Goal: Task Accomplishment & Management: Use online tool/utility

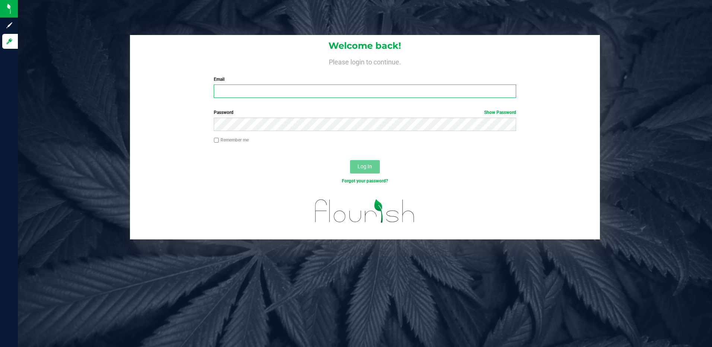
click at [249, 89] on input "Email" at bounding box center [365, 90] width 302 height 13
type input "[EMAIL_ADDRESS][DOMAIN_NAME]"
click at [350, 160] on button "Log In" at bounding box center [365, 166] width 30 height 13
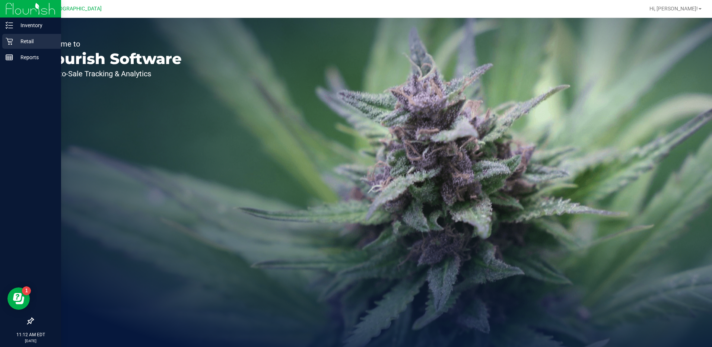
click at [6, 45] on icon at bounding box center [9, 41] width 7 height 7
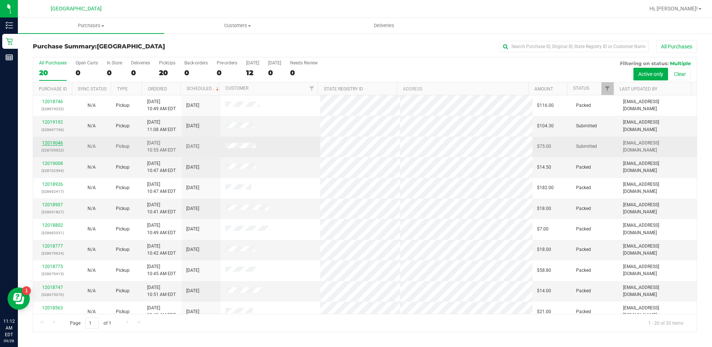
click at [50, 141] on link "12019046" at bounding box center [52, 142] width 21 height 5
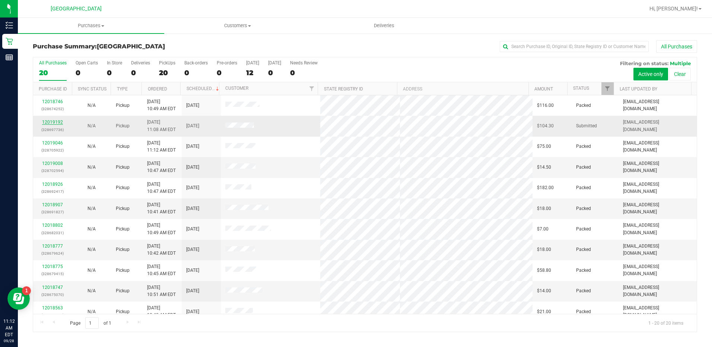
click at [56, 122] on link "12019192" at bounding box center [52, 121] width 21 height 5
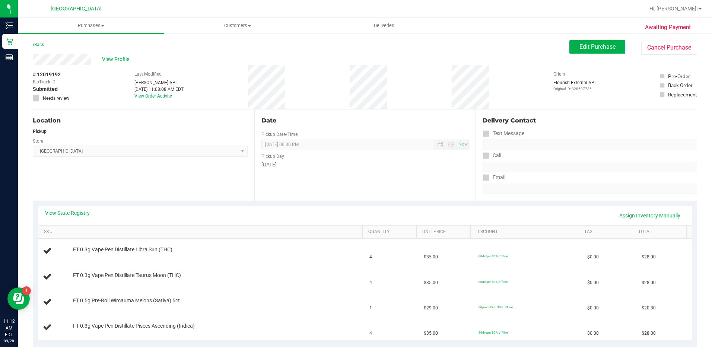
scroll to position [37, 0]
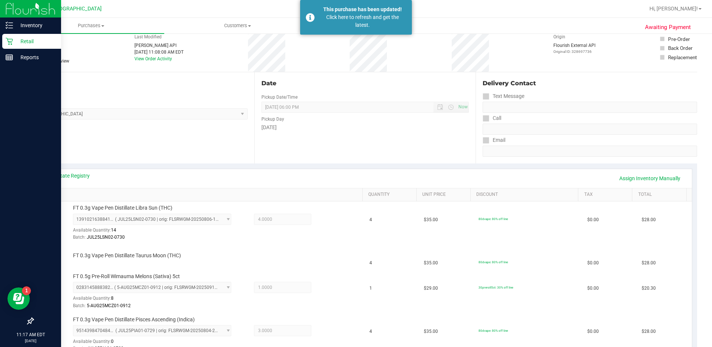
click at [9, 39] on icon at bounding box center [9, 41] width 7 height 7
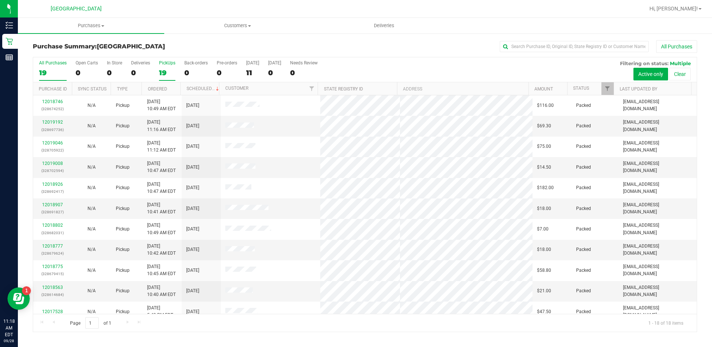
click at [162, 65] on div "PickUps" at bounding box center [167, 62] width 16 height 5
click at [0, 0] on input "PickUps 19" at bounding box center [0, 0] width 0 height 0
click at [160, 73] on div "18" at bounding box center [167, 72] width 16 height 9
click at [0, 0] on input "PickUps 18" at bounding box center [0, 0] width 0 height 0
click at [168, 64] on div "PickUps" at bounding box center [167, 62] width 16 height 5
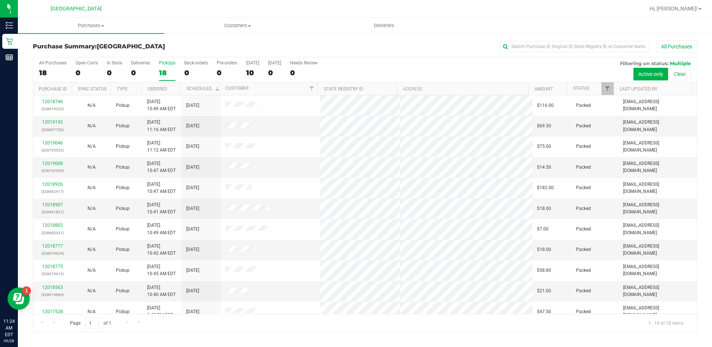
click at [0, 0] on input "PickUps 18" at bounding box center [0, 0] width 0 height 0
click at [167, 76] on div "18" at bounding box center [167, 72] width 16 height 9
click at [0, 0] on input "PickUps 18" at bounding box center [0, 0] width 0 height 0
click at [166, 68] on label "PickUps 17" at bounding box center [167, 70] width 16 height 20
click at [0, 0] on input "PickUps 17" at bounding box center [0, 0] width 0 height 0
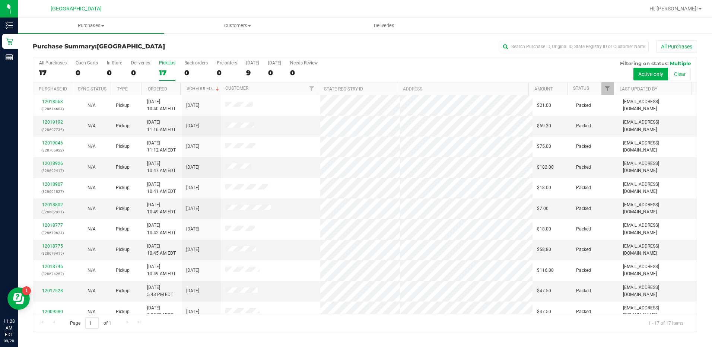
click at [168, 67] on label "PickUps 17" at bounding box center [167, 70] width 16 height 20
click at [0, 0] on input "PickUps 17" at bounding box center [0, 0] width 0 height 0
click at [160, 70] on div "17" at bounding box center [167, 72] width 16 height 9
click at [0, 0] on input "PickUps 17" at bounding box center [0, 0] width 0 height 0
click at [166, 68] on div "17" at bounding box center [167, 72] width 16 height 9
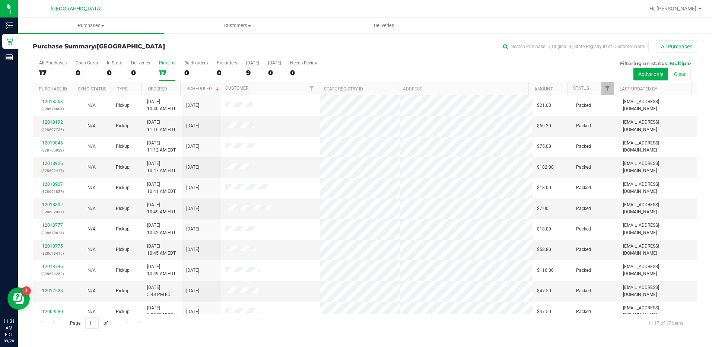
click at [0, 0] on input "PickUps 17" at bounding box center [0, 0] width 0 height 0
click at [164, 63] on div "PickUps" at bounding box center [167, 62] width 16 height 5
click at [0, 0] on input "PickUps 17" at bounding box center [0, 0] width 0 height 0
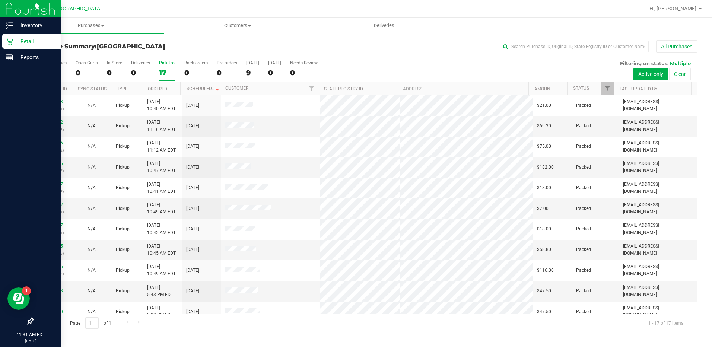
click at [13, 43] on icon at bounding box center [9, 41] width 7 height 7
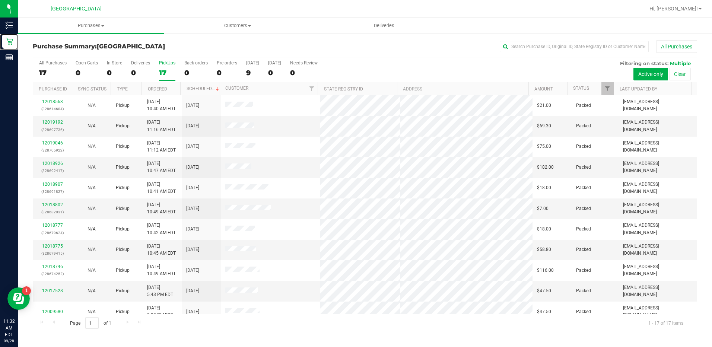
click at [164, 63] on div "PickUps" at bounding box center [167, 62] width 16 height 5
click at [0, 0] on input "PickUps 17" at bounding box center [0, 0] width 0 height 0
click at [44, 205] on link "12018802" at bounding box center [52, 204] width 21 height 5
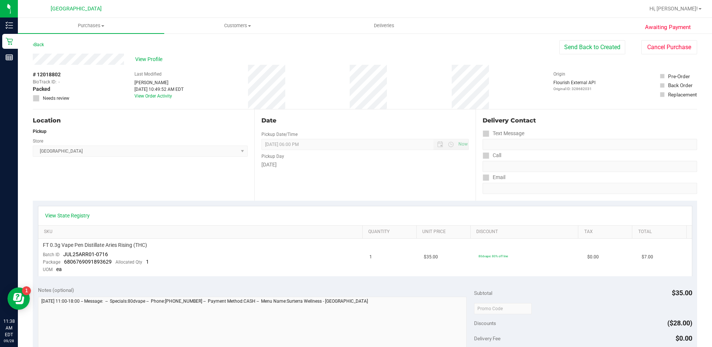
scroll to position [1, 0]
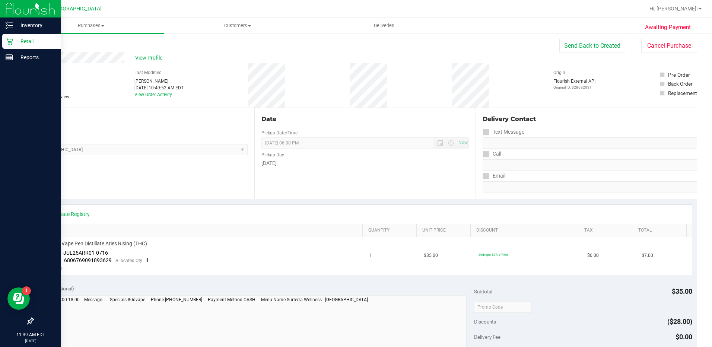
click at [4, 40] on div "Retail" at bounding box center [31, 41] width 59 height 15
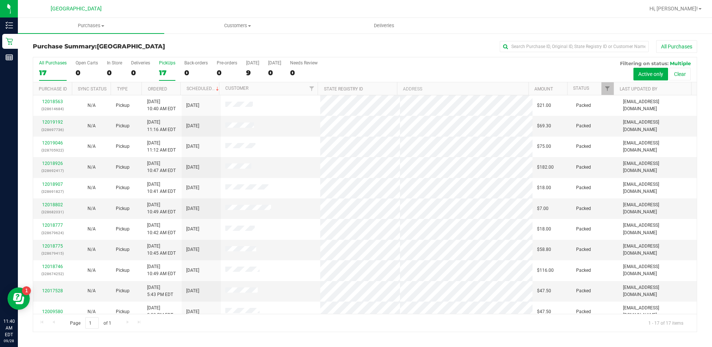
click at [161, 68] on label "PickUps 17" at bounding box center [167, 70] width 16 height 20
click at [0, 0] on input "PickUps 17" at bounding box center [0, 0] width 0 height 0
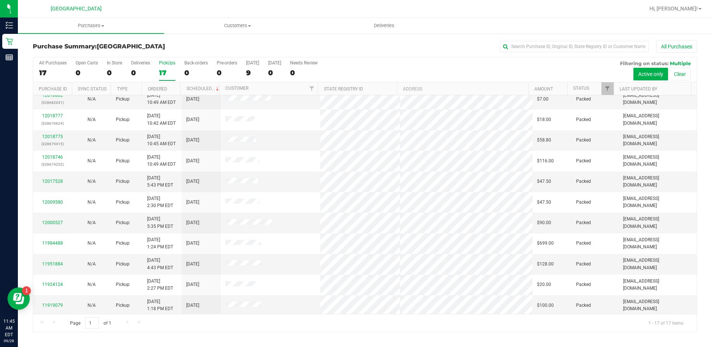
scroll to position [110, 0]
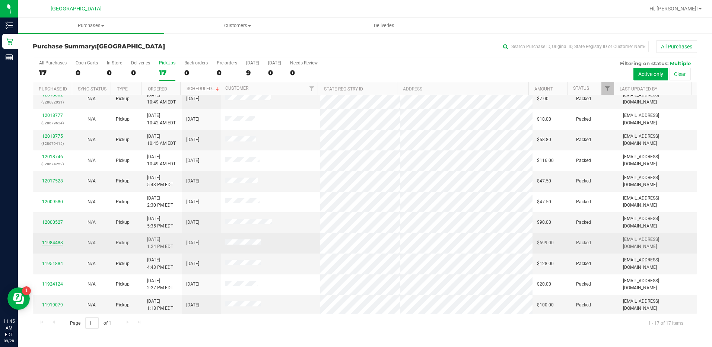
click at [52, 240] on link "11984488" at bounding box center [52, 242] width 21 height 5
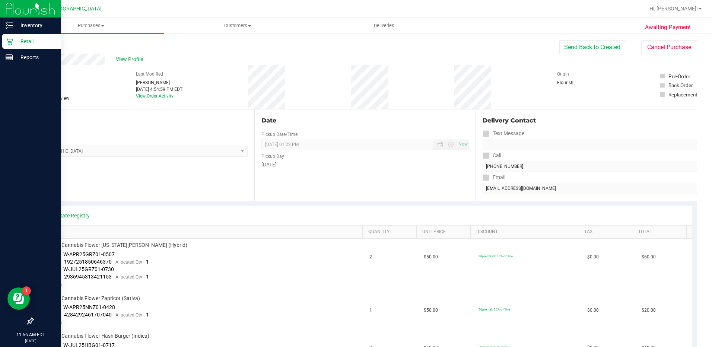
click at [16, 40] on p "Retail" at bounding box center [35, 41] width 45 height 9
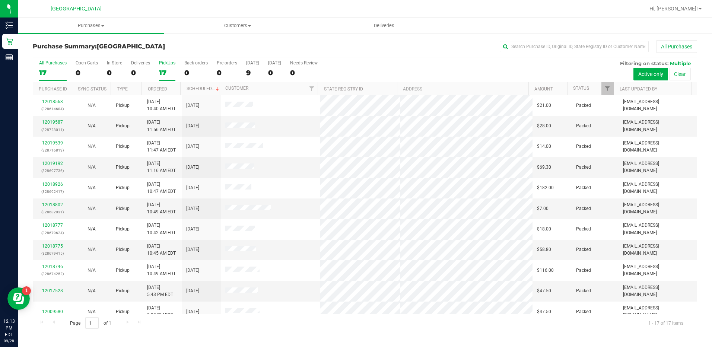
click at [163, 67] on label "PickUps 17" at bounding box center [167, 70] width 16 height 20
click at [0, 0] on input "PickUps 17" at bounding box center [0, 0] width 0 height 0
click at [169, 68] on div "17" at bounding box center [167, 72] width 16 height 9
click at [0, 0] on input "PickUps 17" at bounding box center [0, 0] width 0 height 0
click at [159, 63] on div "PickUps" at bounding box center [167, 62] width 16 height 5
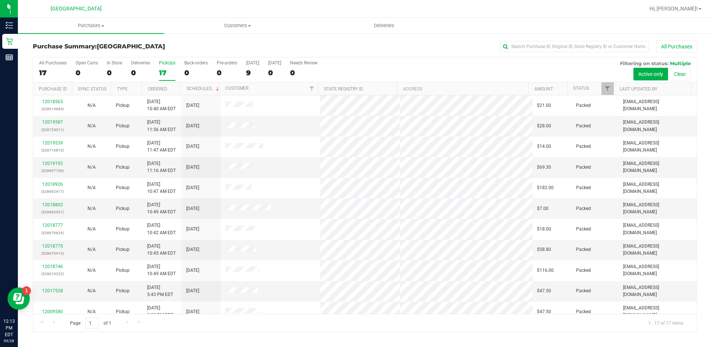
click at [0, 0] on input "PickUps 17" at bounding box center [0, 0] width 0 height 0
click at [168, 71] on div "17" at bounding box center [167, 72] width 16 height 9
click at [0, 0] on input "PickUps 17" at bounding box center [0, 0] width 0 height 0
click at [168, 70] on div "17" at bounding box center [167, 72] width 16 height 9
click at [0, 0] on input "PickUps 17" at bounding box center [0, 0] width 0 height 0
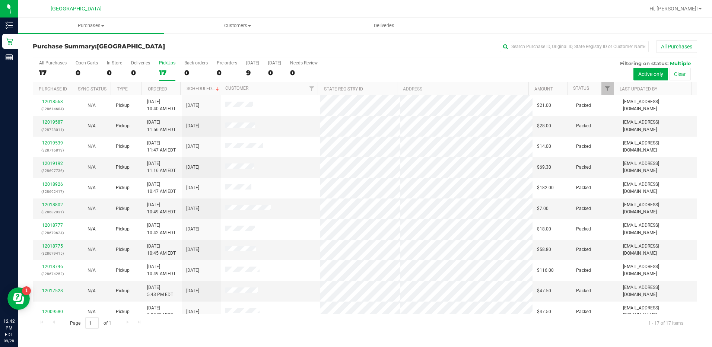
click at [166, 70] on div "17" at bounding box center [167, 72] width 16 height 9
click at [0, 0] on input "PickUps 17" at bounding box center [0, 0] width 0 height 0
click at [7, 40] on icon at bounding box center [9, 41] width 7 height 7
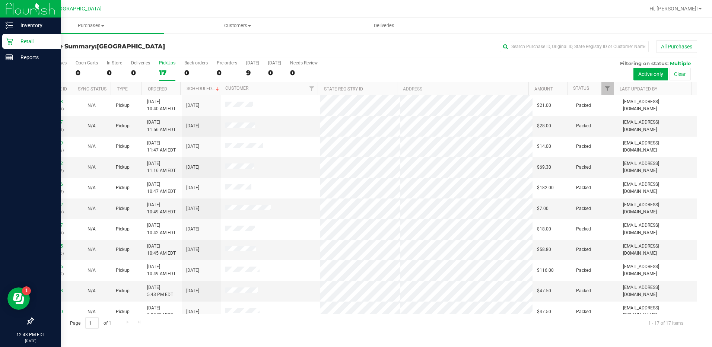
click at [25, 42] on p "Retail" at bounding box center [35, 41] width 45 height 9
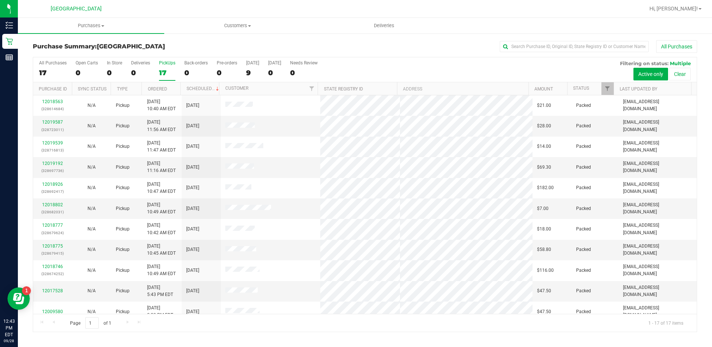
click at [165, 72] on div "17" at bounding box center [167, 72] width 16 height 9
click at [0, 0] on input "PickUps 17" at bounding box center [0, 0] width 0 height 0
click at [168, 68] on div "17" at bounding box center [167, 72] width 16 height 9
click at [0, 0] on input "PickUps 17" at bounding box center [0, 0] width 0 height 0
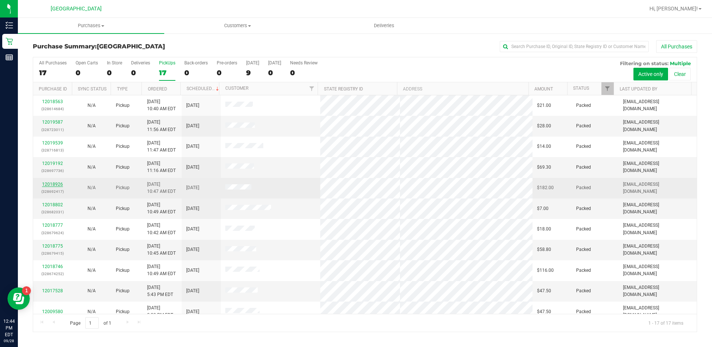
click at [60, 186] on link "12018926" at bounding box center [52, 184] width 21 height 5
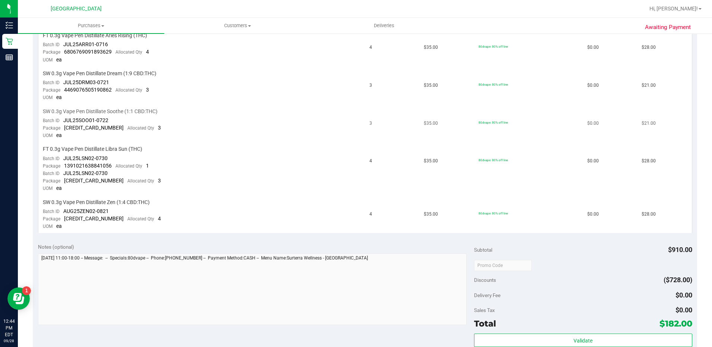
scroll to position [335, 0]
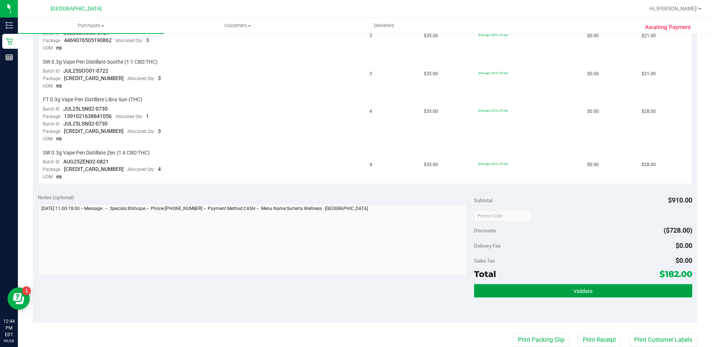
click at [552, 293] on button "Validate" at bounding box center [583, 290] width 218 height 13
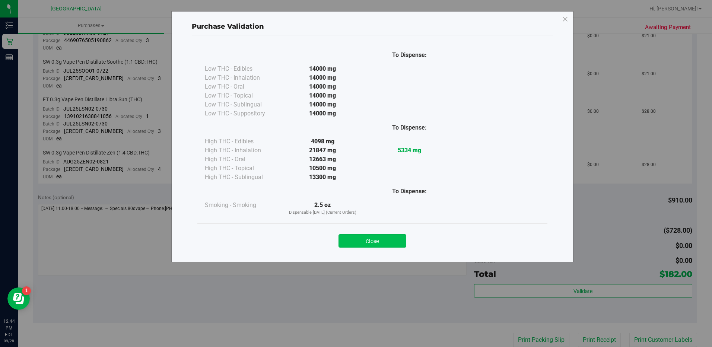
click at [390, 243] on button "Close" at bounding box center [372, 240] width 68 height 13
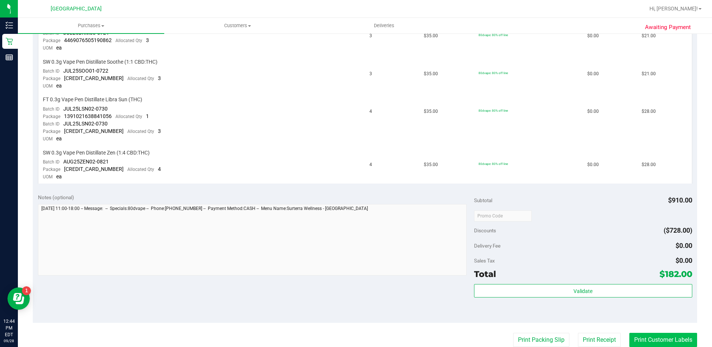
click at [672, 341] on button "Print Customer Labels" at bounding box center [663, 340] width 68 height 14
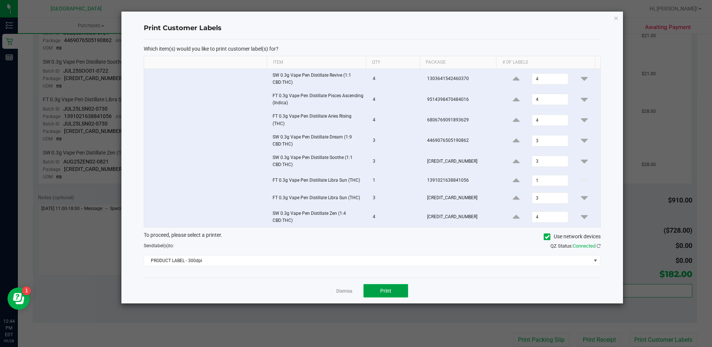
click at [390, 290] on span "Print" at bounding box center [385, 291] width 11 height 6
click at [390, 292] on span "Print" at bounding box center [385, 291] width 11 height 6
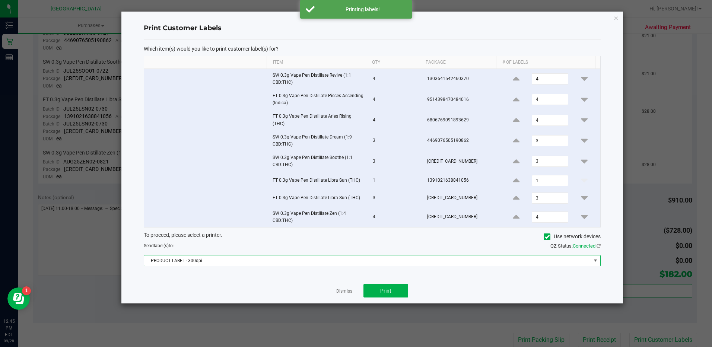
click at [587, 261] on span "PRODUCT LABEL - 300dpi" at bounding box center [367, 260] width 447 height 10
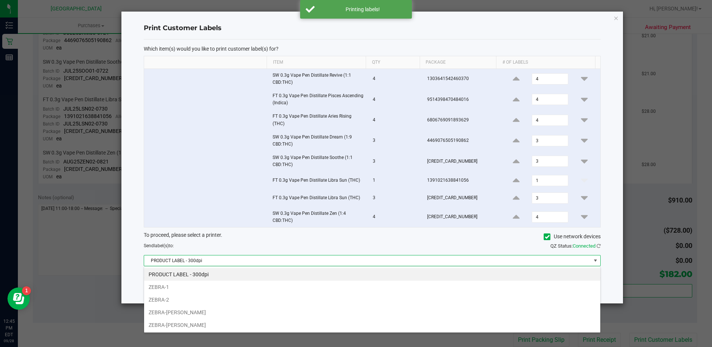
scroll to position [11, 457]
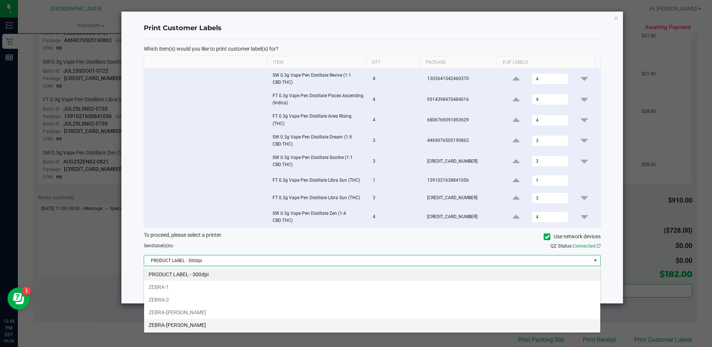
click at [180, 323] on li "ZEBRA-[PERSON_NAME]" at bounding box center [372, 325] width 456 height 13
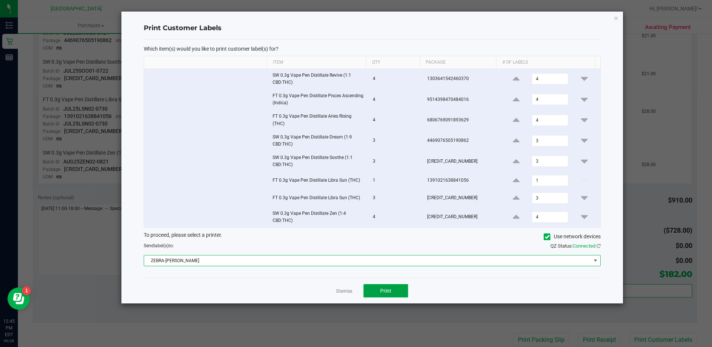
click at [373, 291] on button "Print" at bounding box center [385, 290] width 45 height 13
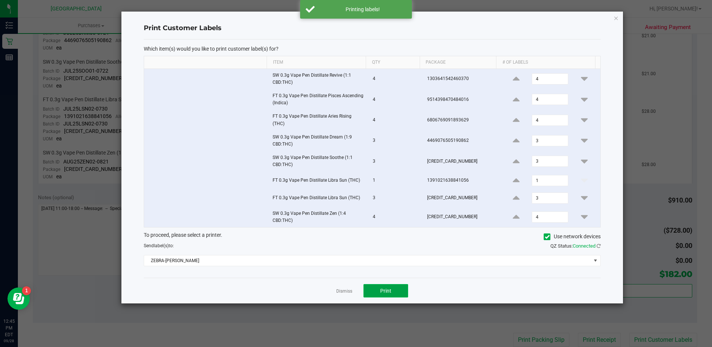
click at [384, 291] on span "Print" at bounding box center [385, 291] width 11 height 6
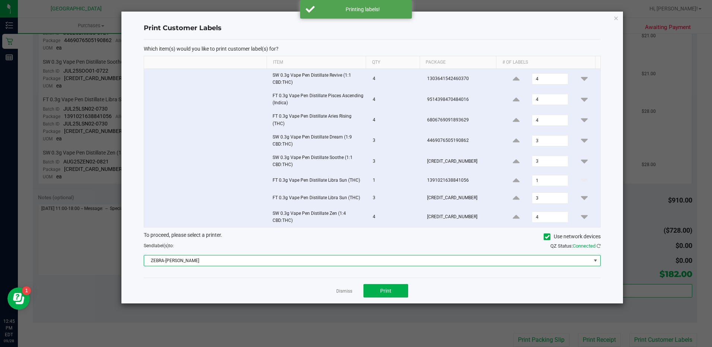
click at [592, 259] on span at bounding box center [595, 261] width 6 height 6
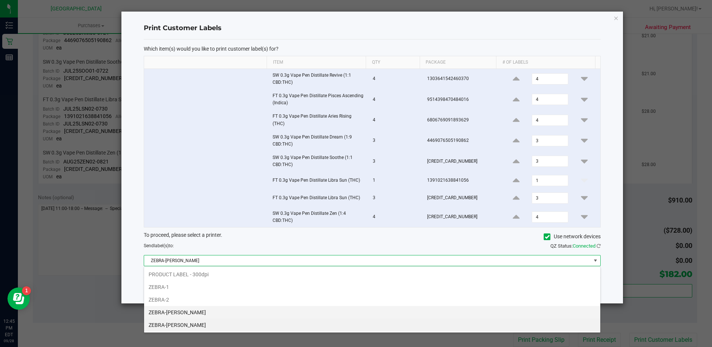
click at [202, 311] on li "ZEBRA-[PERSON_NAME]" at bounding box center [372, 312] width 456 height 13
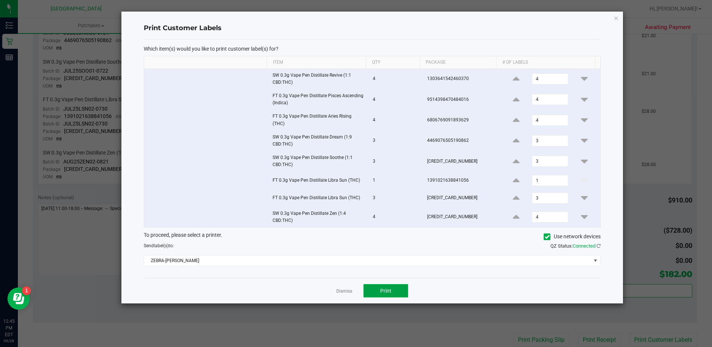
click at [376, 284] on button "Print" at bounding box center [385, 290] width 45 height 13
click at [343, 292] on link "Dismiss" at bounding box center [344, 291] width 16 height 6
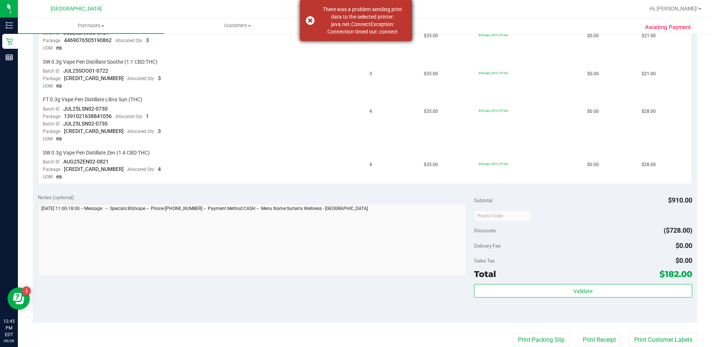
click at [310, 15] on div "There was a problem sending print data to the selected printer: java.net.Connec…" at bounding box center [356, 20] width 112 height 41
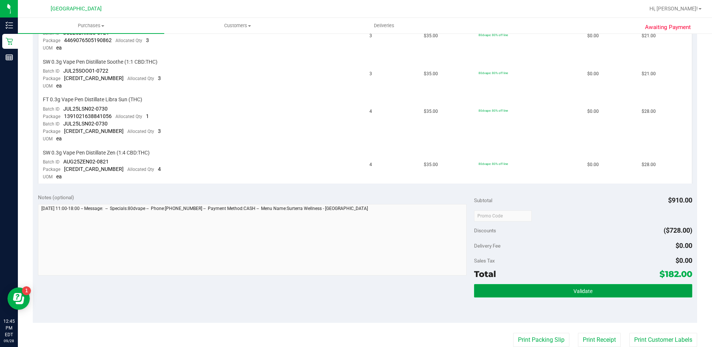
click at [636, 289] on button "Validate" at bounding box center [583, 290] width 218 height 13
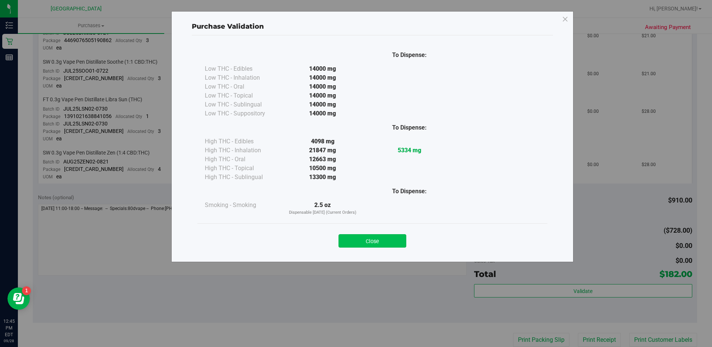
click at [364, 246] on button "Close" at bounding box center [372, 240] width 68 height 13
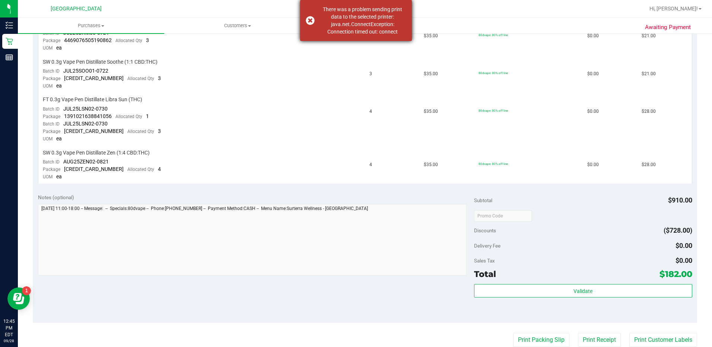
click at [310, 25] on div "There was a problem sending print data to the selected printer: java.net.Connec…" at bounding box center [356, 20] width 112 height 41
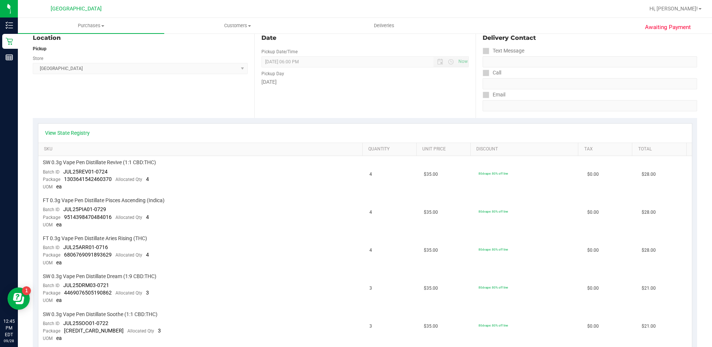
scroll to position [0, 0]
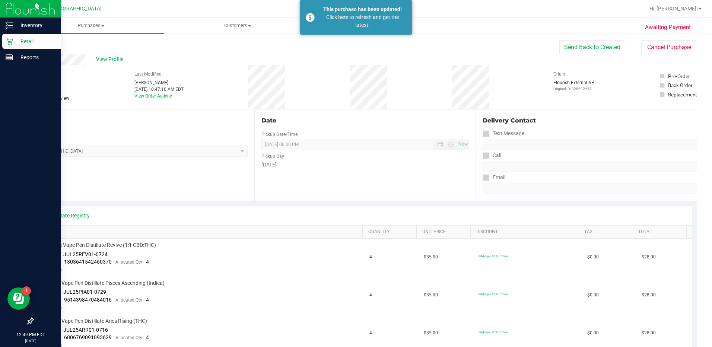
click at [7, 42] on icon at bounding box center [9, 41] width 7 height 7
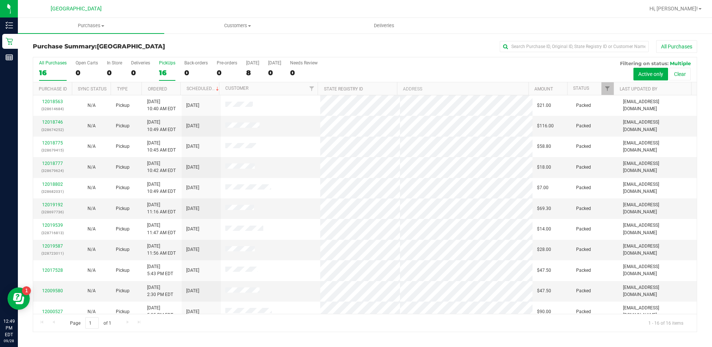
click at [164, 64] on div "PickUps" at bounding box center [167, 62] width 16 height 5
click at [0, 0] on input "PickUps 16" at bounding box center [0, 0] width 0 height 0
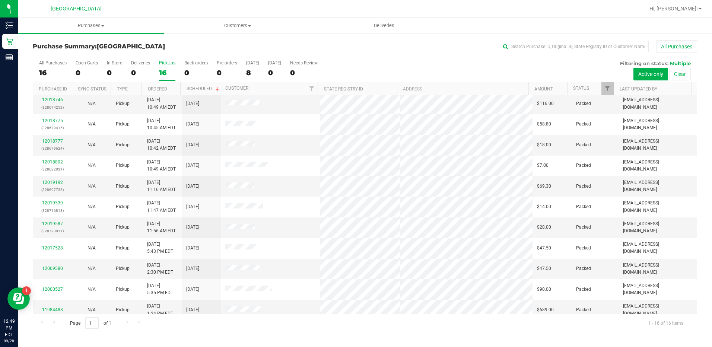
scroll to position [22, 0]
click at [173, 67] on label "PickUps 16" at bounding box center [167, 70] width 16 height 20
click at [0, 0] on input "PickUps 16" at bounding box center [0, 0] width 0 height 0
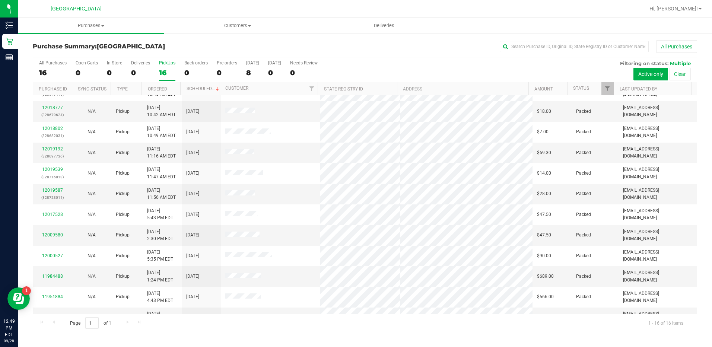
scroll to position [111, 0]
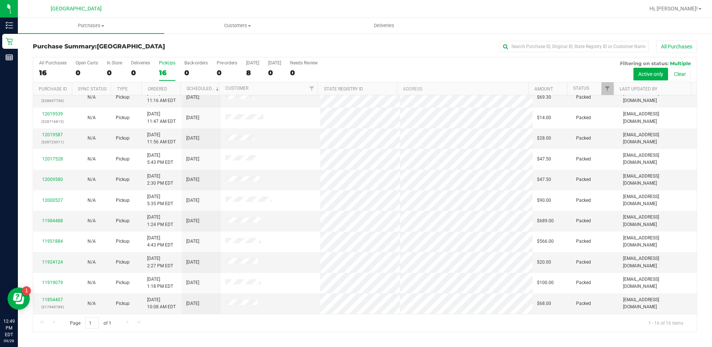
click at [160, 71] on div "16" at bounding box center [167, 72] width 16 height 9
click at [0, 0] on input "PickUps 16" at bounding box center [0, 0] width 0 height 0
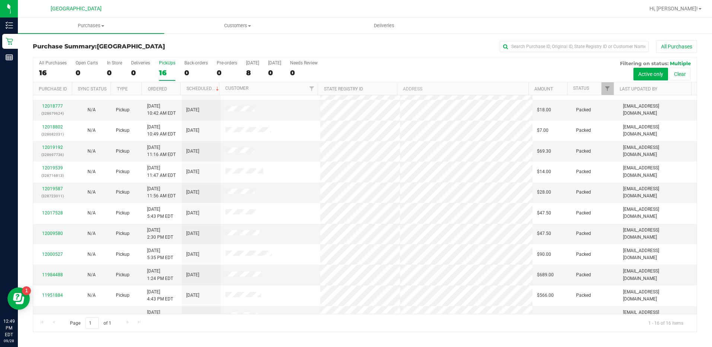
scroll to position [55, 0]
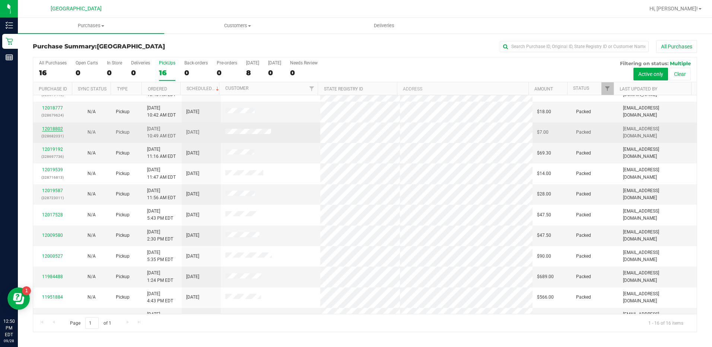
click at [51, 131] on link "12018802" at bounding box center [52, 128] width 21 height 5
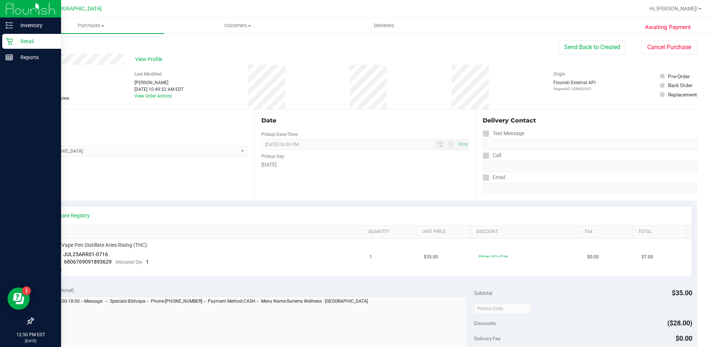
click at [7, 42] on icon at bounding box center [9, 41] width 7 height 7
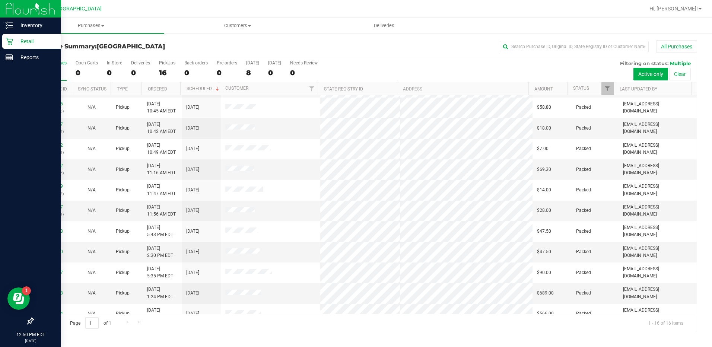
scroll to position [111, 0]
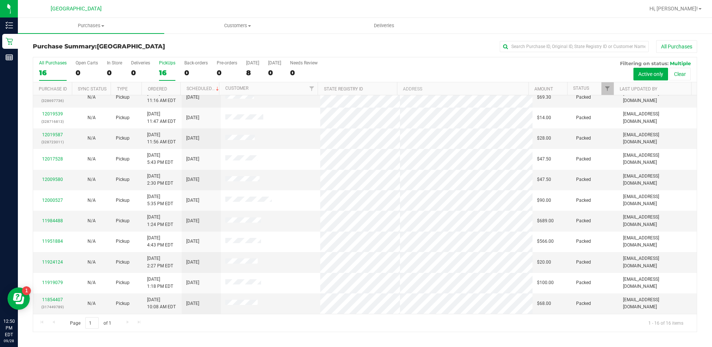
click at [168, 77] on label "PickUps 16" at bounding box center [167, 70] width 16 height 20
click at [0, 0] on input "PickUps 16" at bounding box center [0, 0] width 0 height 0
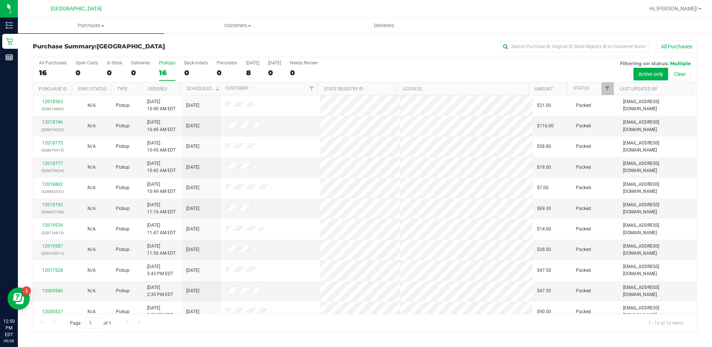
click at [167, 68] on div "16" at bounding box center [167, 72] width 16 height 9
click at [0, 0] on input "PickUps 16" at bounding box center [0, 0] width 0 height 0
click at [170, 70] on div "16" at bounding box center [167, 72] width 16 height 9
click at [0, 0] on input "PickUps 16" at bounding box center [0, 0] width 0 height 0
click at [162, 68] on div "16" at bounding box center [167, 72] width 16 height 9
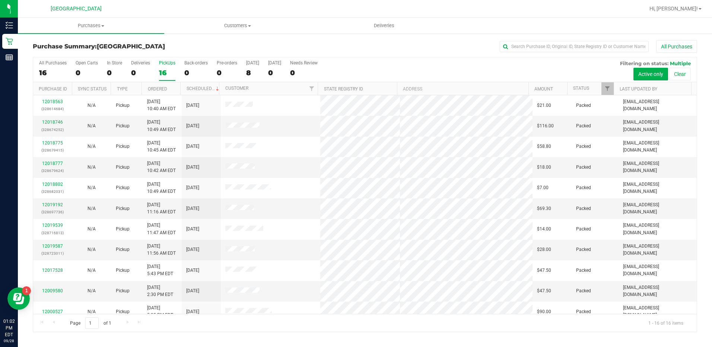
click at [0, 0] on input "PickUps 16" at bounding box center [0, 0] width 0 height 0
click at [45, 119] on div "12018746 (328674252)" at bounding box center [53, 126] width 30 height 14
click at [46, 119] on div "12018746 (328674252)" at bounding box center [53, 126] width 30 height 14
click at [47, 119] on div "12018746 (328674252)" at bounding box center [53, 126] width 30 height 14
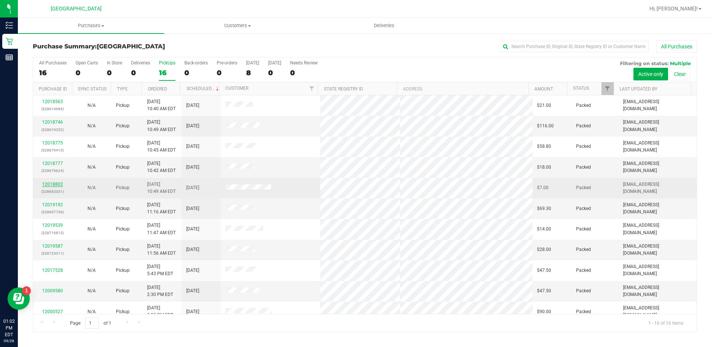
click at [52, 183] on link "12018802" at bounding box center [52, 184] width 21 height 5
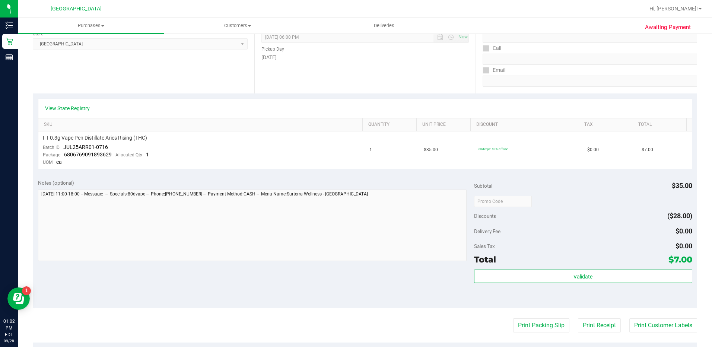
scroll to position [112, 0]
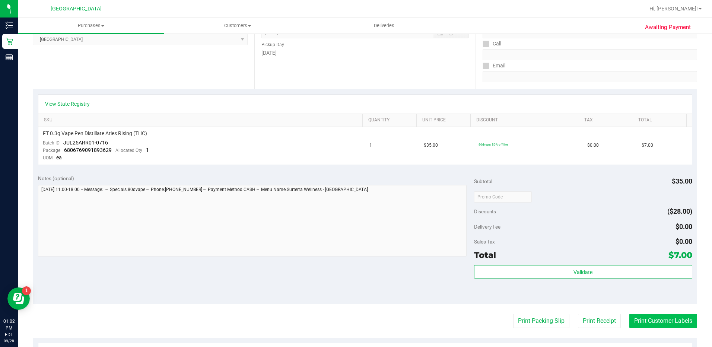
click at [654, 317] on button "Print Customer Labels" at bounding box center [663, 321] width 68 height 14
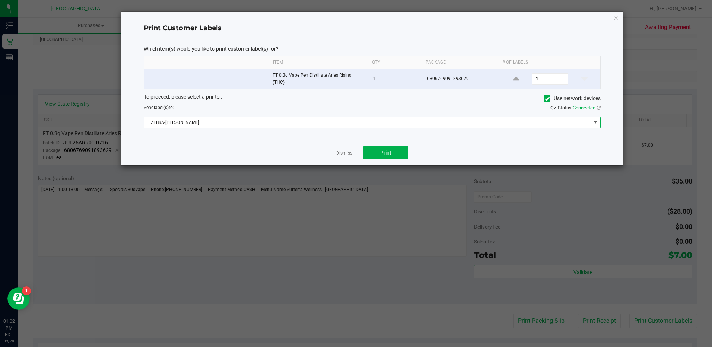
click at [596, 121] on span at bounding box center [595, 122] width 6 height 6
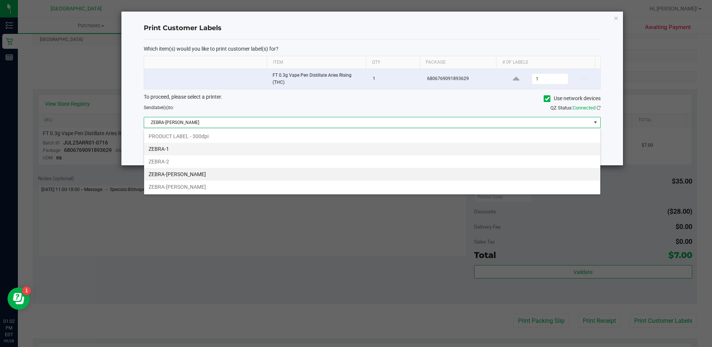
scroll to position [11, 457]
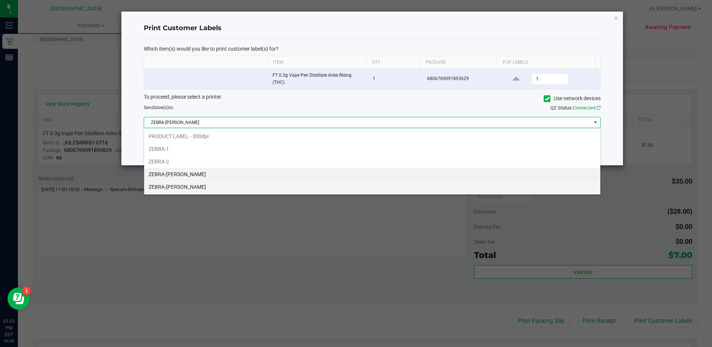
click at [235, 186] on li "ZEBRA-[PERSON_NAME]" at bounding box center [372, 186] width 456 height 13
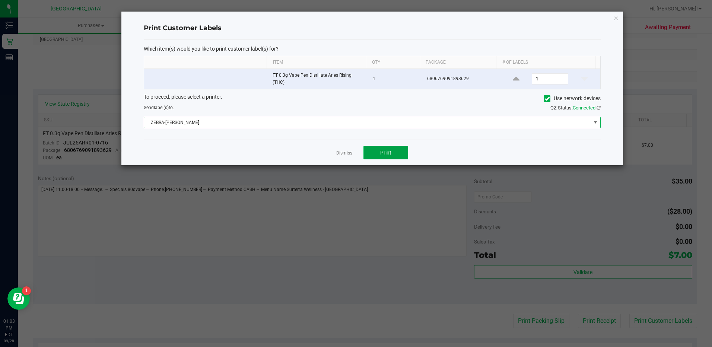
click at [378, 149] on button "Print" at bounding box center [385, 152] width 45 height 13
click at [582, 123] on span "ZEBRA-[PERSON_NAME]" at bounding box center [367, 122] width 447 height 10
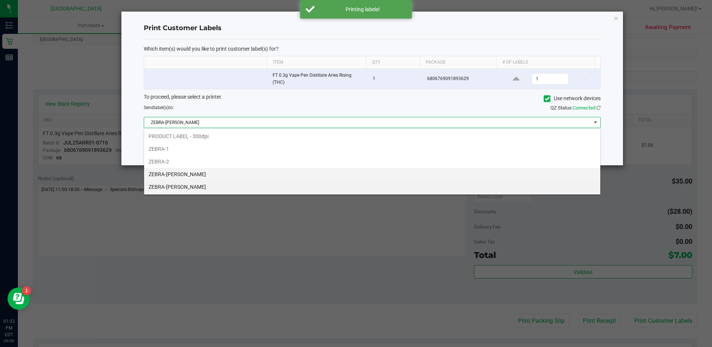
click at [231, 175] on li "ZEBRA-[PERSON_NAME]" at bounding box center [372, 174] width 456 height 13
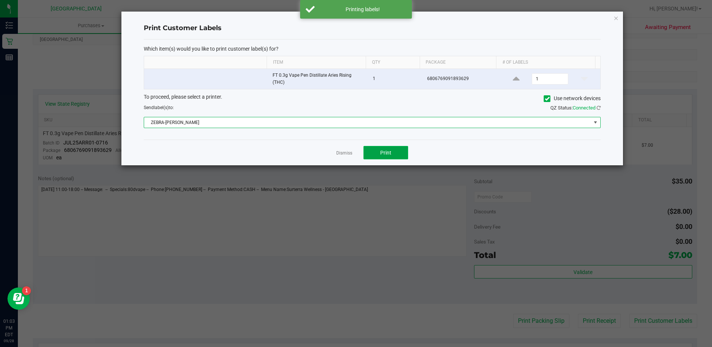
click at [375, 150] on button "Print" at bounding box center [385, 152] width 45 height 13
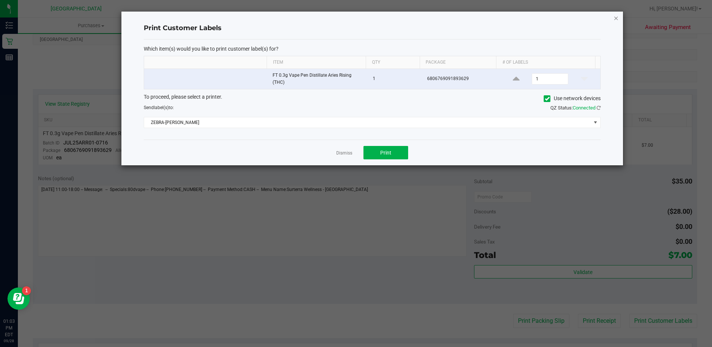
click at [617, 22] on icon "button" at bounding box center [615, 17] width 5 height 9
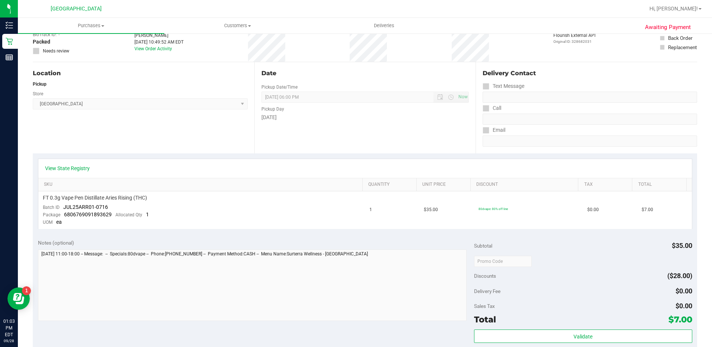
scroll to position [0, 0]
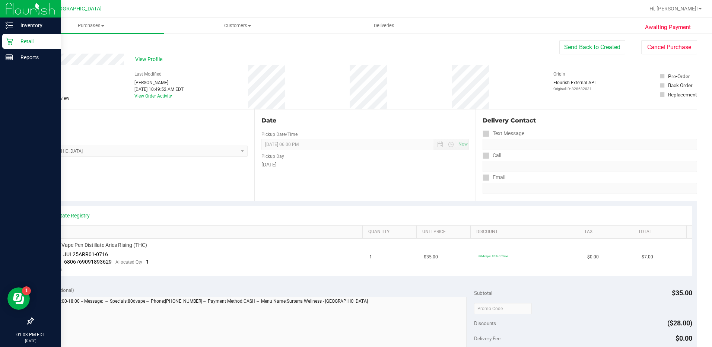
click at [9, 42] on icon at bounding box center [9, 41] width 7 height 7
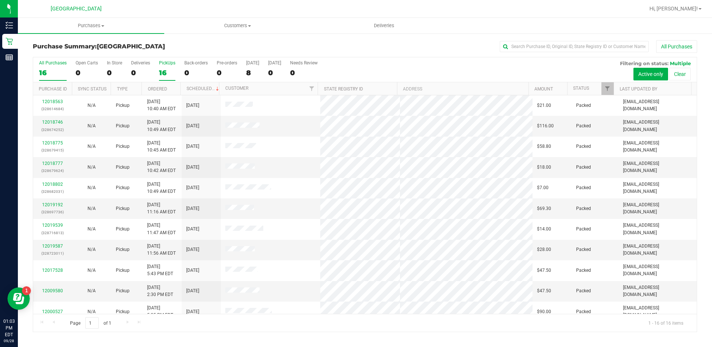
click at [171, 69] on div "16" at bounding box center [167, 72] width 16 height 9
click at [0, 0] on input "PickUps 16" at bounding box center [0, 0] width 0 height 0
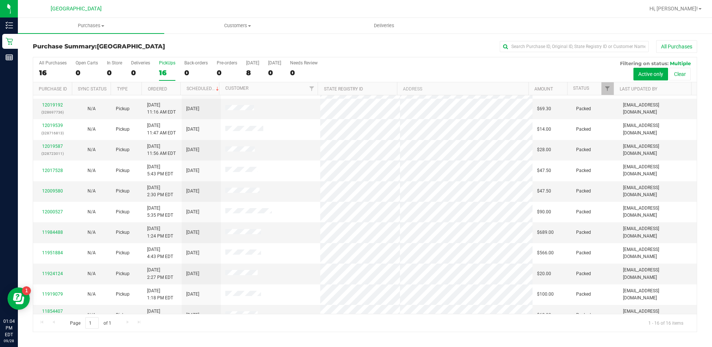
scroll to position [111, 0]
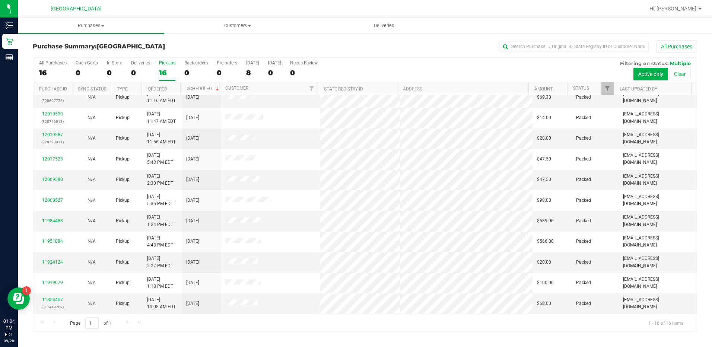
click at [172, 71] on div "16" at bounding box center [167, 72] width 16 height 9
click at [0, 0] on input "PickUps 16" at bounding box center [0, 0] width 0 height 0
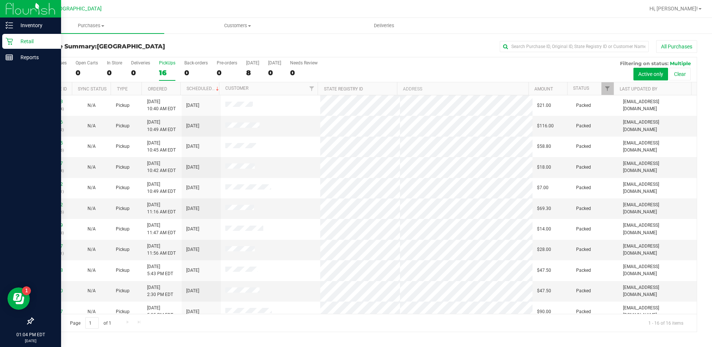
click at [4, 41] on div "Retail" at bounding box center [31, 41] width 59 height 15
click at [26, 35] on div "Retail" at bounding box center [31, 41] width 59 height 15
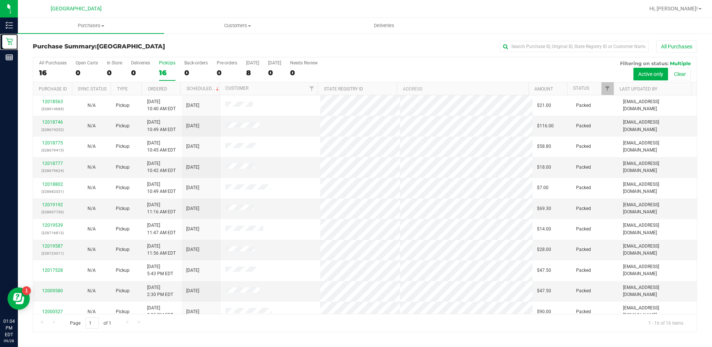
click at [165, 67] on label "PickUps 16" at bounding box center [167, 70] width 16 height 20
click at [0, 0] on input "PickUps 16" at bounding box center [0, 0] width 0 height 0
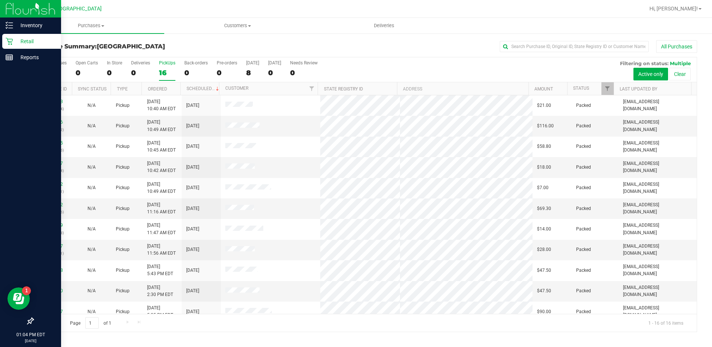
click at [12, 38] on icon at bounding box center [9, 41] width 7 height 7
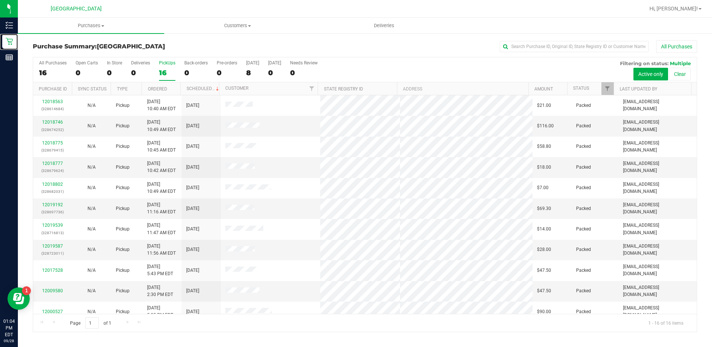
click at [169, 68] on div "16" at bounding box center [167, 72] width 16 height 9
click at [0, 0] on input "PickUps 16" at bounding box center [0, 0] width 0 height 0
click at [172, 72] on div "16" at bounding box center [167, 72] width 16 height 9
click at [0, 0] on input "PickUps 16" at bounding box center [0, 0] width 0 height 0
click at [159, 69] on div "16" at bounding box center [167, 72] width 16 height 9
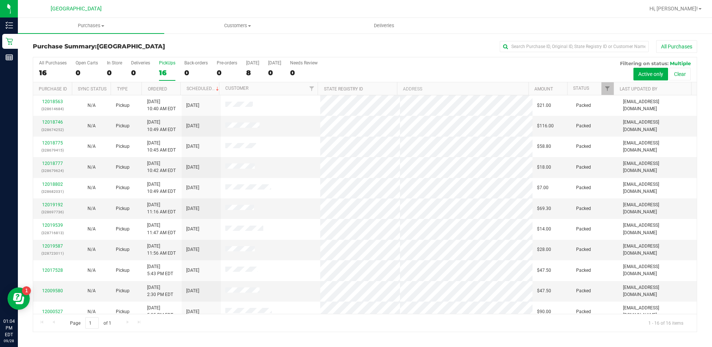
click at [0, 0] on input "PickUps 16" at bounding box center [0, 0] width 0 height 0
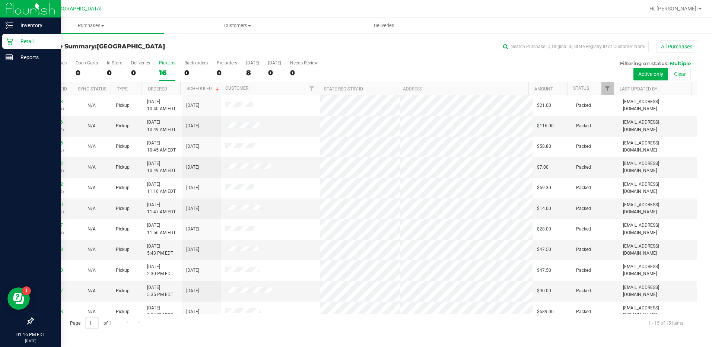
click at [15, 42] on p "Retail" at bounding box center [35, 41] width 45 height 9
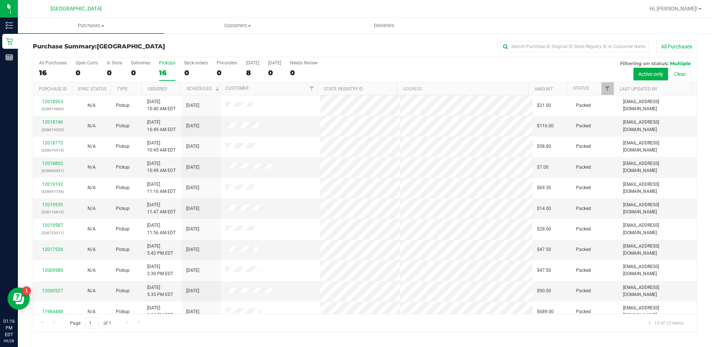
click at [169, 77] on div "16" at bounding box center [167, 72] width 16 height 9
click at [0, 0] on input "PickUps 16" at bounding box center [0, 0] width 0 height 0
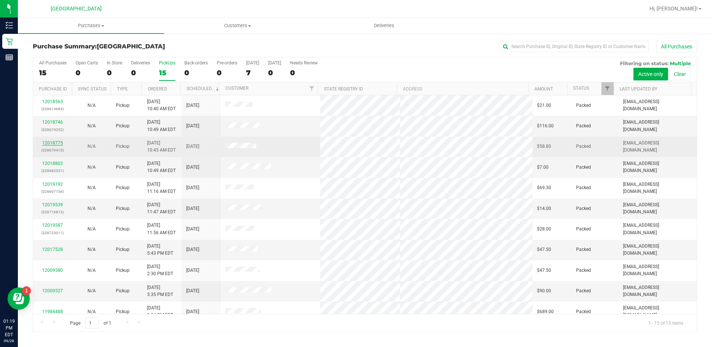
click at [46, 141] on link "12018775" at bounding box center [52, 142] width 21 height 5
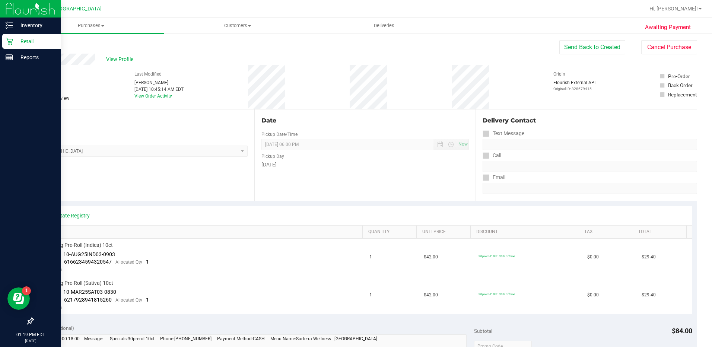
click at [4, 46] on div "Retail" at bounding box center [31, 41] width 59 height 15
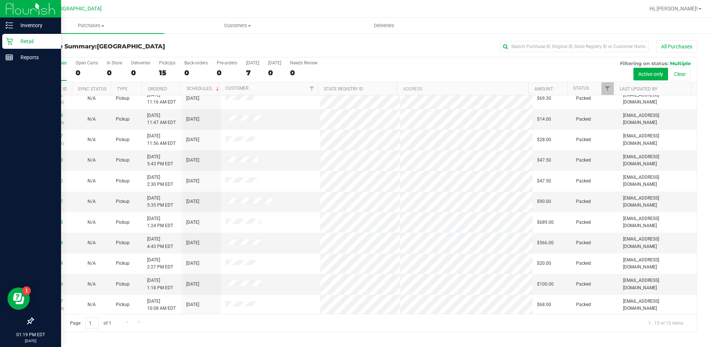
scroll to position [90, 0]
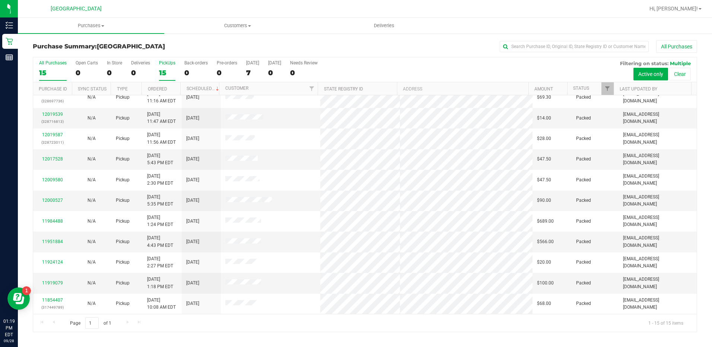
click at [169, 64] on div "PickUps" at bounding box center [167, 62] width 16 height 5
click at [0, 0] on input "PickUps 15" at bounding box center [0, 0] width 0 height 0
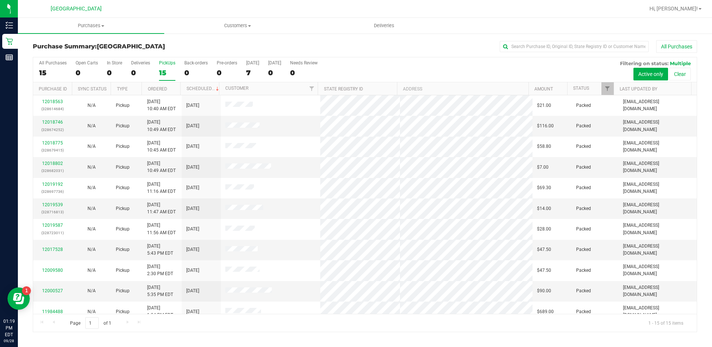
click at [3, 45] on div "Retail" at bounding box center [10, 41] width 16 height 15
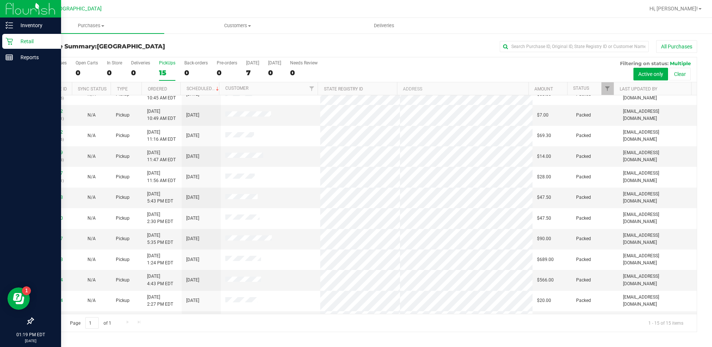
scroll to position [90, 0]
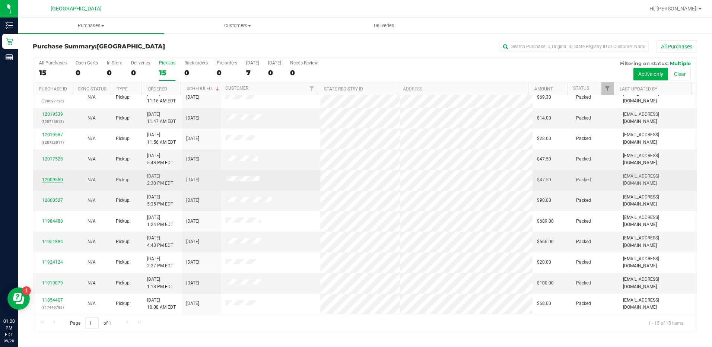
click at [45, 180] on link "12009580" at bounding box center [52, 179] width 21 height 5
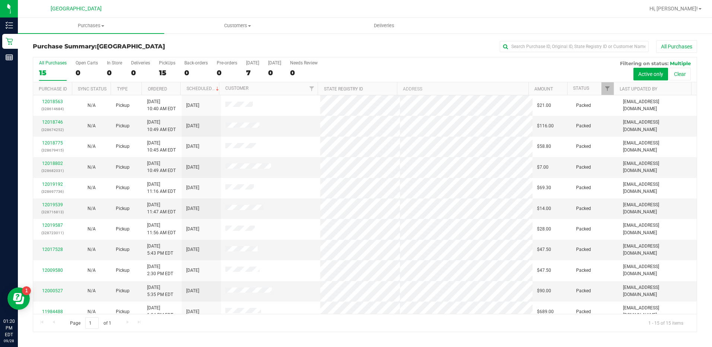
click at [49, 251] on link "12017528" at bounding box center [52, 249] width 21 height 5
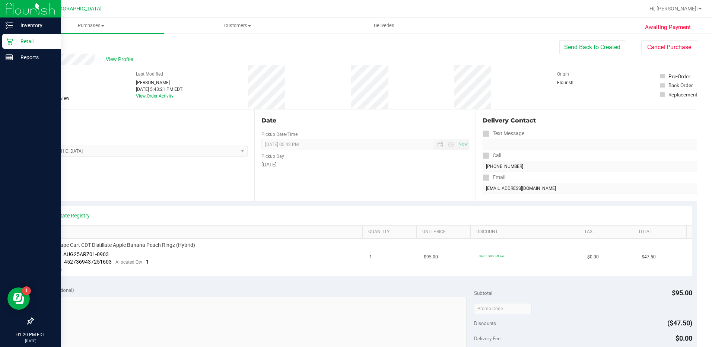
click at [7, 42] on icon at bounding box center [9, 41] width 7 height 7
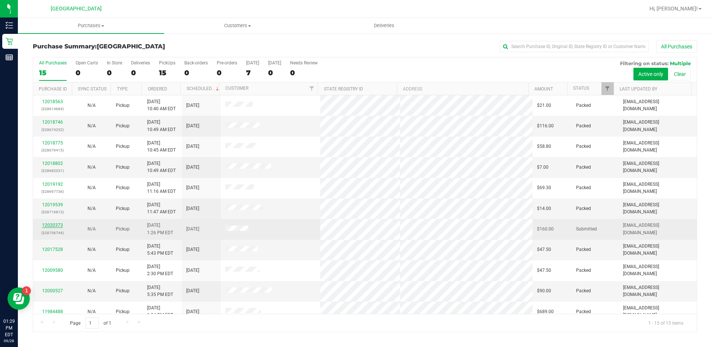
click at [43, 225] on link "12020373" at bounding box center [52, 225] width 21 height 5
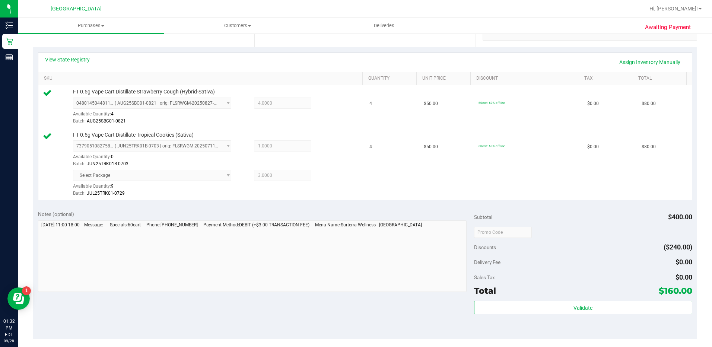
scroll to position [205, 0]
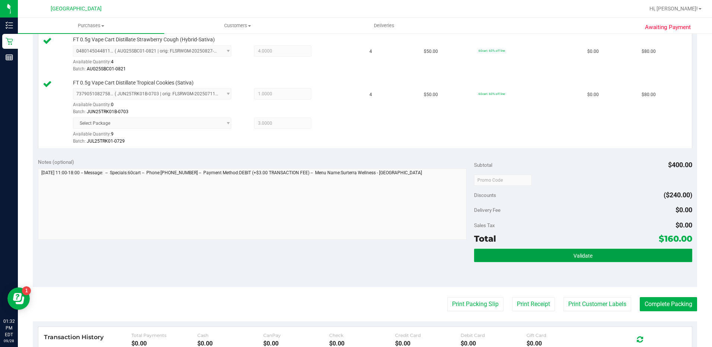
click at [562, 258] on button "Validate" at bounding box center [583, 255] width 218 height 13
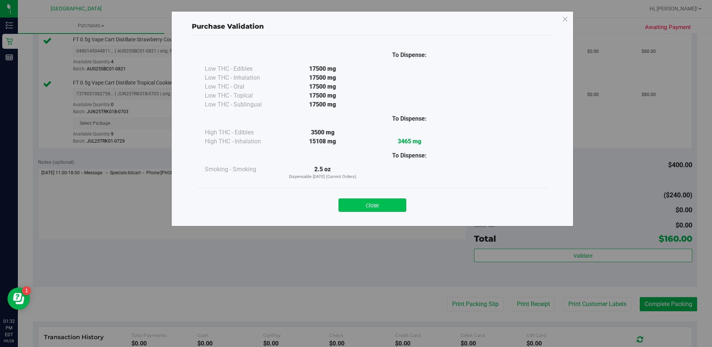
click at [355, 203] on button "Close" at bounding box center [372, 204] width 68 height 13
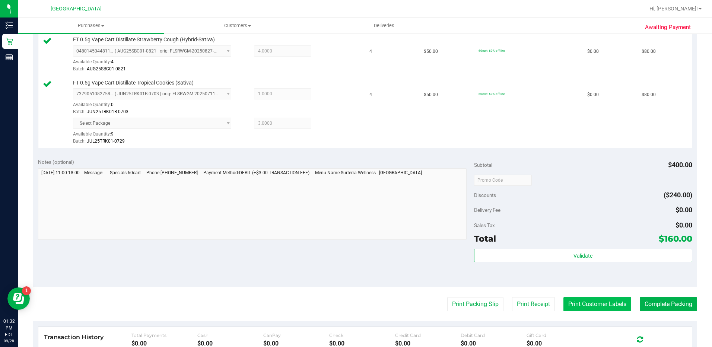
click at [586, 301] on button "Print Customer Labels" at bounding box center [597, 304] width 68 height 14
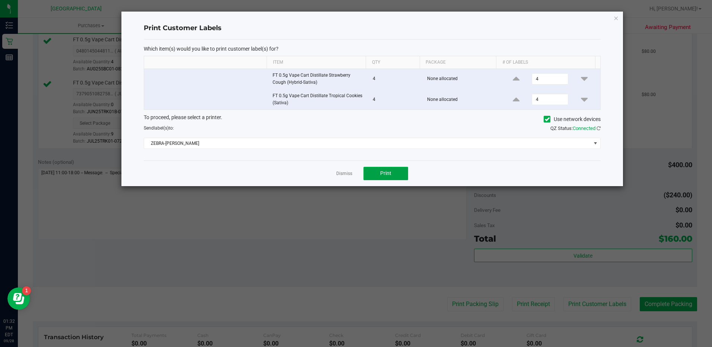
click at [384, 175] on span "Print" at bounding box center [385, 173] width 11 height 6
click at [616, 20] on icon "button" at bounding box center [615, 17] width 5 height 9
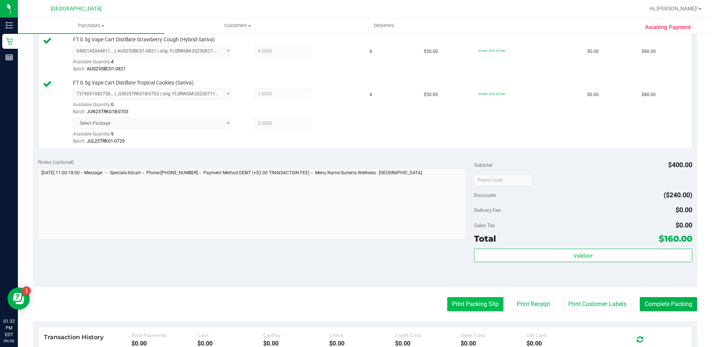
click at [464, 306] on button "Print Packing Slip" at bounding box center [475, 304] width 56 height 14
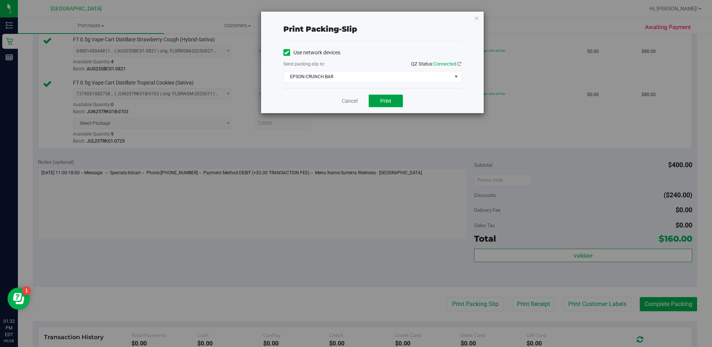
click at [374, 96] on button "Print" at bounding box center [385, 101] width 34 height 13
click at [476, 20] on icon "button" at bounding box center [476, 17] width 5 height 9
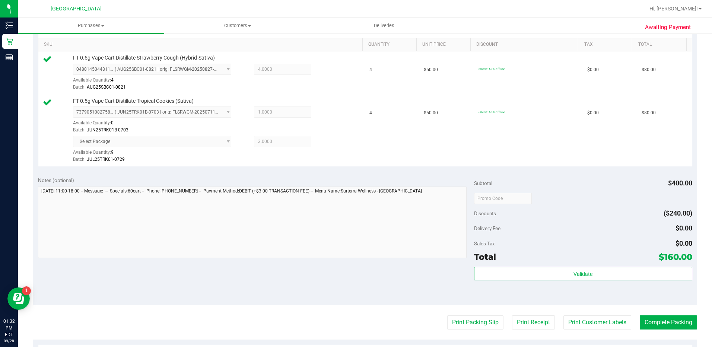
scroll to position [223, 0]
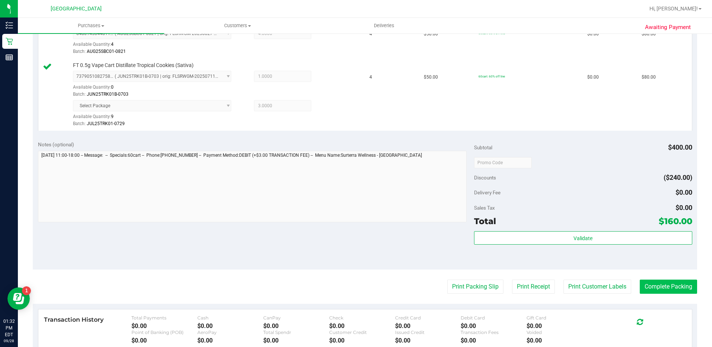
click at [652, 288] on button "Complete Packing" at bounding box center [667, 286] width 57 height 14
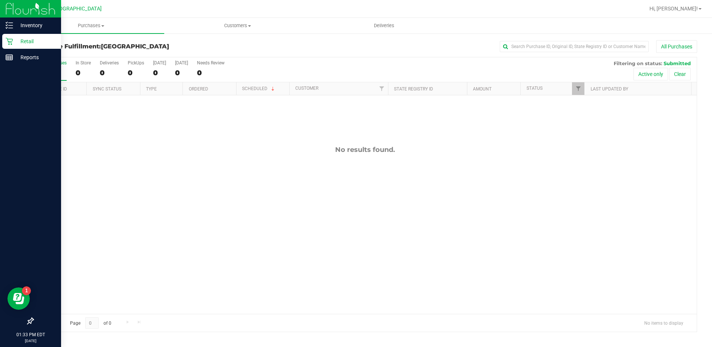
click at [7, 41] on icon at bounding box center [9, 41] width 7 height 7
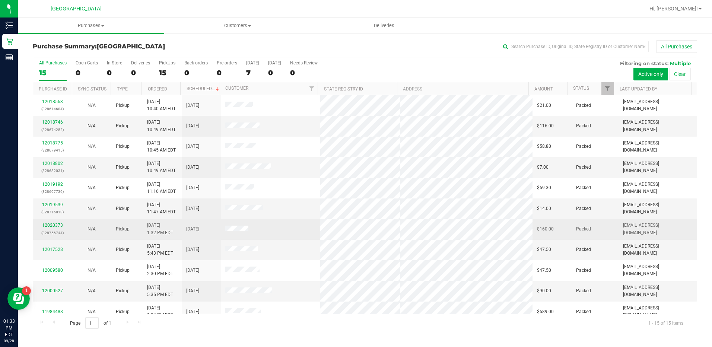
click at [69, 228] on td "12020373 (328756744)" at bounding box center [52, 229] width 39 height 20
click at [57, 226] on link "12020373" at bounding box center [52, 225] width 21 height 5
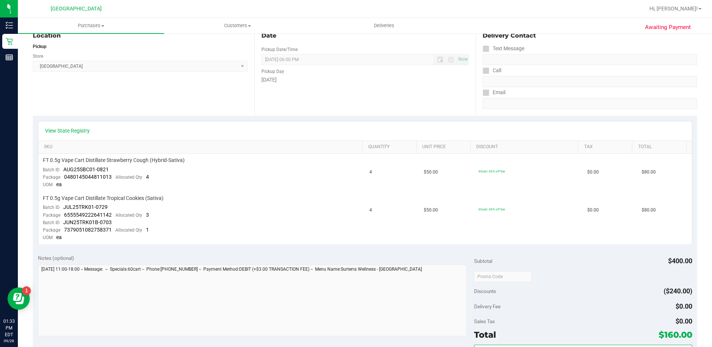
scroll to position [87, 0]
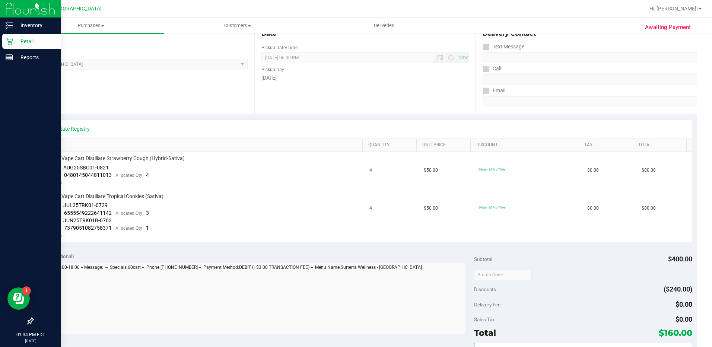
click at [9, 37] on div "Retail" at bounding box center [31, 41] width 59 height 15
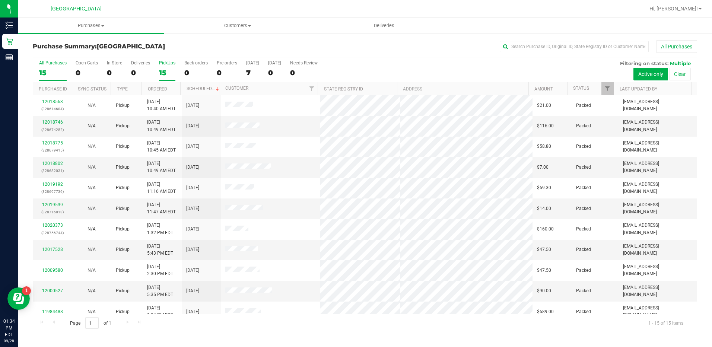
click at [167, 72] on div "15" at bounding box center [167, 72] width 16 height 9
click at [0, 0] on input "PickUps 15" at bounding box center [0, 0] width 0 height 0
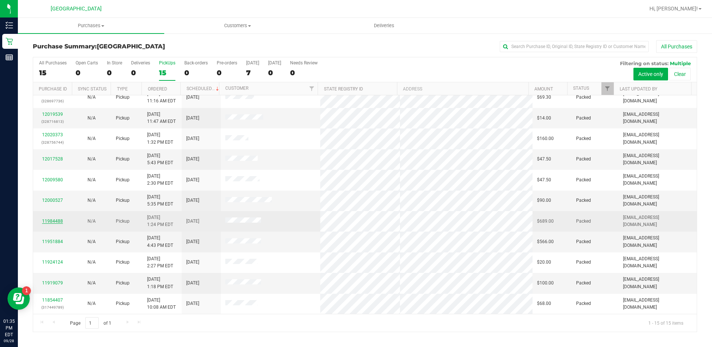
click at [47, 222] on link "11984488" at bounding box center [52, 220] width 21 height 5
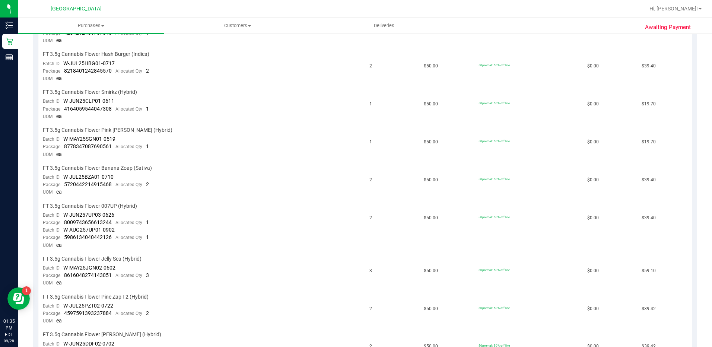
scroll to position [282, 0]
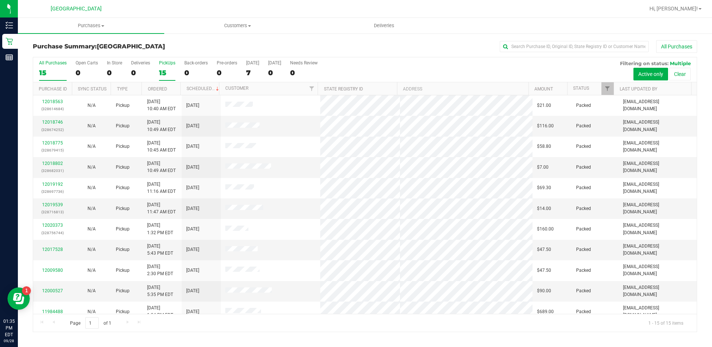
click at [169, 69] on div "15" at bounding box center [167, 72] width 16 height 9
click at [0, 0] on input "PickUps 15" at bounding box center [0, 0] width 0 height 0
click at [167, 68] on div "15" at bounding box center [167, 72] width 16 height 9
click at [0, 0] on input "PickUps 15" at bounding box center [0, 0] width 0 height 0
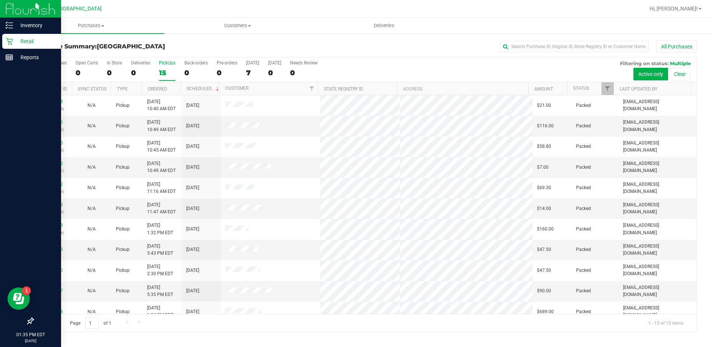
click at [11, 41] on icon at bounding box center [9, 41] width 7 height 7
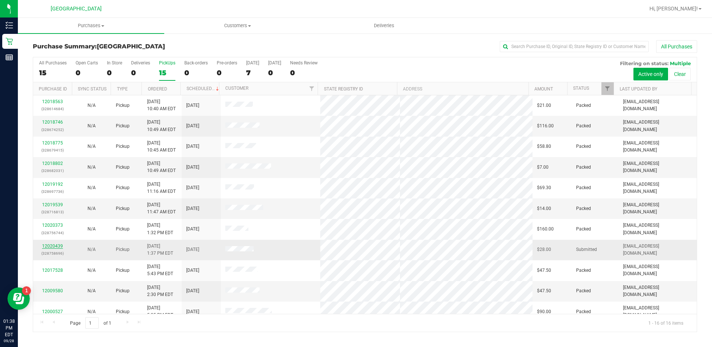
click at [45, 246] on link "12020439" at bounding box center [52, 245] width 21 height 5
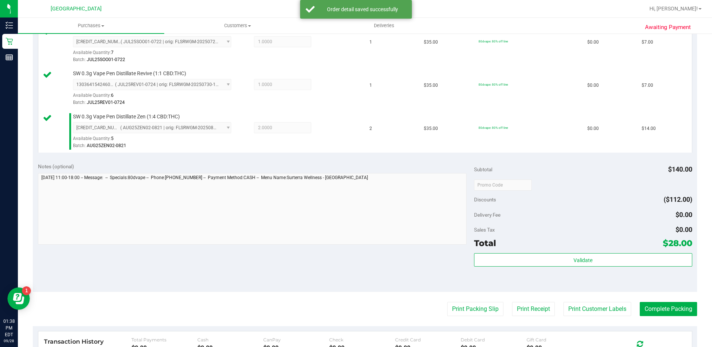
scroll to position [223, 0]
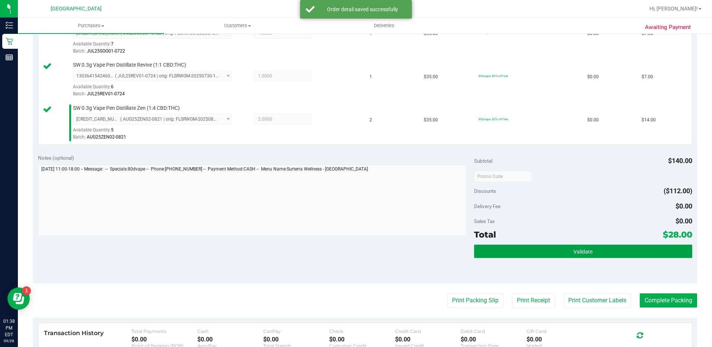
click at [586, 247] on button "Validate" at bounding box center [583, 250] width 218 height 13
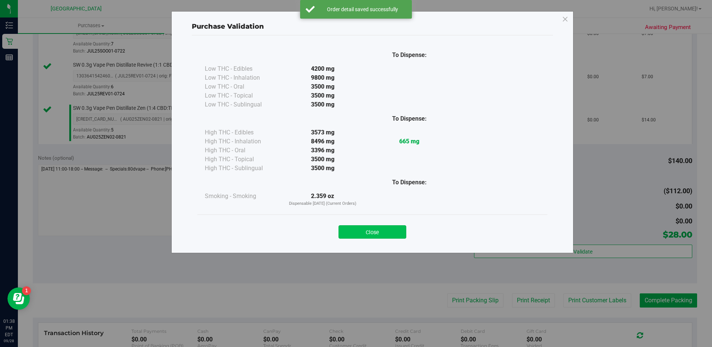
click at [397, 231] on button "Close" at bounding box center [372, 231] width 68 height 13
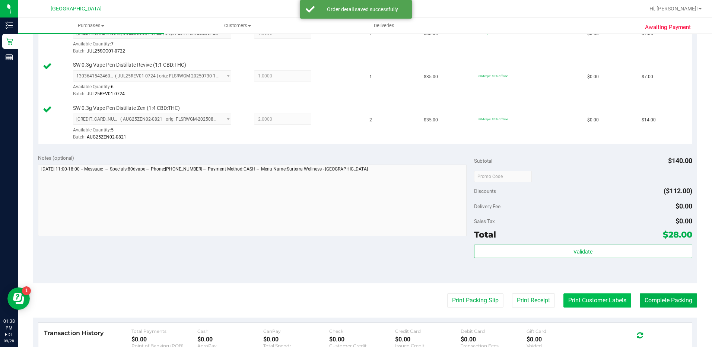
click at [598, 301] on button "Print Customer Labels" at bounding box center [597, 300] width 68 height 14
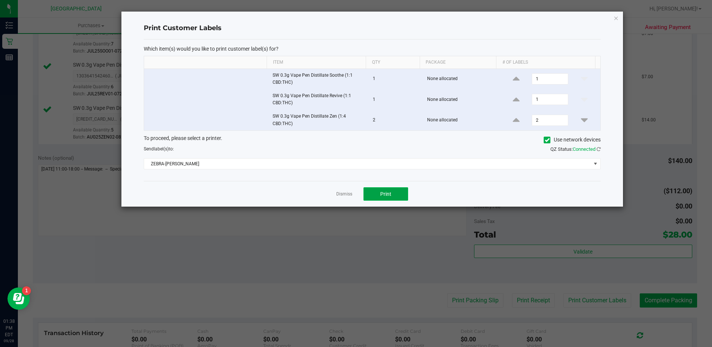
click at [395, 192] on button "Print" at bounding box center [385, 193] width 45 height 13
click at [617, 18] on icon "button" at bounding box center [615, 17] width 5 height 9
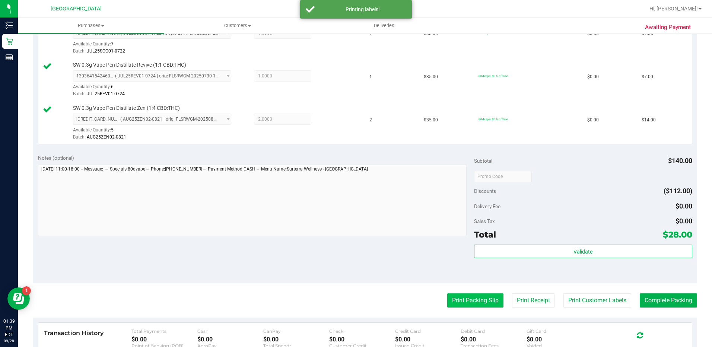
click at [489, 299] on button "Print Packing Slip" at bounding box center [475, 300] width 56 height 14
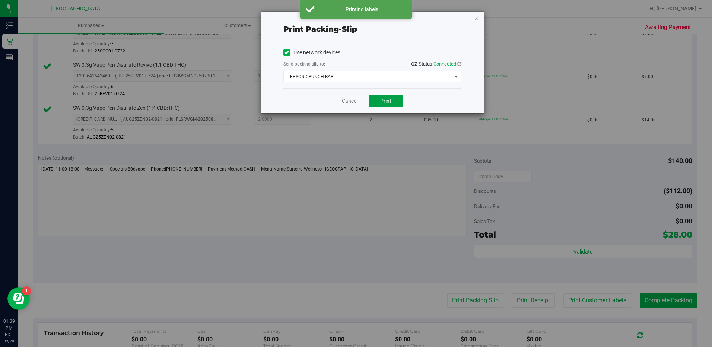
click at [397, 98] on button "Print" at bounding box center [385, 101] width 34 height 13
click at [476, 19] on icon "button" at bounding box center [476, 17] width 5 height 9
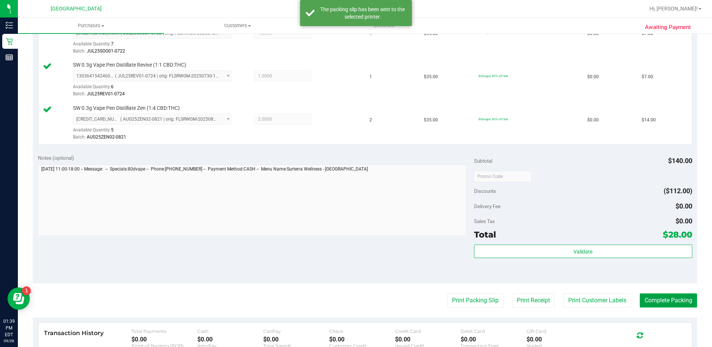
click at [647, 298] on button "Complete Packing" at bounding box center [667, 300] width 57 height 14
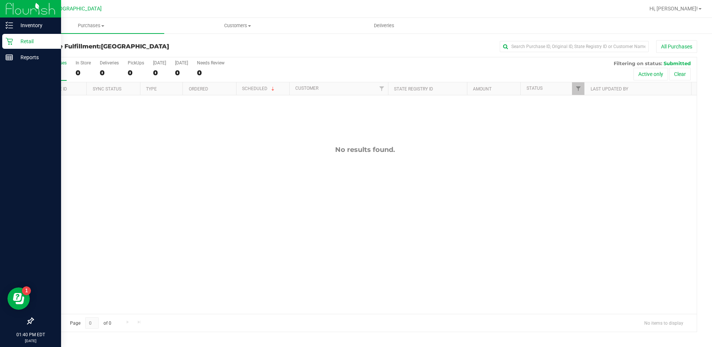
click at [10, 45] on icon at bounding box center [9, 41] width 7 height 7
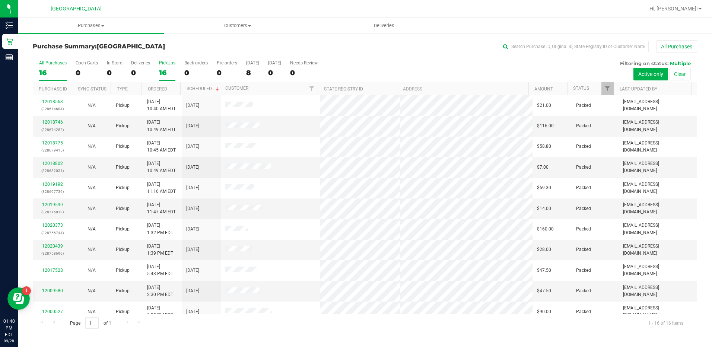
click at [164, 77] on label "PickUps 16" at bounding box center [167, 70] width 16 height 20
click at [0, 0] on input "PickUps 16" at bounding box center [0, 0] width 0 height 0
click at [169, 64] on div "PickUps" at bounding box center [167, 62] width 16 height 5
click at [0, 0] on input "PickUps 16" at bounding box center [0, 0] width 0 height 0
click at [52, 122] on link "12020532" at bounding box center [52, 121] width 21 height 5
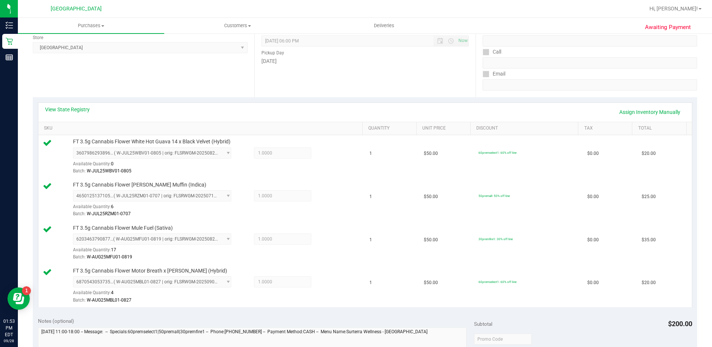
scroll to position [208, 0]
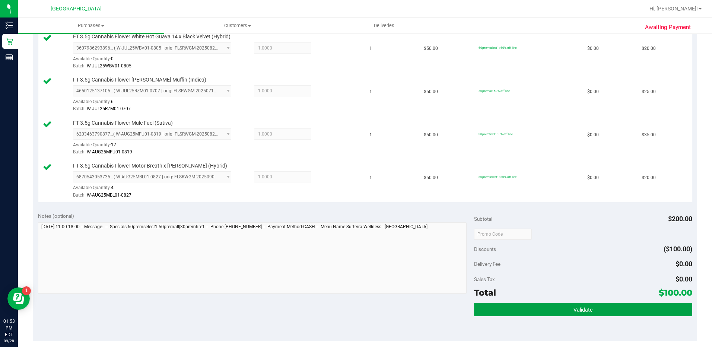
click at [554, 310] on button "Validate" at bounding box center [583, 309] width 218 height 13
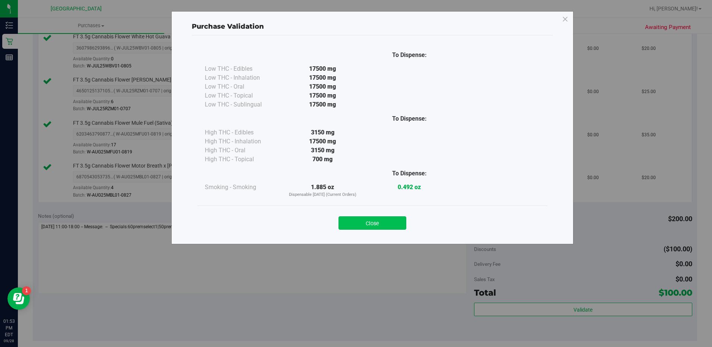
click at [364, 228] on button "Close" at bounding box center [372, 222] width 68 height 13
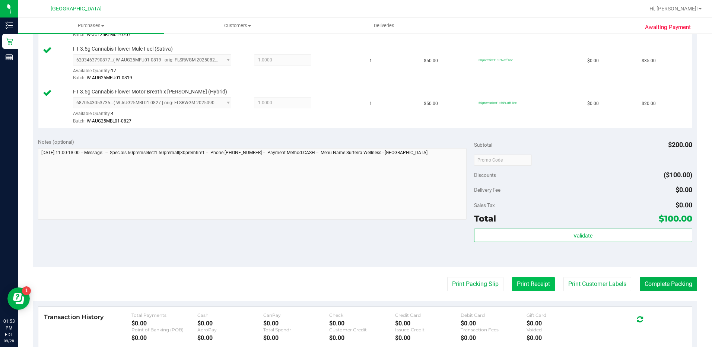
scroll to position [283, 0]
click at [587, 283] on button "Print Customer Labels" at bounding box center [597, 283] width 68 height 14
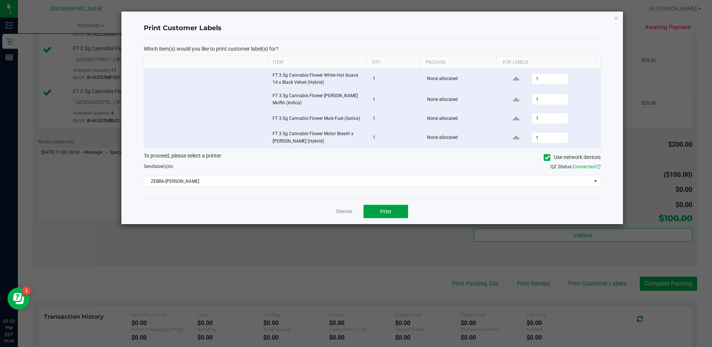
click at [384, 211] on span "Print" at bounding box center [385, 211] width 11 height 6
click at [616, 20] on icon "button" at bounding box center [615, 17] width 5 height 9
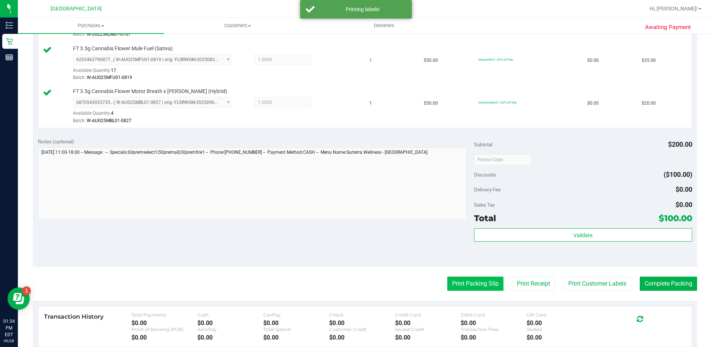
click at [476, 282] on button "Print Packing Slip" at bounding box center [475, 283] width 56 height 14
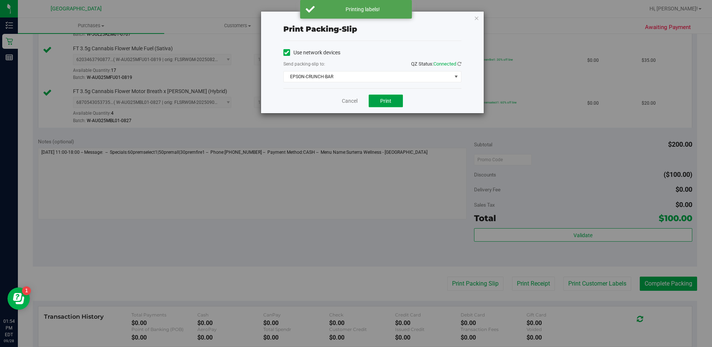
click at [396, 99] on button "Print" at bounding box center [385, 101] width 34 height 13
click at [476, 17] on icon "button" at bounding box center [476, 17] width 5 height 9
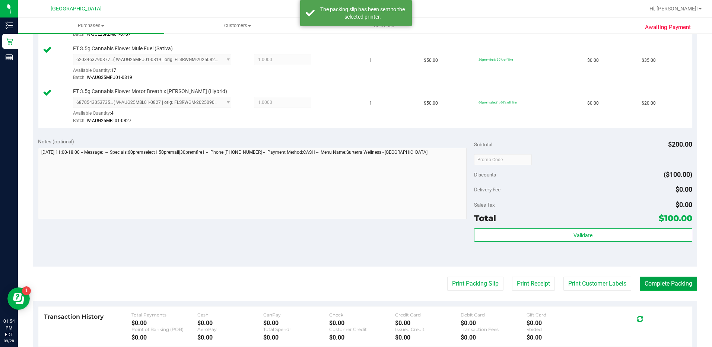
click at [639, 279] on button "Complete Packing" at bounding box center [667, 283] width 57 height 14
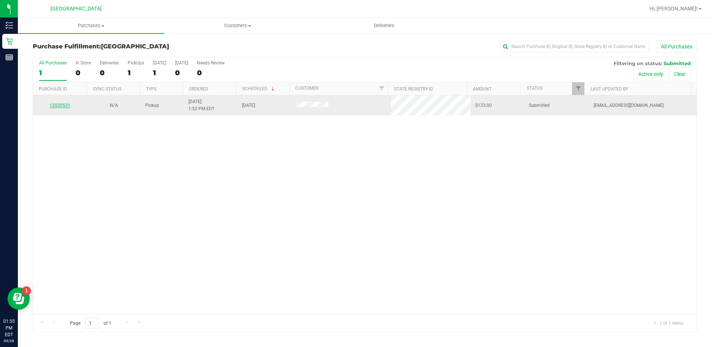
click at [62, 103] on link "12020531" at bounding box center [59, 105] width 21 height 5
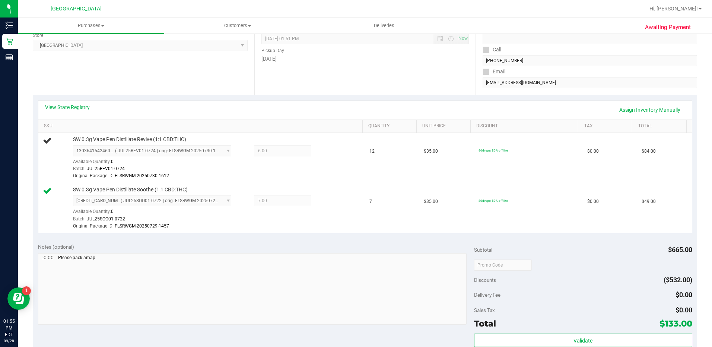
scroll to position [106, 0]
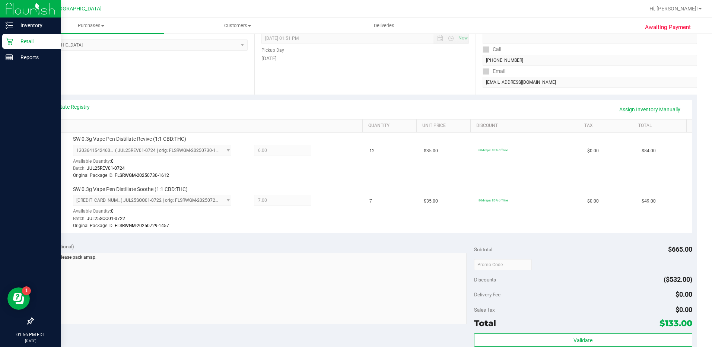
click at [11, 37] on div "Retail" at bounding box center [31, 41] width 59 height 15
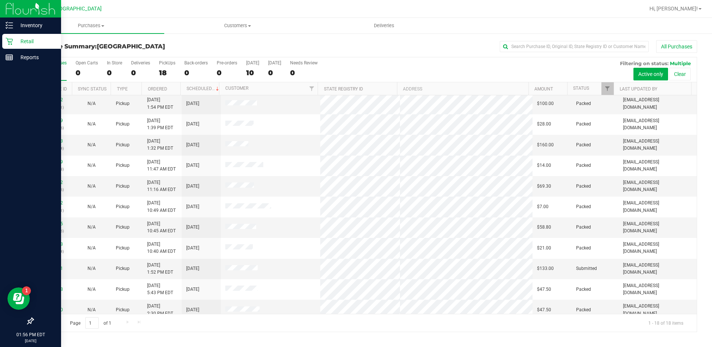
scroll to position [23, 0]
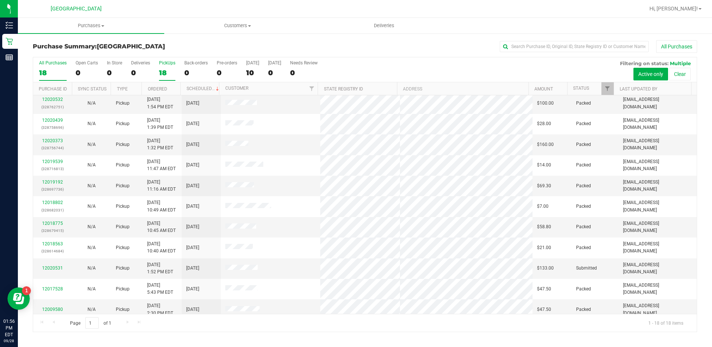
click at [169, 70] on div "18" at bounding box center [167, 72] width 16 height 9
click at [0, 0] on input "PickUps 18" at bounding box center [0, 0] width 0 height 0
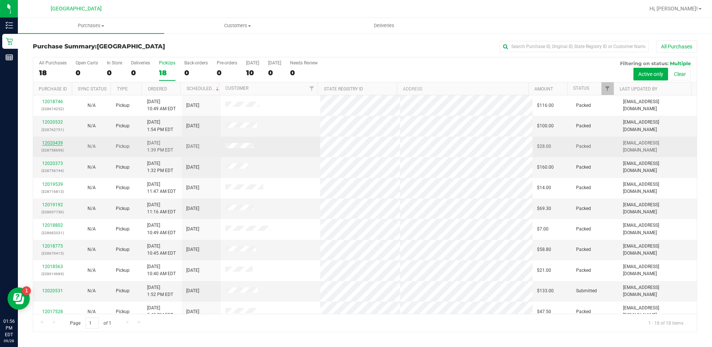
click at [52, 144] on link "12020439" at bounding box center [52, 142] width 21 height 5
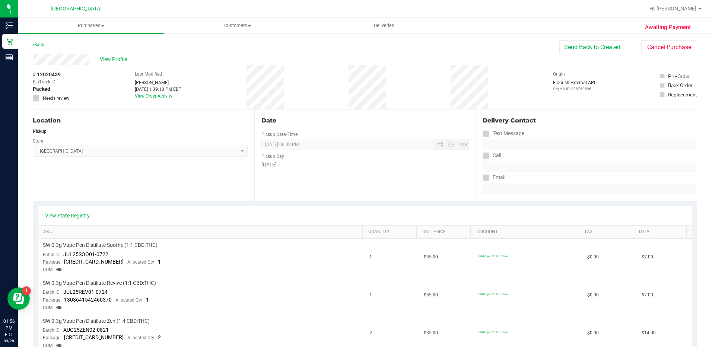
click at [111, 60] on span "View Profile" at bounding box center [115, 59] width 30 height 8
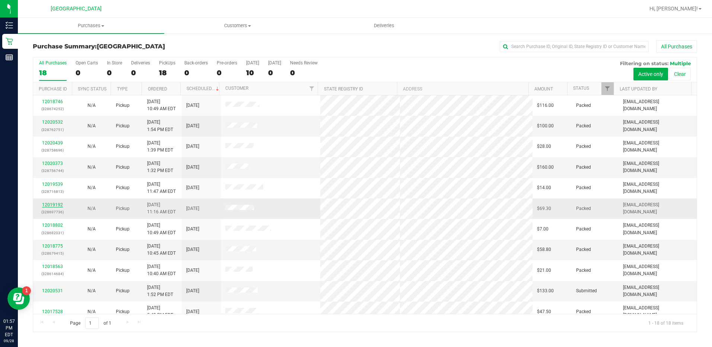
click at [51, 207] on link "12019192" at bounding box center [52, 204] width 21 height 5
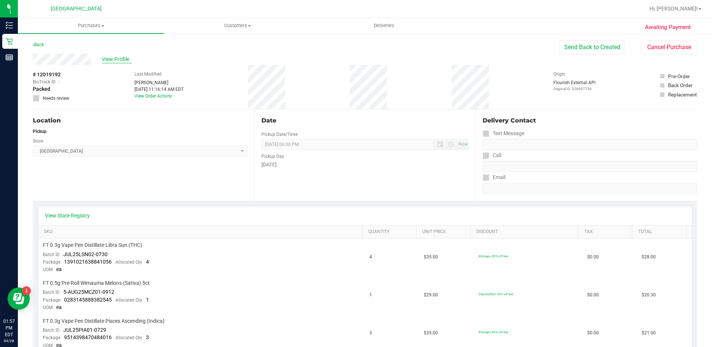
click at [109, 60] on span "View Profile" at bounding box center [117, 59] width 30 height 8
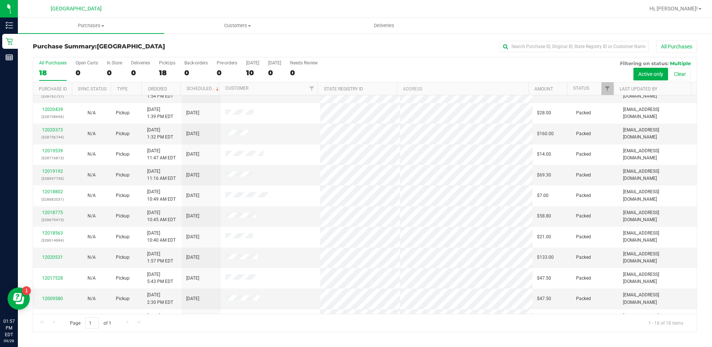
scroll to position [38, 0]
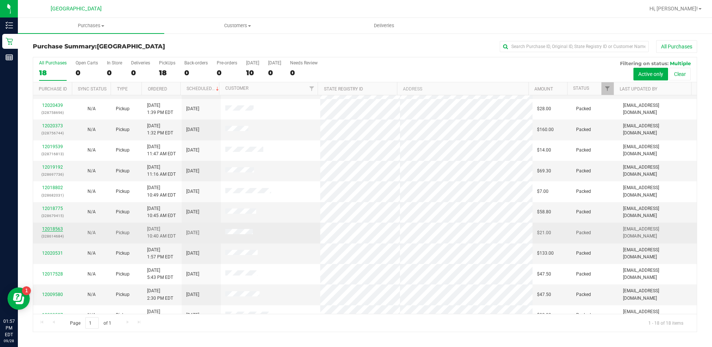
click at [51, 230] on link "12018563" at bounding box center [52, 228] width 21 height 5
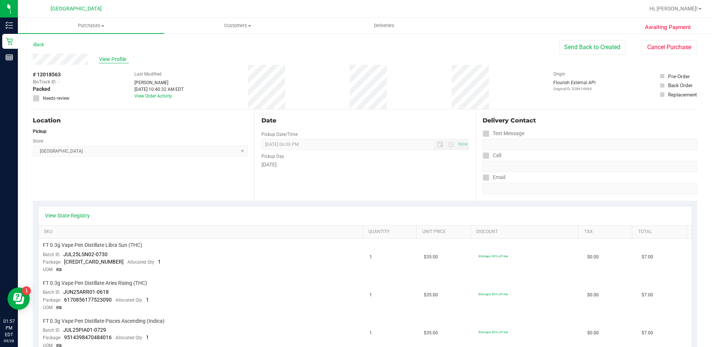
click at [113, 58] on span "View Profile" at bounding box center [114, 59] width 30 height 8
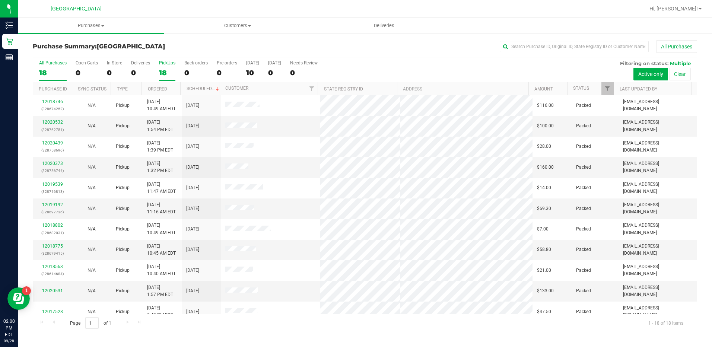
click at [160, 71] on div "18" at bounding box center [167, 72] width 16 height 9
click at [0, 0] on input "PickUps 18" at bounding box center [0, 0] width 0 height 0
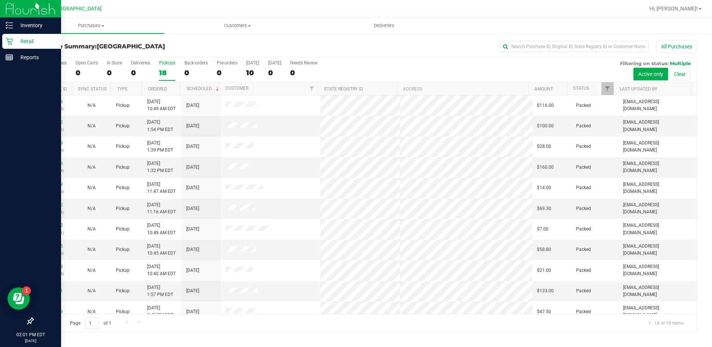
click at [3, 41] on div "Retail" at bounding box center [31, 41] width 59 height 15
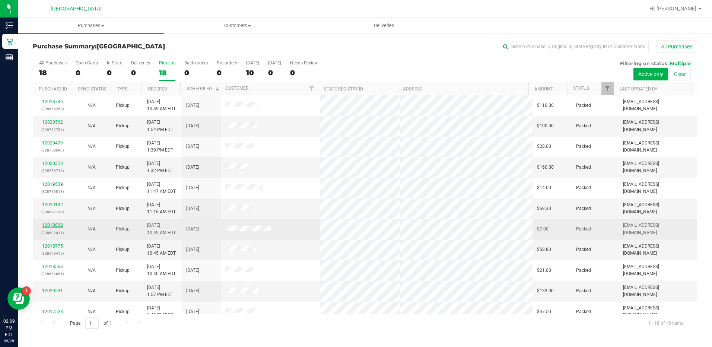
click at [52, 225] on link "12018802" at bounding box center [52, 225] width 21 height 5
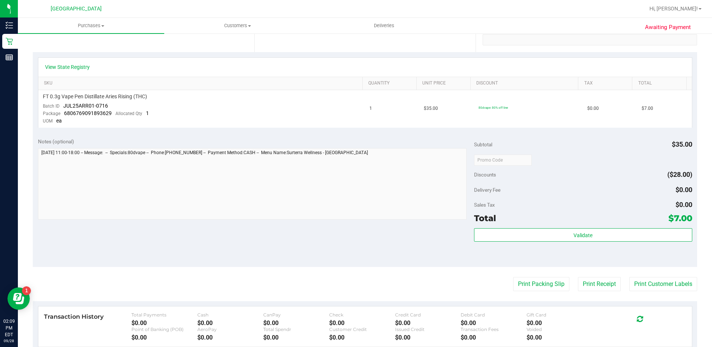
scroll to position [149, 0]
click at [644, 286] on button "Print Customer Labels" at bounding box center [663, 283] width 68 height 14
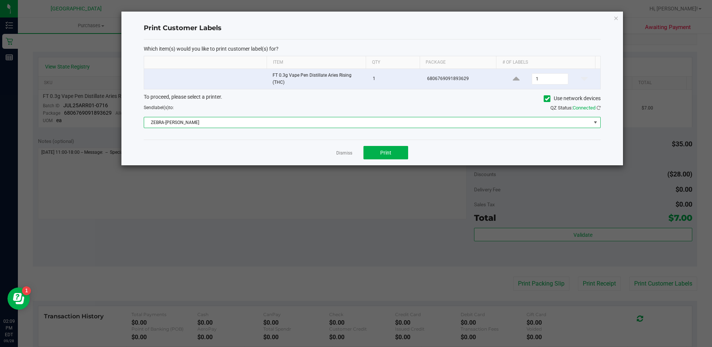
click at [593, 125] on span at bounding box center [595, 122] width 6 height 6
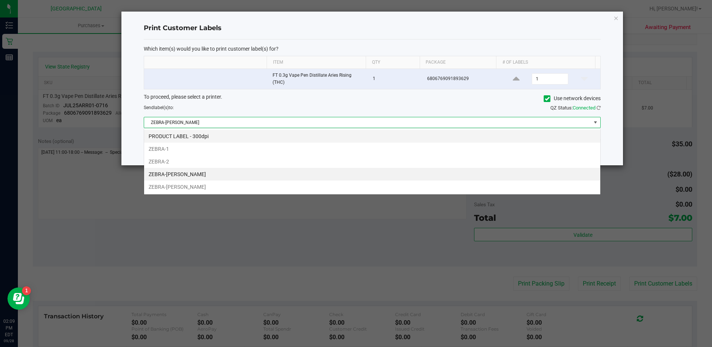
scroll to position [11, 457]
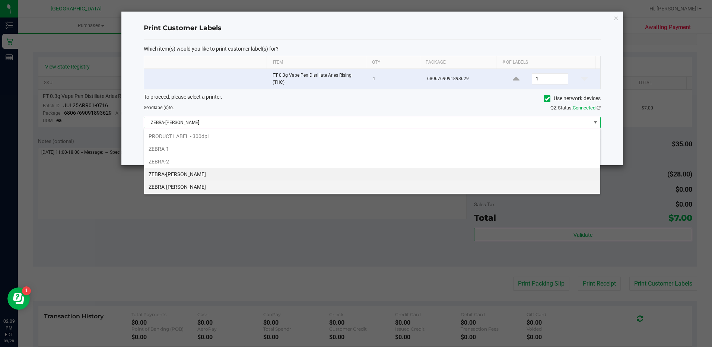
click at [226, 186] on li "ZEBRA-[PERSON_NAME]" at bounding box center [372, 186] width 456 height 13
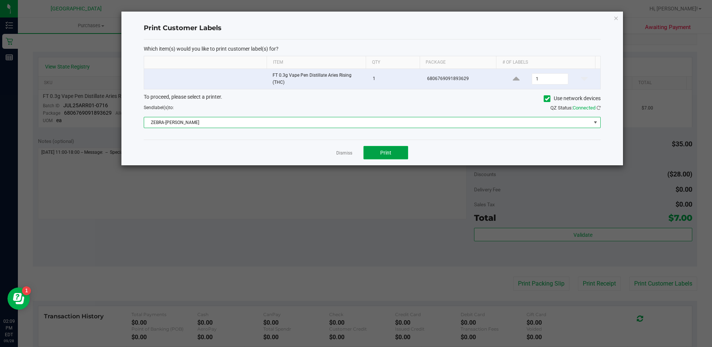
click at [380, 152] on span "Print" at bounding box center [385, 153] width 11 height 6
click at [592, 118] on span at bounding box center [595, 122] width 9 height 10
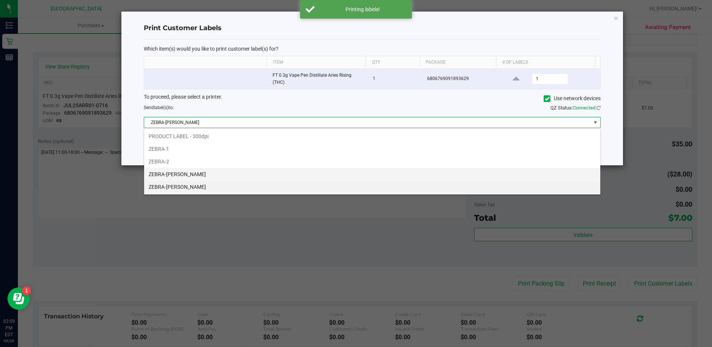
click at [176, 172] on li "ZEBRA-[PERSON_NAME]" at bounding box center [372, 174] width 456 height 13
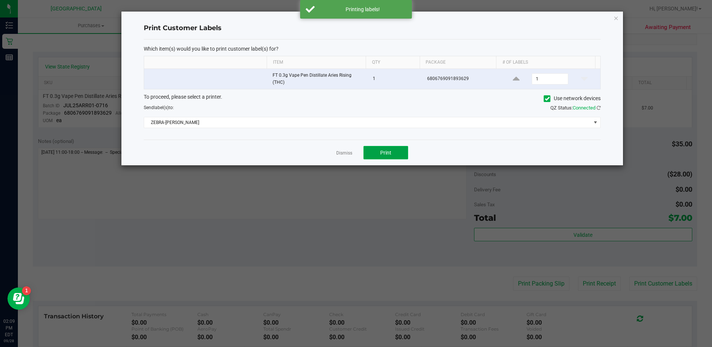
click at [373, 156] on button "Print" at bounding box center [385, 152] width 45 height 13
click at [615, 18] on icon "button" at bounding box center [615, 17] width 5 height 9
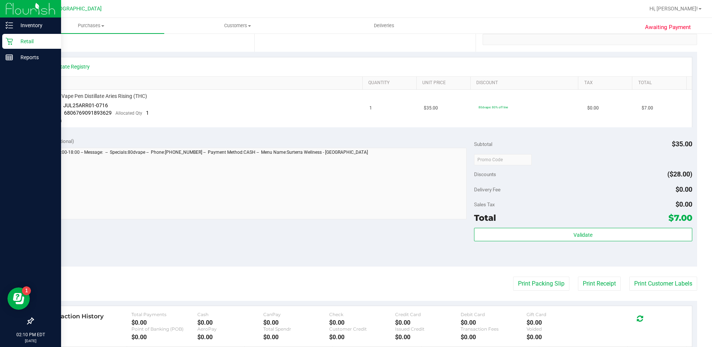
click at [5, 42] on div "Retail" at bounding box center [31, 41] width 59 height 15
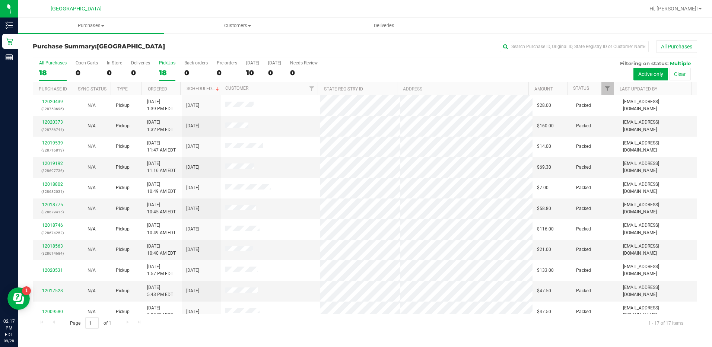
click at [164, 67] on label "PickUps 18" at bounding box center [167, 70] width 16 height 20
click at [0, 0] on input "PickUps 18" at bounding box center [0, 0] width 0 height 0
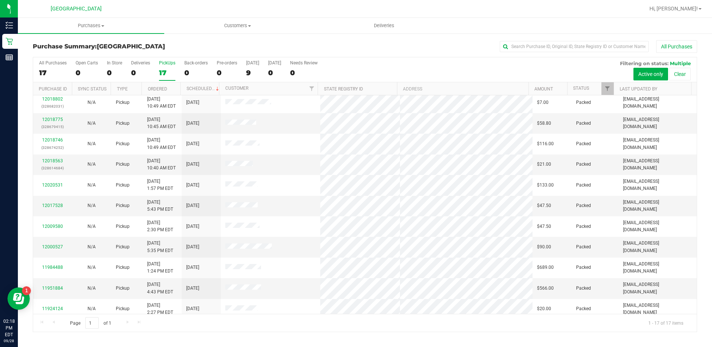
scroll to position [94, 0]
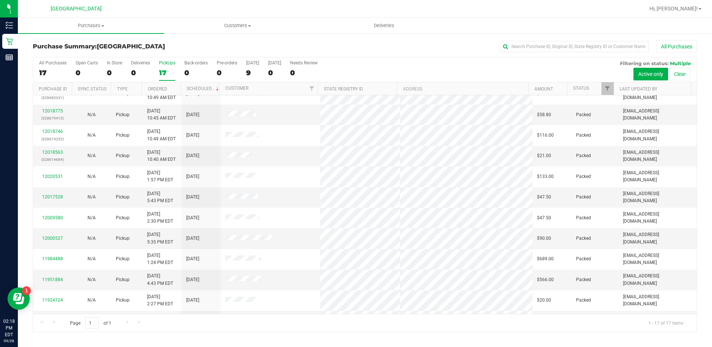
click at [163, 64] on div "PickUps" at bounding box center [167, 62] width 16 height 5
click at [0, 0] on input "PickUps 17" at bounding box center [0, 0] width 0 height 0
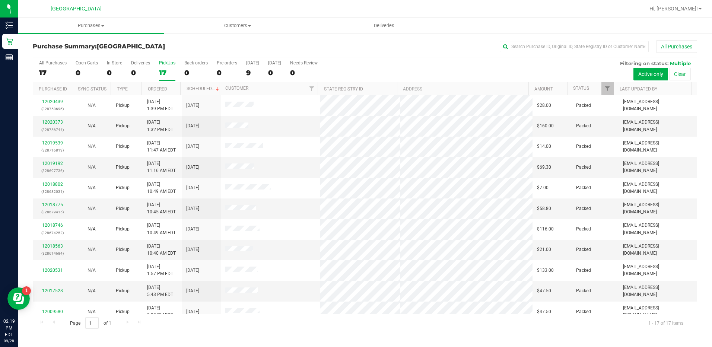
click at [167, 68] on div "17" at bounding box center [167, 72] width 16 height 9
click at [0, 0] on input "PickUps 17" at bounding box center [0, 0] width 0 height 0
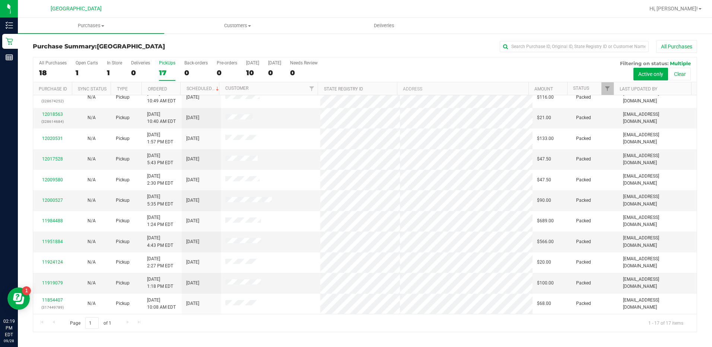
scroll to position [131, 0]
click at [161, 65] on div "PickUps" at bounding box center [167, 62] width 16 height 5
click at [0, 0] on input "PickUps 17" at bounding box center [0, 0] width 0 height 0
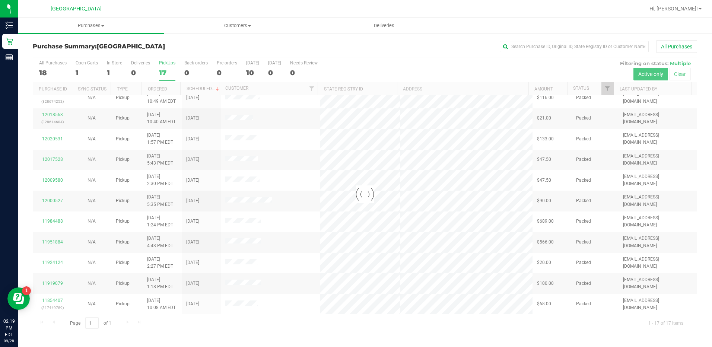
scroll to position [0, 0]
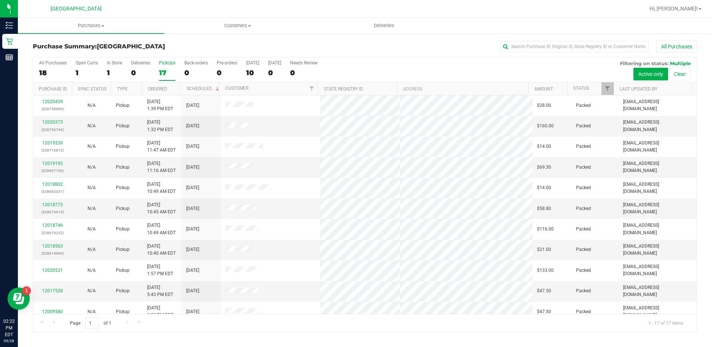
click at [169, 69] on div "17" at bounding box center [167, 72] width 16 height 9
click at [0, 0] on input "PickUps 17" at bounding box center [0, 0] width 0 height 0
click at [49, 122] on link "12020781" at bounding box center [52, 121] width 21 height 5
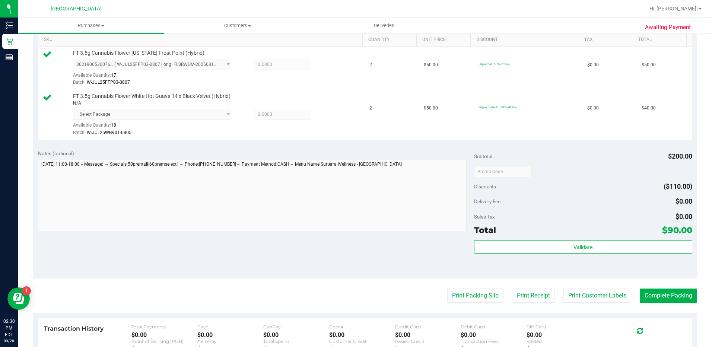
scroll to position [194, 0]
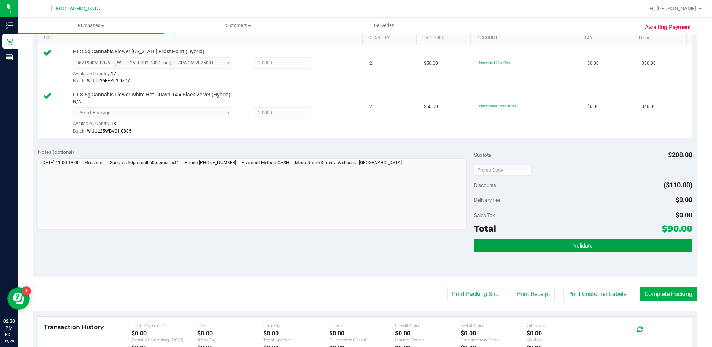
click at [543, 245] on button "Validate" at bounding box center [583, 245] width 218 height 13
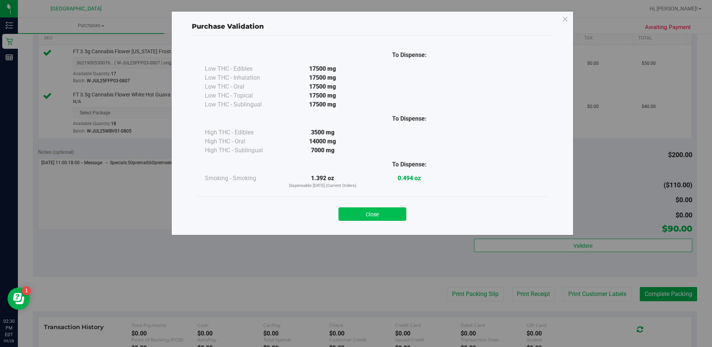
click at [363, 218] on button "Close" at bounding box center [372, 213] width 68 height 13
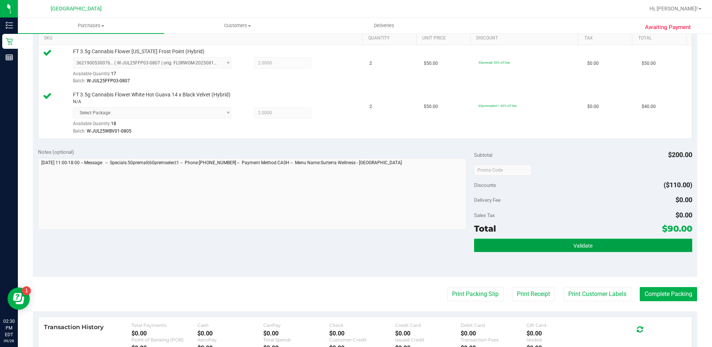
click at [542, 248] on button "Validate" at bounding box center [583, 245] width 218 height 13
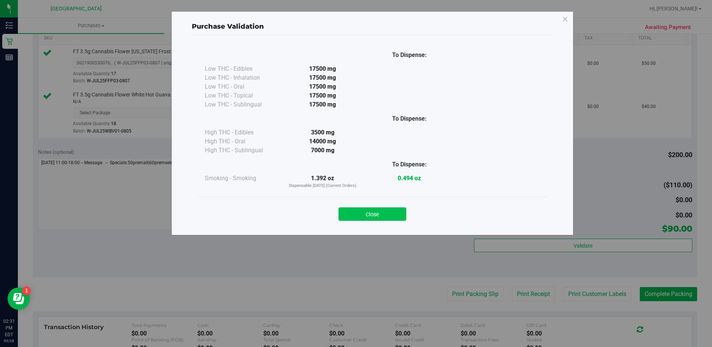
click at [370, 208] on button "Close" at bounding box center [372, 213] width 68 height 13
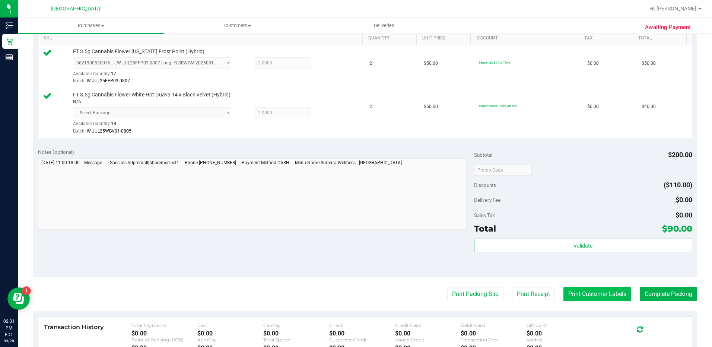
click at [579, 295] on button "Print Customer Labels" at bounding box center [597, 294] width 68 height 14
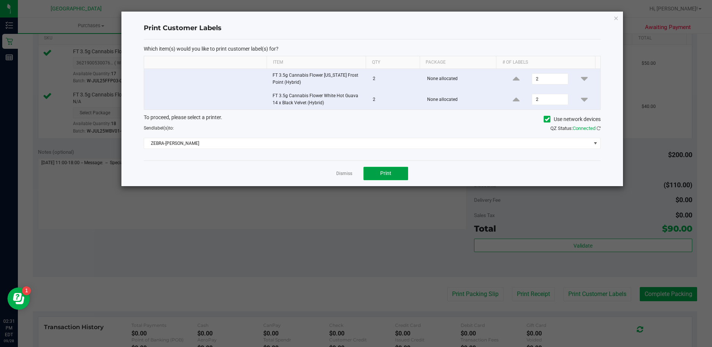
click at [378, 173] on button "Print" at bounding box center [385, 173] width 45 height 13
click at [616, 18] on icon "button" at bounding box center [615, 17] width 5 height 9
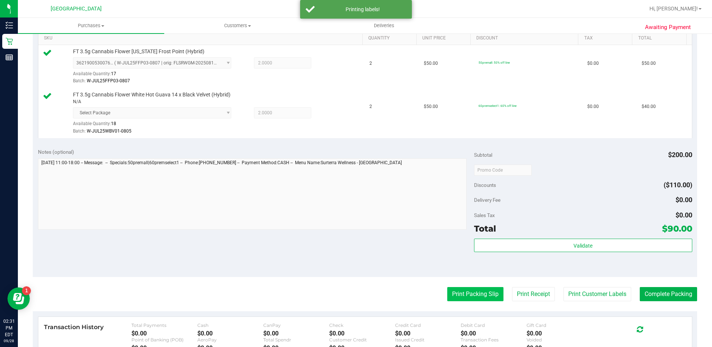
click at [467, 294] on button "Print Packing Slip" at bounding box center [475, 294] width 56 height 14
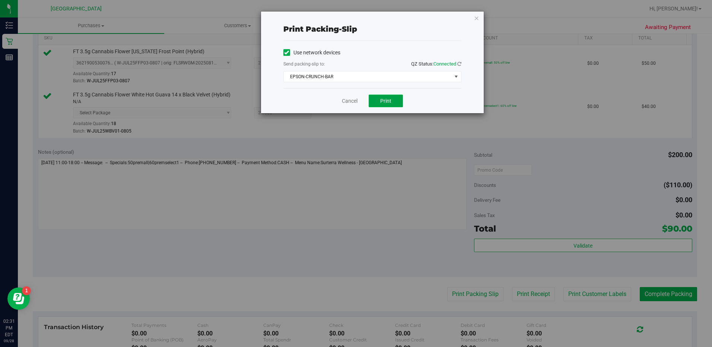
click at [384, 96] on button "Print" at bounding box center [385, 101] width 34 height 13
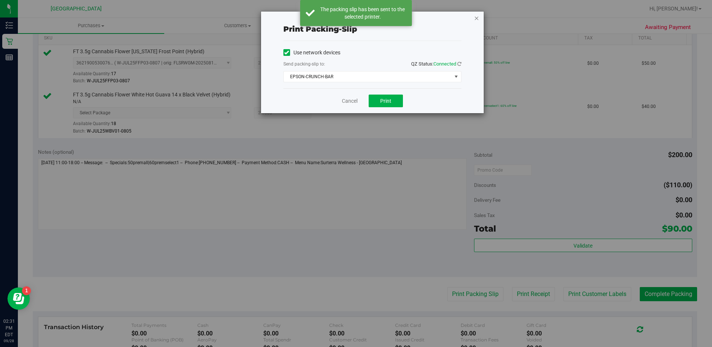
click at [475, 21] on icon "button" at bounding box center [476, 17] width 5 height 9
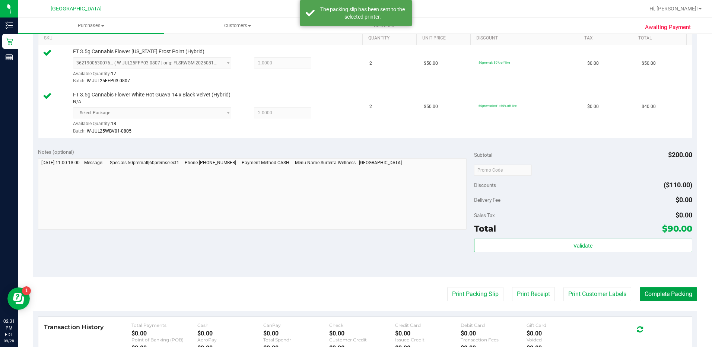
click at [643, 292] on button "Complete Packing" at bounding box center [667, 294] width 57 height 14
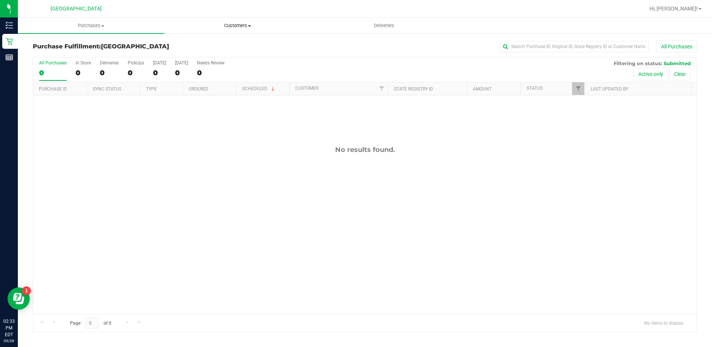
click at [11, 41] on icon at bounding box center [9, 41] width 7 height 7
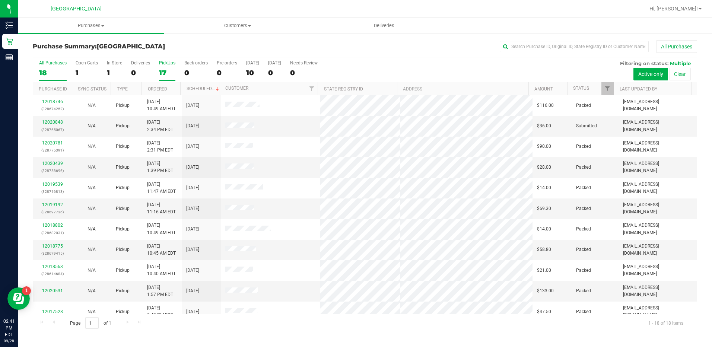
click at [164, 65] on div "PickUps" at bounding box center [167, 62] width 16 height 5
click at [0, 0] on input "PickUps 17" at bounding box center [0, 0] width 0 height 0
click at [52, 121] on link "12020848" at bounding box center [52, 121] width 21 height 5
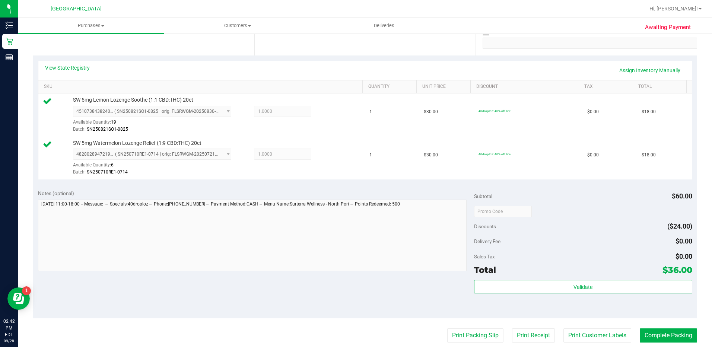
scroll to position [146, 0]
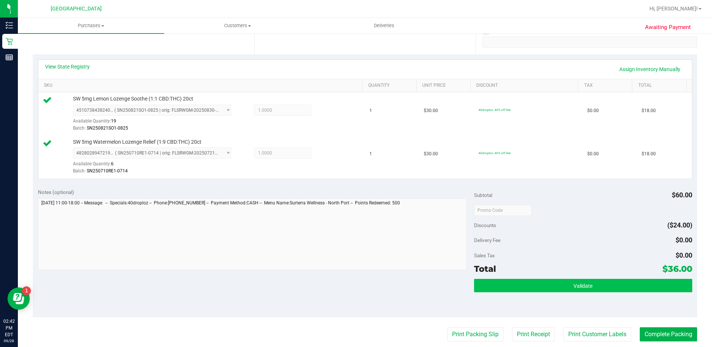
click at [559, 288] on button "Validate" at bounding box center [583, 285] width 218 height 13
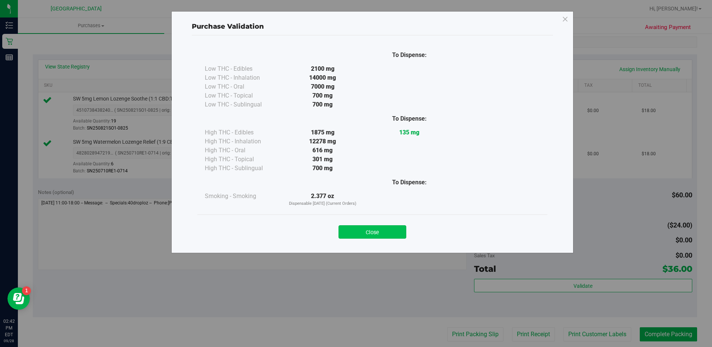
click at [370, 226] on button "Close" at bounding box center [372, 231] width 68 height 13
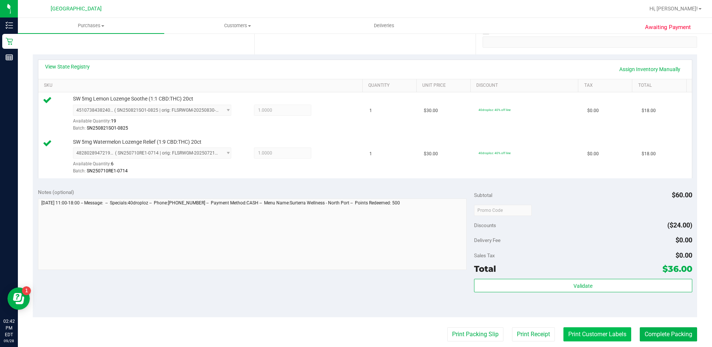
click at [582, 336] on button "Print Customer Labels" at bounding box center [597, 334] width 68 height 14
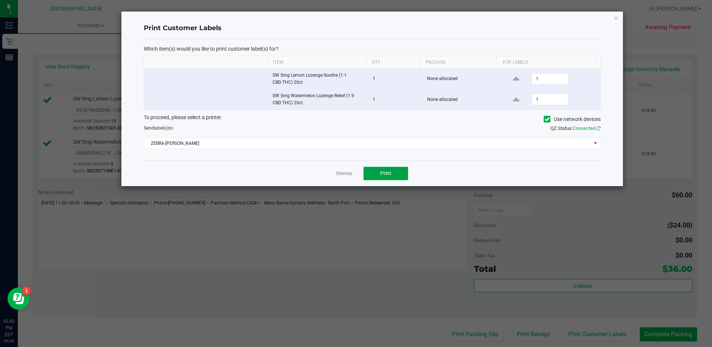
click at [380, 173] on span "Print" at bounding box center [385, 173] width 11 height 6
click at [616, 19] on icon "button" at bounding box center [615, 17] width 5 height 9
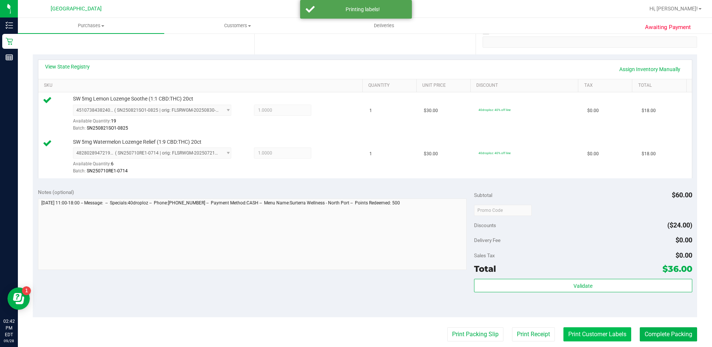
click at [573, 332] on button "Print Customer Labels" at bounding box center [597, 334] width 68 height 14
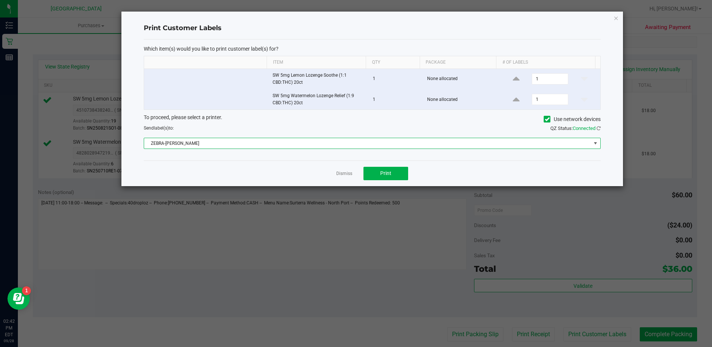
click at [592, 144] on span at bounding box center [595, 143] width 6 height 6
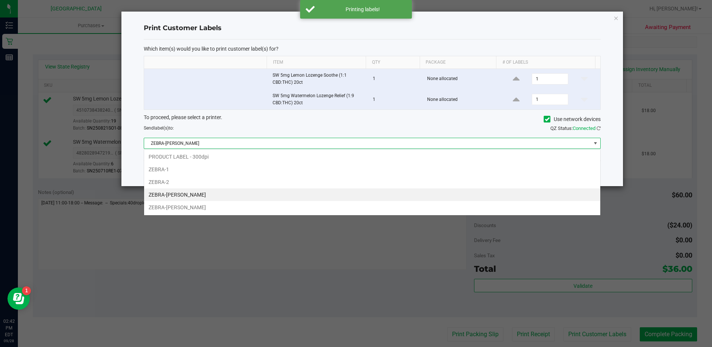
scroll to position [11, 457]
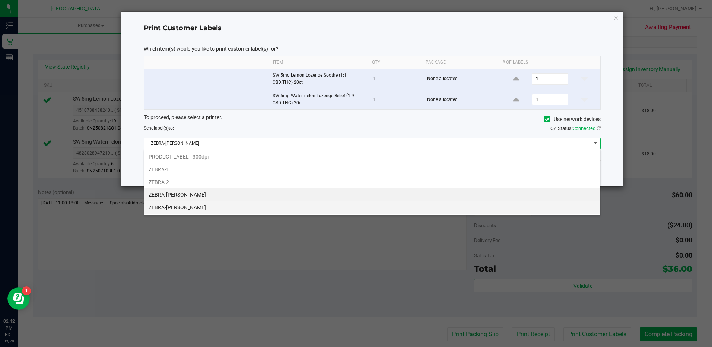
click at [213, 204] on li "ZEBRA-[PERSON_NAME]" at bounding box center [372, 207] width 456 height 13
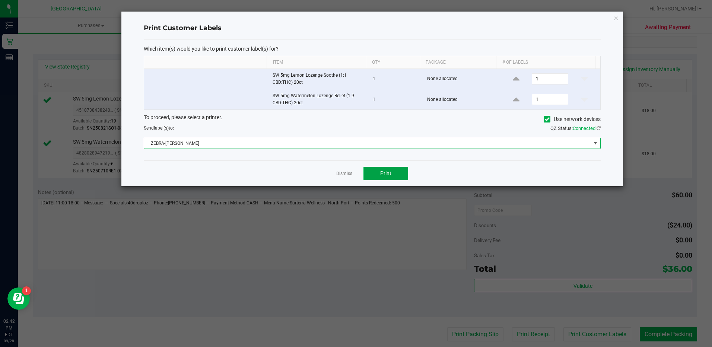
click at [386, 175] on span "Print" at bounding box center [385, 173] width 11 height 6
click at [615, 19] on icon "button" at bounding box center [615, 17] width 5 height 9
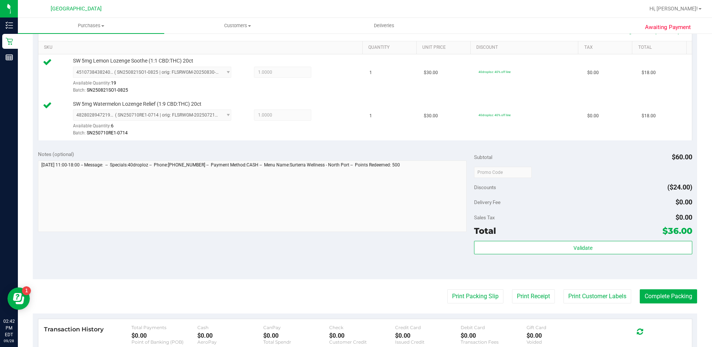
scroll to position [185, 0]
click at [462, 298] on button "Print Packing Slip" at bounding box center [475, 296] width 56 height 14
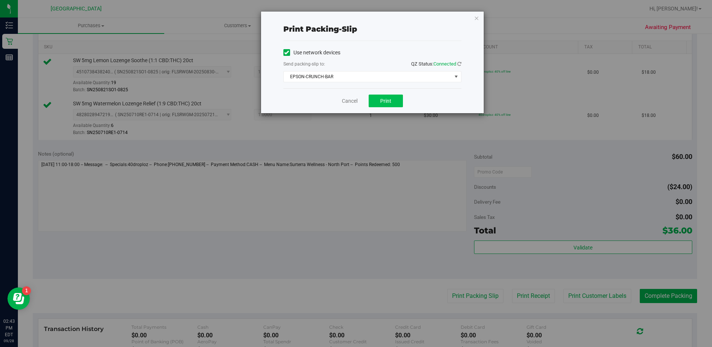
click at [390, 106] on button "Print" at bounding box center [385, 101] width 34 height 13
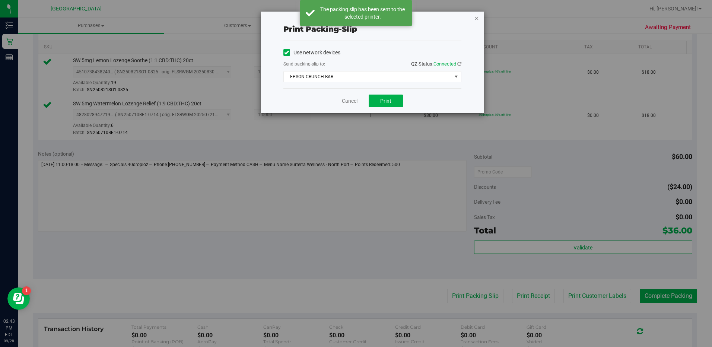
click at [477, 20] on icon "button" at bounding box center [476, 17] width 5 height 9
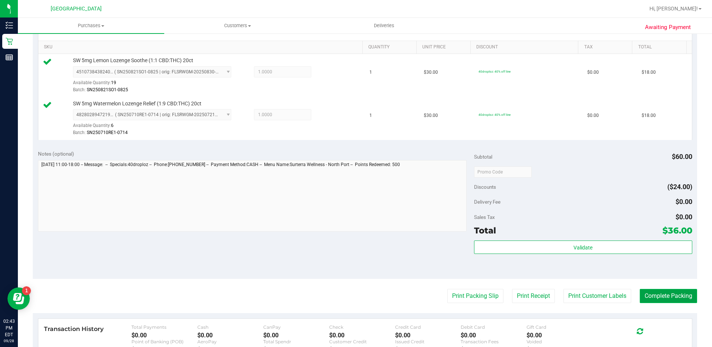
click at [669, 300] on button "Complete Packing" at bounding box center [667, 296] width 57 height 14
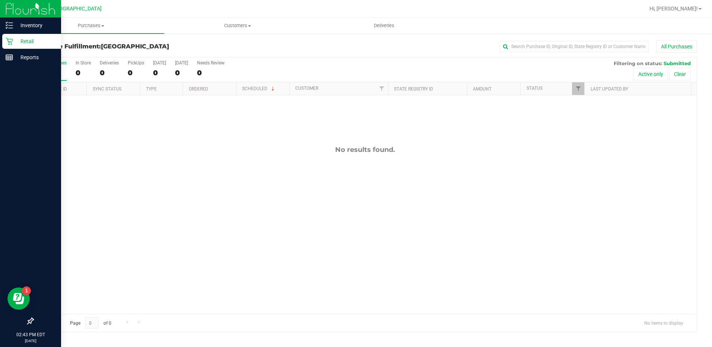
click at [8, 42] on icon at bounding box center [9, 41] width 7 height 7
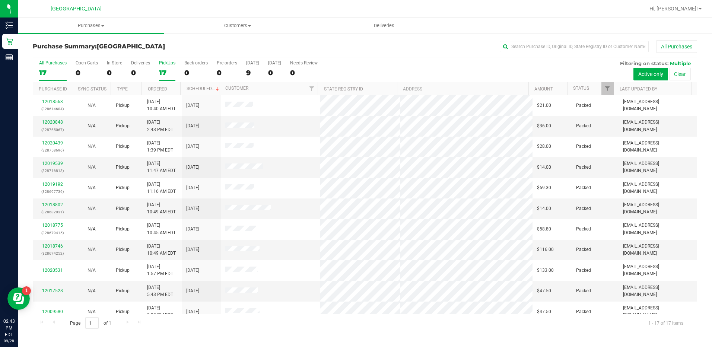
click at [163, 72] on div "17" at bounding box center [167, 72] width 16 height 9
click at [0, 0] on input "PickUps 17" at bounding box center [0, 0] width 0 height 0
click at [165, 70] on div "17" at bounding box center [167, 72] width 16 height 9
click at [0, 0] on input "PickUps 17" at bounding box center [0, 0] width 0 height 0
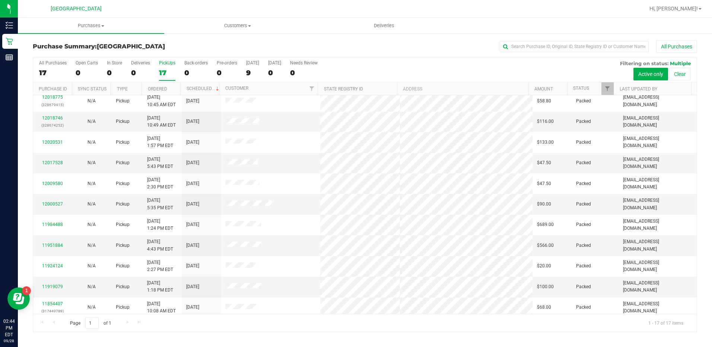
scroll to position [132, 0]
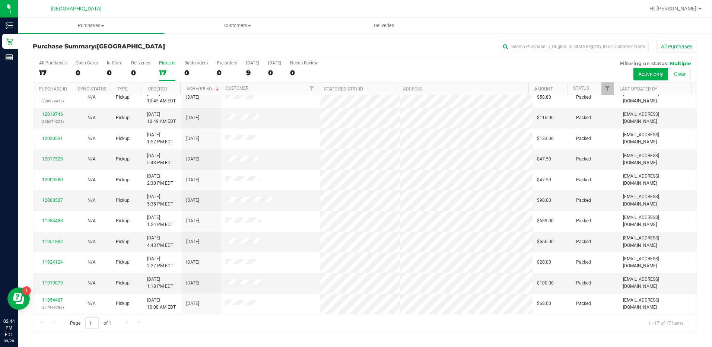
click at [169, 68] on div "17" at bounding box center [167, 72] width 16 height 9
click at [0, 0] on input "PickUps 17" at bounding box center [0, 0] width 0 height 0
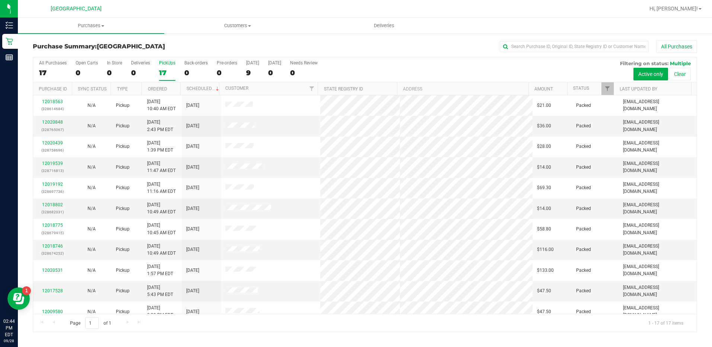
click at [159, 68] on label "PickUps 17" at bounding box center [167, 70] width 16 height 20
click at [0, 0] on input "PickUps 17" at bounding box center [0, 0] width 0 height 0
click at [165, 61] on div "PickUps" at bounding box center [167, 62] width 16 height 5
click at [0, 0] on input "PickUps 17" at bounding box center [0, 0] width 0 height 0
click at [164, 65] on div "PickUps" at bounding box center [167, 62] width 16 height 5
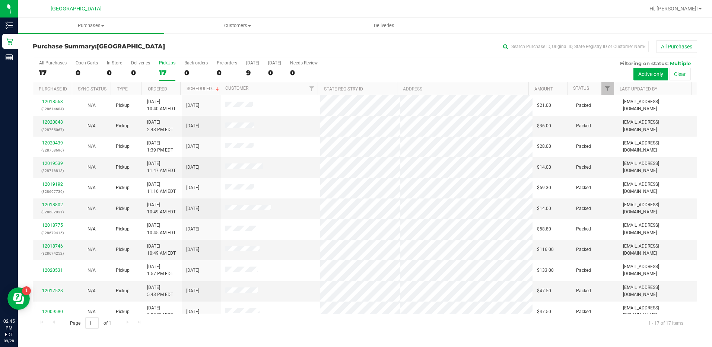
click at [0, 0] on input "PickUps 17" at bounding box center [0, 0] width 0 height 0
click at [168, 60] on div "PickUps" at bounding box center [167, 62] width 16 height 5
click at [0, 0] on input "PickUps 17" at bounding box center [0, 0] width 0 height 0
click at [169, 62] on div "PickUps" at bounding box center [167, 62] width 16 height 5
click at [0, 0] on input "PickUps 17" at bounding box center [0, 0] width 0 height 0
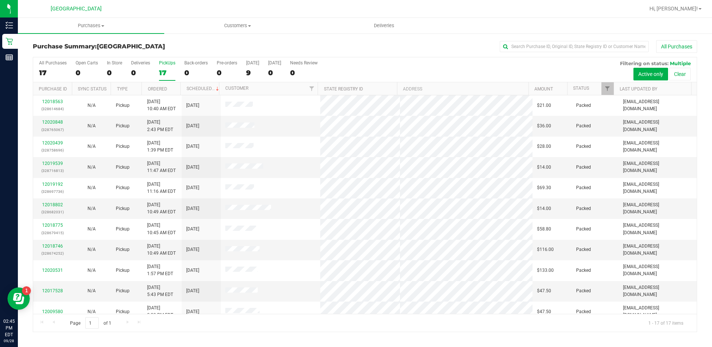
click at [166, 71] on div "17" at bounding box center [167, 72] width 16 height 9
click at [0, 0] on input "PickUps 17" at bounding box center [0, 0] width 0 height 0
click at [170, 64] on div "PickUps" at bounding box center [167, 62] width 16 height 5
click at [0, 0] on input "PickUps 17" at bounding box center [0, 0] width 0 height 0
click at [167, 68] on div "17" at bounding box center [167, 72] width 16 height 9
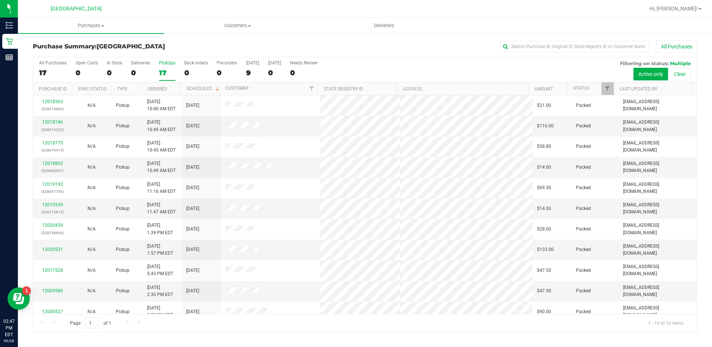
click at [0, 0] on input "PickUps 17" at bounding box center [0, 0] width 0 height 0
click at [169, 69] on div "16" at bounding box center [167, 72] width 16 height 9
click at [0, 0] on input "PickUps 16" at bounding box center [0, 0] width 0 height 0
click at [164, 71] on div "16" at bounding box center [167, 72] width 16 height 9
click at [0, 0] on input "PickUps 16" at bounding box center [0, 0] width 0 height 0
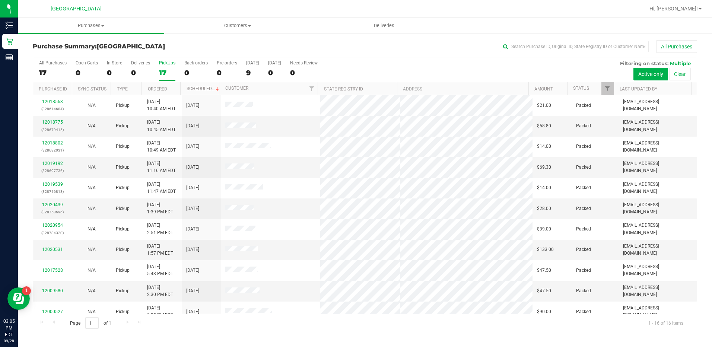
click at [162, 68] on div "17" at bounding box center [167, 72] width 16 height 9
click at [0, 0] on input "PickUps 17" at bounding box center [0, 0] width 0 height 0
click at [168, 68] on div "16" at bounding box center [167, 72] width 16 height 9
click at [0, 0] on input "PickUps 16" at bounding box center [0, 0] width 0 height 0
click at [162, 67] on label "PickUps 16" at bounding box center [167, 70] width 16 height 20
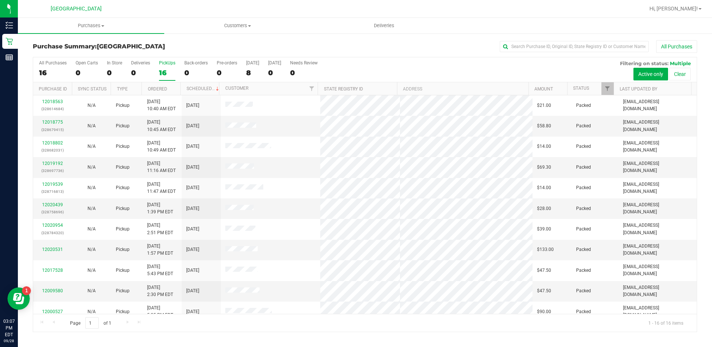
click at [0, 0] on input "PickUps 16" at bounding box center [0, 0] width 0 height 0
click at [171, 66] on label "PickUps 16" at bounding box center [167, 70] width 16 height 20
click at [0, 0] on input "PickUps 16" at bounding box center [0, 0] width 0 height 0
click at [161, 67] on label "PickUps 17" at bounding box center [167, 70] width 16 height 20
click at [0, 0] on input "PickUps 17" at bounding box center [0, 0] width 0 height 0
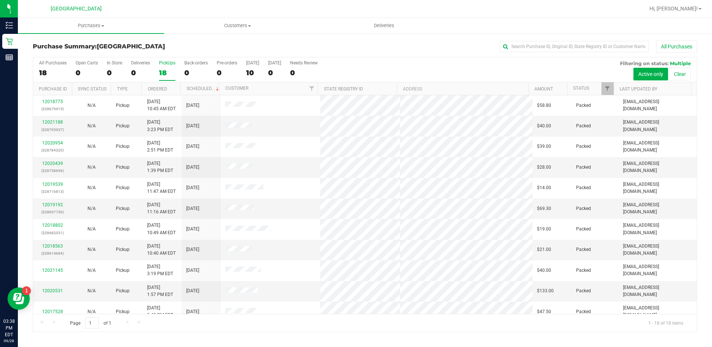
click at [164, 68] on div "18" at bounding box center [167, 72] width 16 height 9
click at [0, 0] on input "PickUps 18" at bounding box center [0, 0] width 0 height 0
click at [166, 70] on div "18" at bounding box center [167, 72] width 16 height 9
click at [0, 0] on input "PickUps 18" at bounding box center [0, 0] width 0 height 0
click at [169, 67] on label "PickUps 19" at bounding box center [167, 70] width 16 height 20
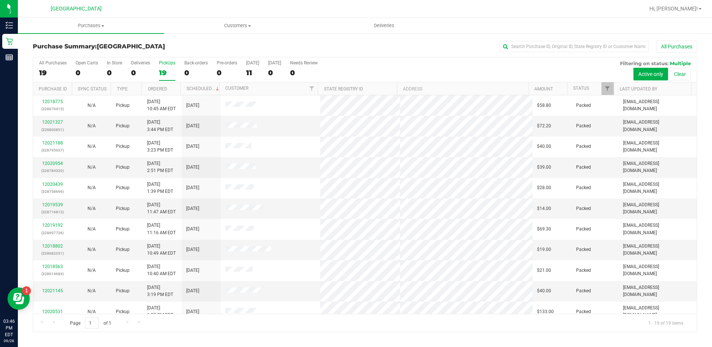
click at [0, 0] on input "PickUps 19" at bounding box center [0, 0] width 0 height 0
click at [167, 67] on label "PickUps 19" at bounding box center [167, 70] width 16 height 20
click at [0, 0] on input "PickUps 19" at bounding box center [0, 0] width 0 height 0
click at [171, 66] on label "PickUps 19" at bounding box center [167, 70] width 16 height 20
click at [0, 0] on input "PickUps 19" at bounding box center [0, 0] width 0 height 0
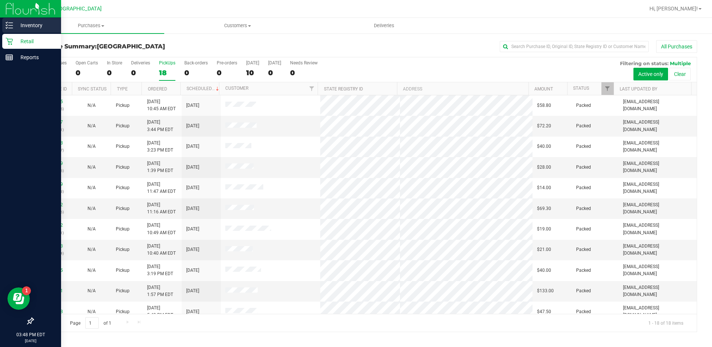
click at [16, 23] on p "Inventory" at bounding box center [35, 25] width 45 height 9
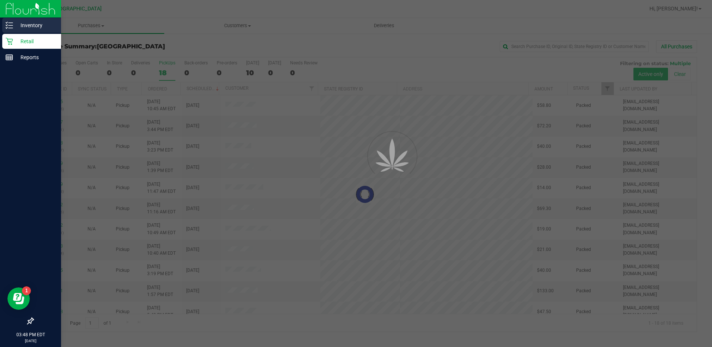
click at [32, 25] on p "Inventory" at bounding box center [35, 25] width 45 height 9
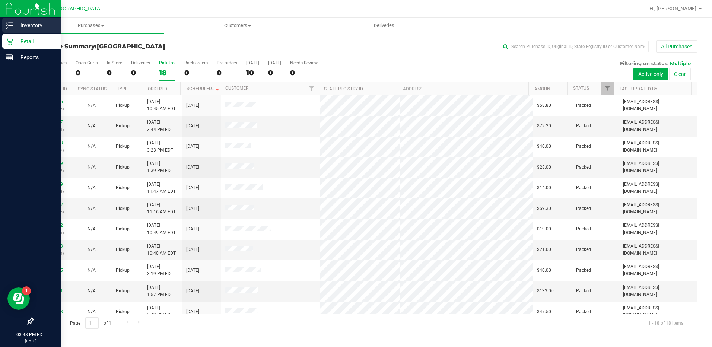
click at [35, 26] on p "Inventory" at bounding box center [35, 25] width 45 height 9
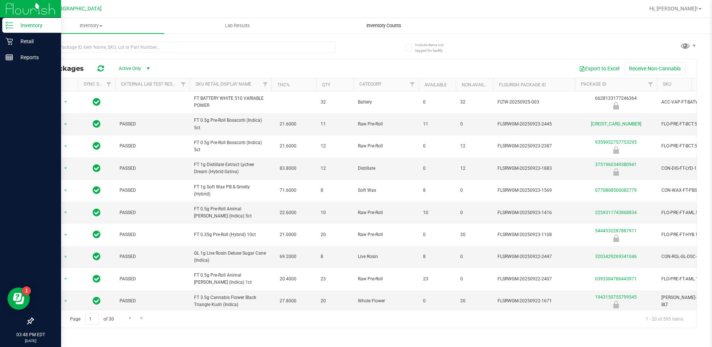
click at [374, 25] on span "Inventory Counts" at bounding box center [383, 25] width 55 height 7
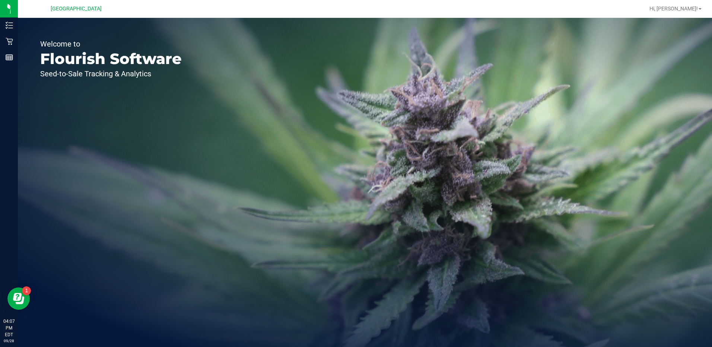
click at [10, 41] on icon at bounding box center [9, 41] width 7 height 7
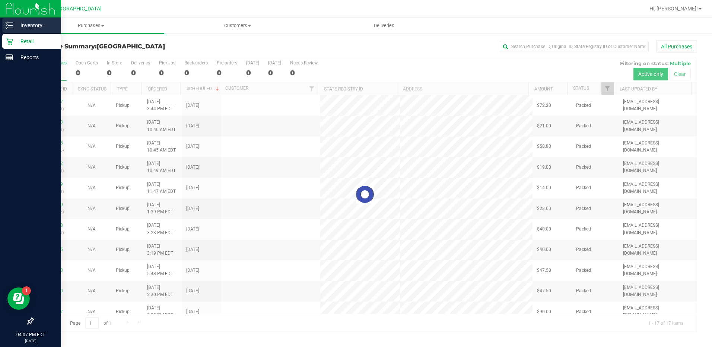
click at [25, 25] on p "Inventory" at bounding box center [35, 25] width 45 height 9
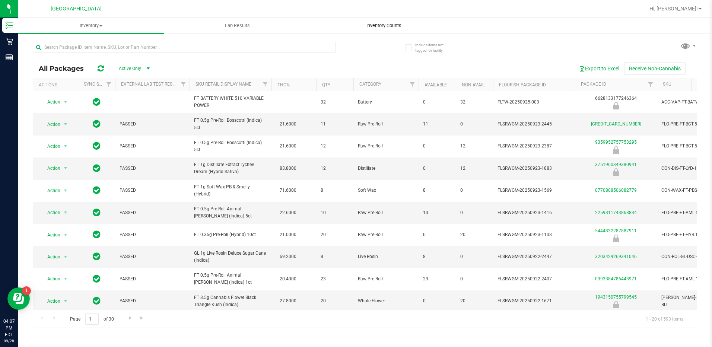
click at [373, 25] on span "Inventory Counts" at bounding box center [383, 25] width 55 height 7
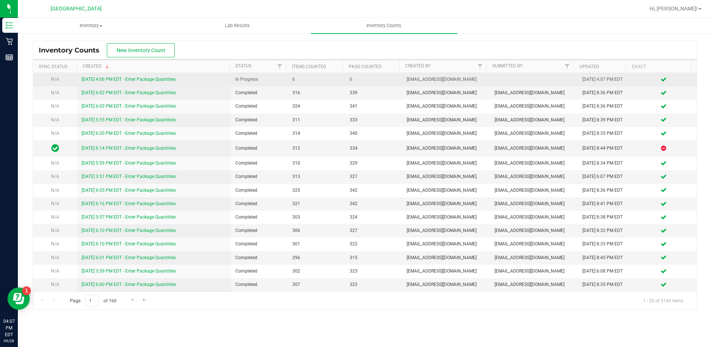
click at [142, 77] on link "9/28/25 4:06 PM EDT - Enter Package Quantities" at bounding box center [128, 79] width 94 height 5
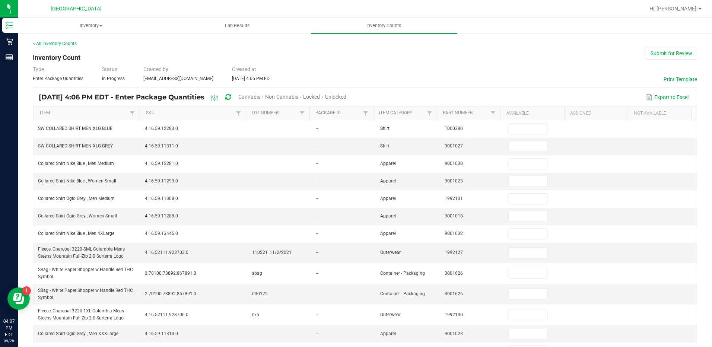
click at [260, 99] on span "Cannabis" at bounding box center [249, 97] width 22 height 6
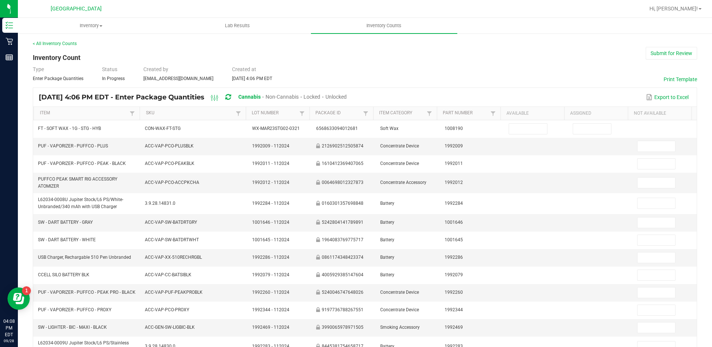
click at [346, 95] on span "Unlocked" at bounding box center [335, 97] width 21 height 6
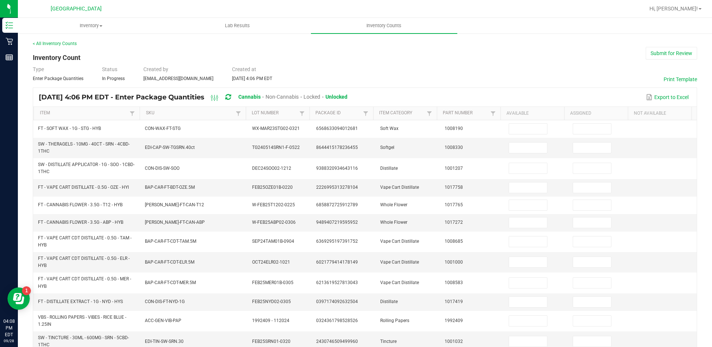
click at [97, 117] on th "Item" at bounding box center [86, 113] width 106 height 13
click at [96, 114] on link "Item" at bounding box center [84, 113] width 88 height 6
type input "5"
type input "0"
type input "1"
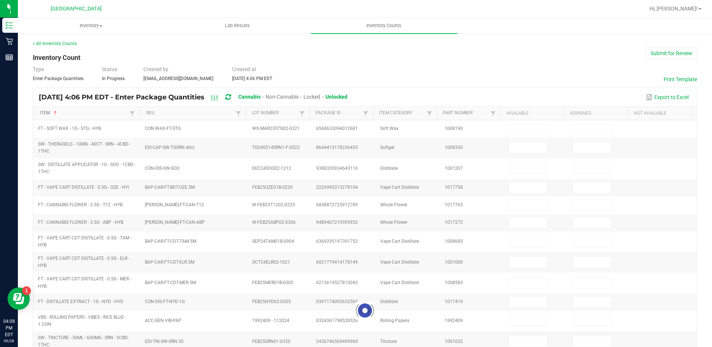
type input "0"
type input "19"
type input "0"
type input "5"
type input "0"
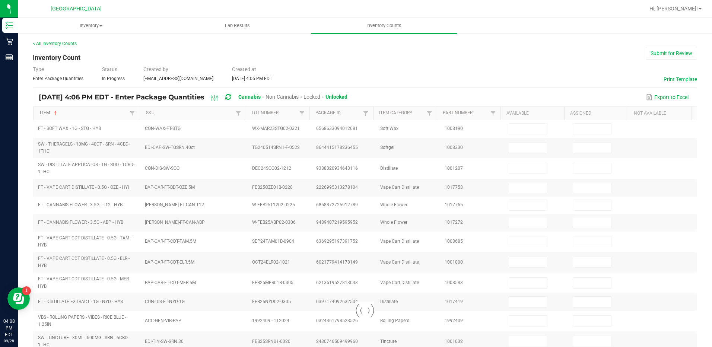
type input "9"
type input "0"
type input "14"
type input "0"
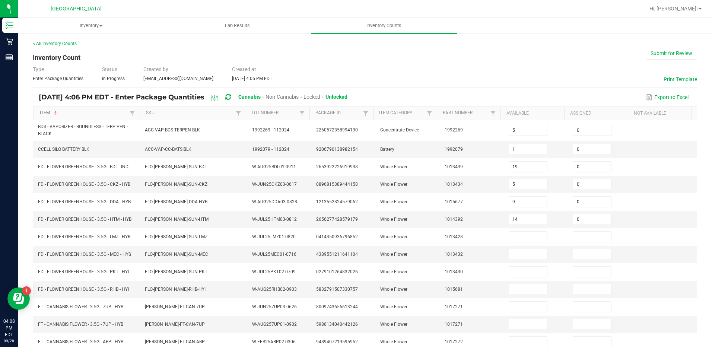
click at [100, 111] on link "Item" at bounding box center [84, 113] width 88 height 6
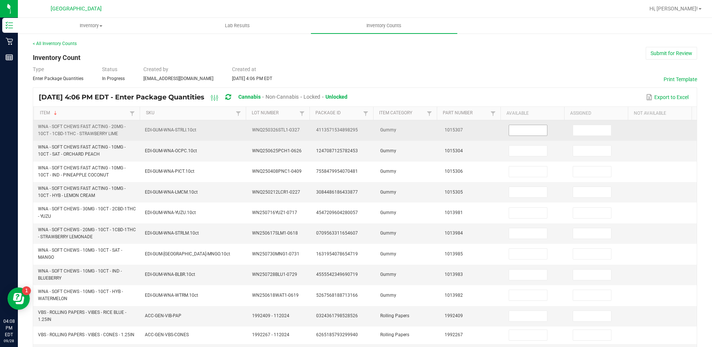
click at [509, 128] on input at bounding box center [528, 130] width 38 height 10
type input "5"
type input "0"
type input "7"
type input "0"
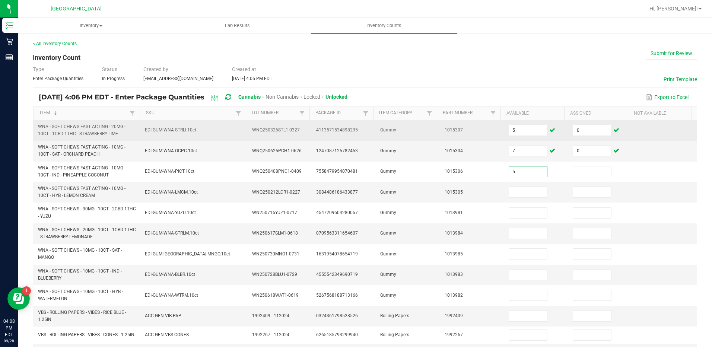
type input "5"
type input "0"
type input "7"
type input "0"
type input "6"
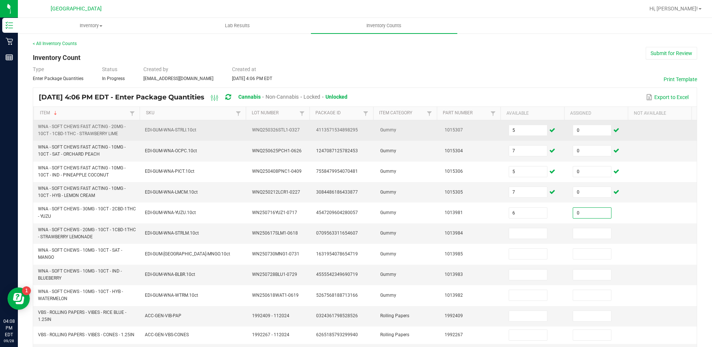
type input "0"
type input "7"
type input "0"
type input "9"
type input "0"
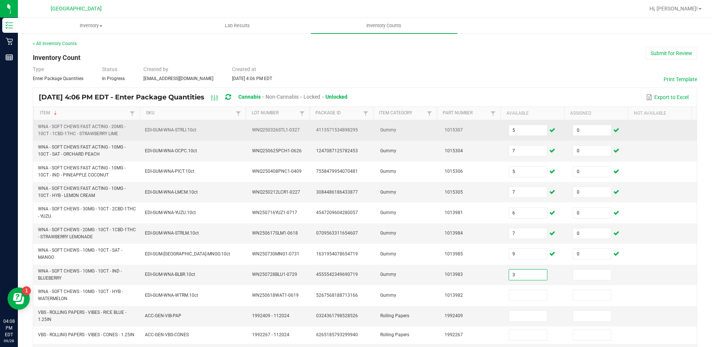
type input "3"
type input "0"
type input "6"
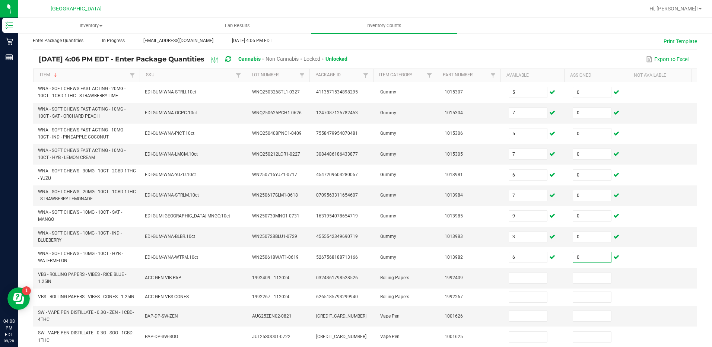
scroll to position [59, 0]
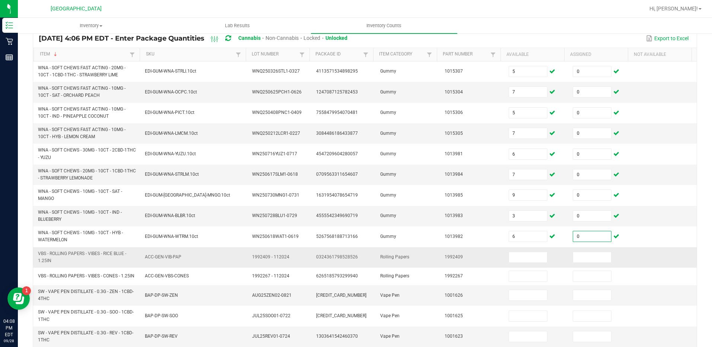
type input "0"
drag, startPoint x: 38, startPoint y: 252, endPoint x: 51, endPoint y: 261, distance: 16.0
click at [51, 261] on span "VBS - ROLLING PAPERS - VIBES - RICE BLUE - 1.25IN" at bounding box center [87, 257] width 98 height 14
drag, startPoint x: 51, startPoint y: 261, endPoint x: 42, endPoint y: 256, distance: 10.8
copy span "VBS - ROLLING PAPERS - VIBES - RICE BLUE - 1.25IN"
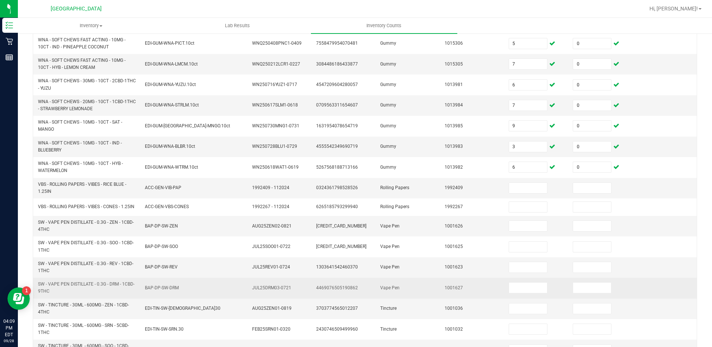
scroll to position [133, 0]
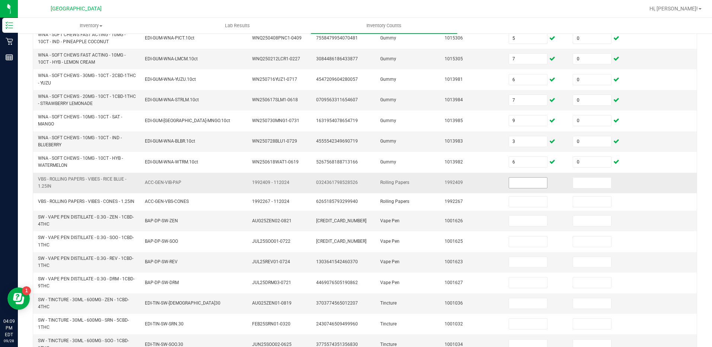
click at [528, 181] on input at bounding box center [528, 183] width 38 height 10
type input "23"
type input "0"
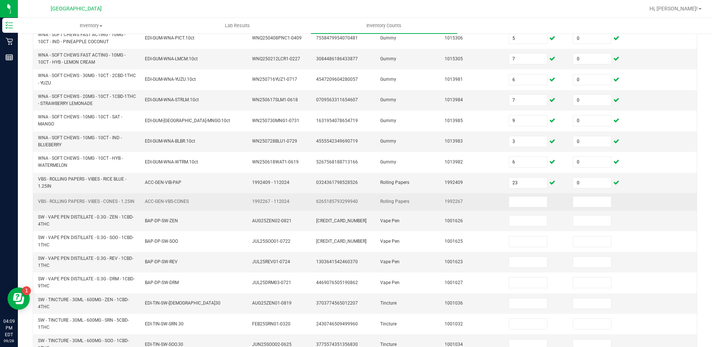
drag, startPoint x: 39, startPoint y: 198, endPoint x: 56, endPoint y: 204, distance: 18.5
click at [56, 204] on span "VBS - ROLLING PAPERS - VIBES - CONES - 1.25IN" at bounding box center [86, 201] width 96 height 7
drag, startPoint x: 56, startPoint y: 204, endPoint x: 60, endPoint y: 199, distance: 6.2
copy span "VBS - ROLLING PAPERS - VIBES - CONES - 1.25IN"
click at [512, 202] on input at bounding box center [528, 201] width 38 height 10
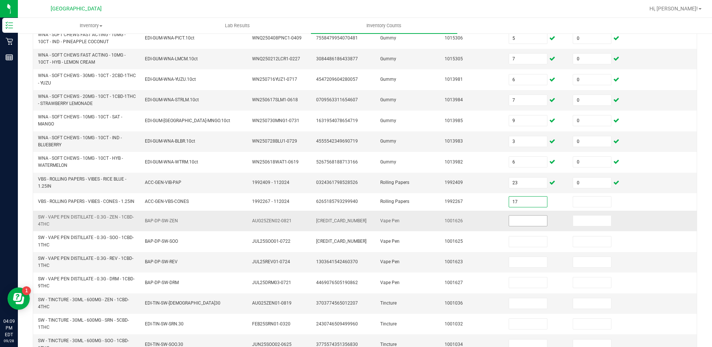
type input "17"
type input "0"
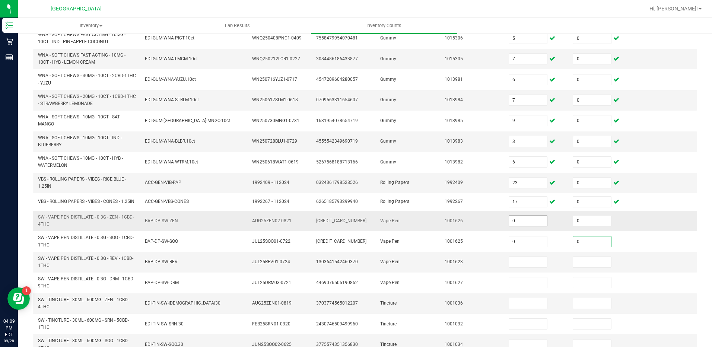
type input "0"
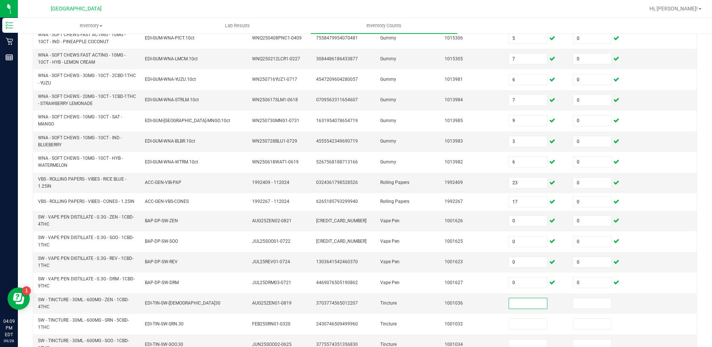
scroll to position [212, 0]
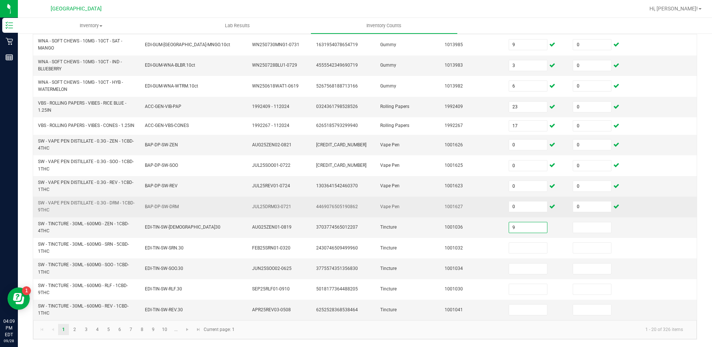
type input "9"
type input "0"
type input "9"
type input "0"
type input "6"
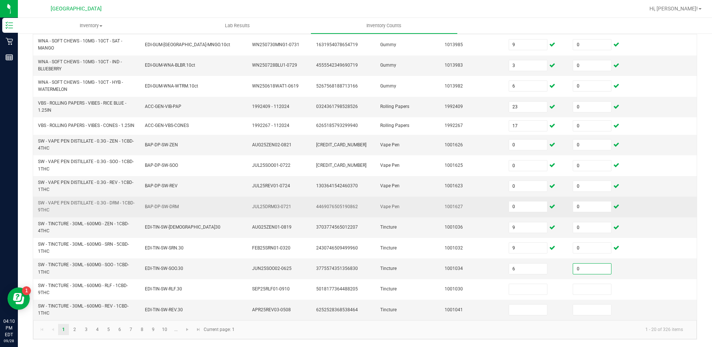
type input "0"
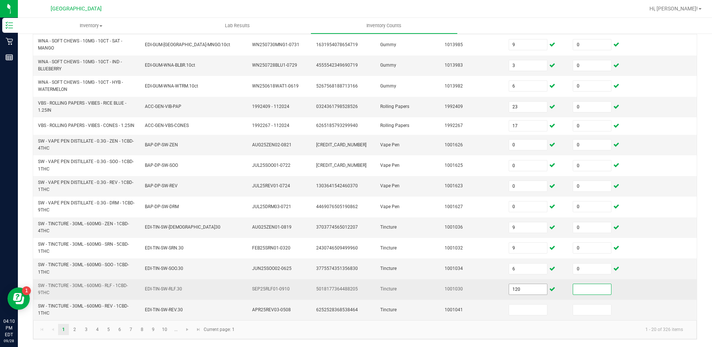
click at [511, 290] on input "120" at bounding box center [528, 289] width 38 height 10
type input "10"
type input "0"
type input "9"
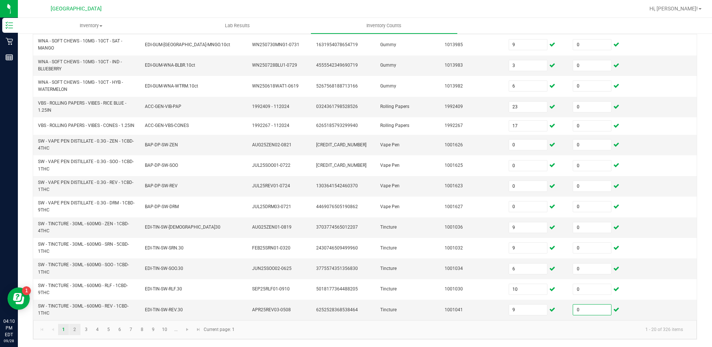
type input "0"
click at [73, 328] on link "2" at bounding box center [74, 329] width 11 height 11
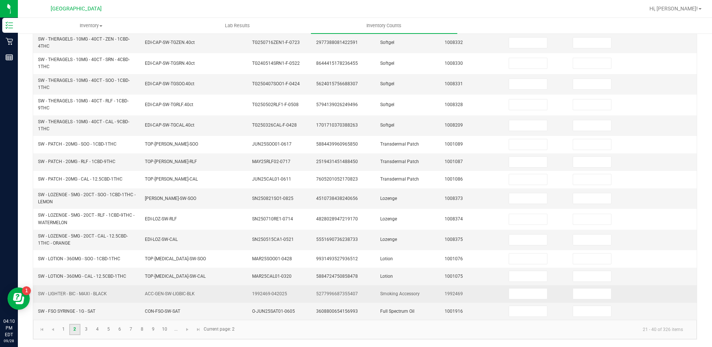
scroll to position [191, 0]
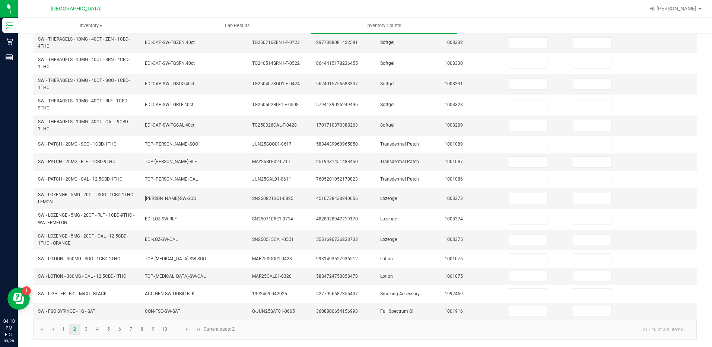
click at [28, 262] on div "< All Inventory Counts Inventory Count Submit for Review Type Enter Package Qua…" at bounding box center [365, 94] width 694 height 505
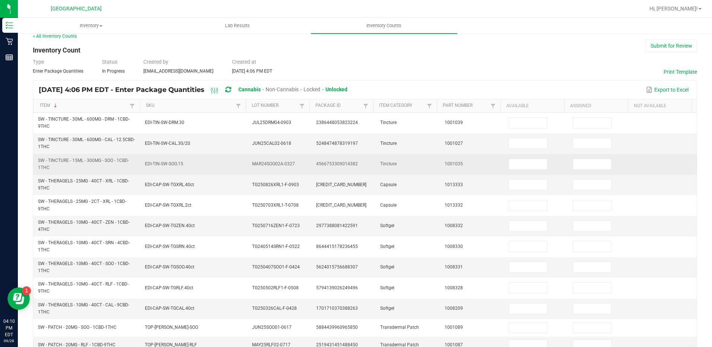
scroll to position [4, 0]
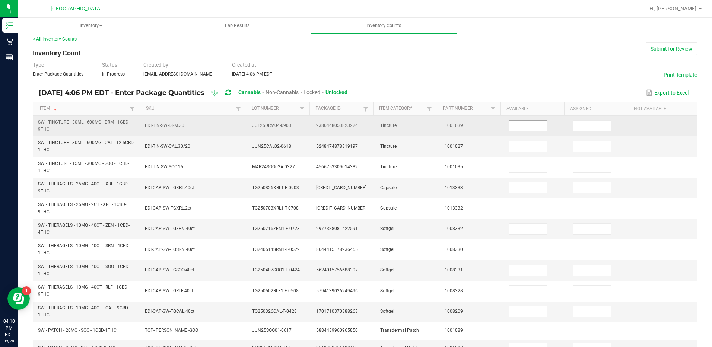
click at [517, 125] on input at bounding box center [528, 126] width 38 height 10
type input "9"
type input "0"
type input "5"
type input "0"
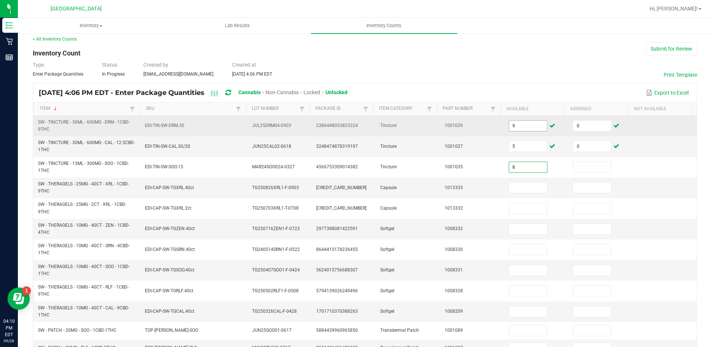
type input "8"
type input "0"
type input "1"
type input "0"
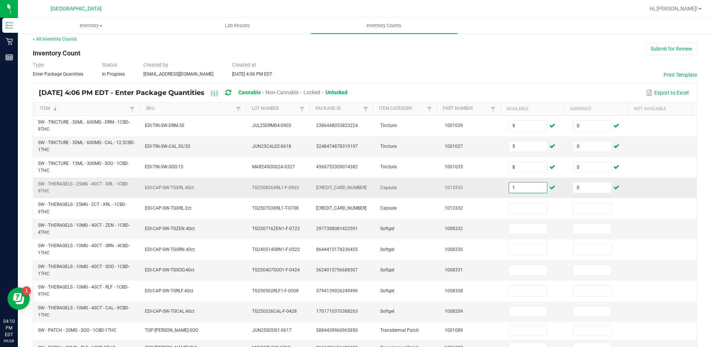
click at [518, 186] on input "1" at bounding box center [528, 187] width 38 height 10
click at [509, 186] on input "3" at bounding box center [528, 187] width 38 height 10
type input "0"
type input "1"
type input "0"
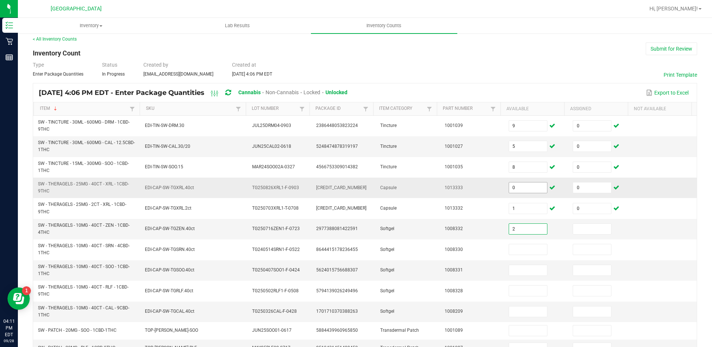
type input "2"
type input "0"
type input "3"
type input "0"
type input "3"
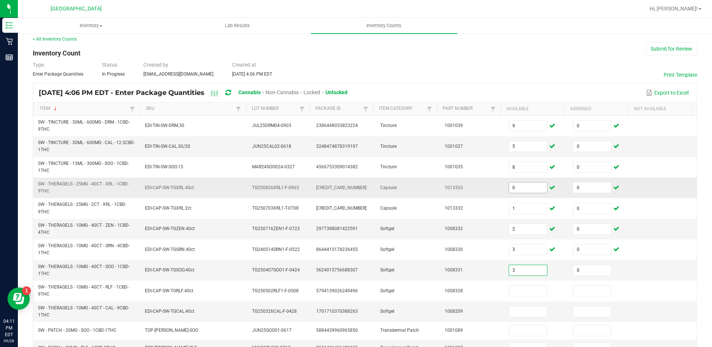
type input "0"
type input "4"
type input "0"
type input "6"
type input "0"
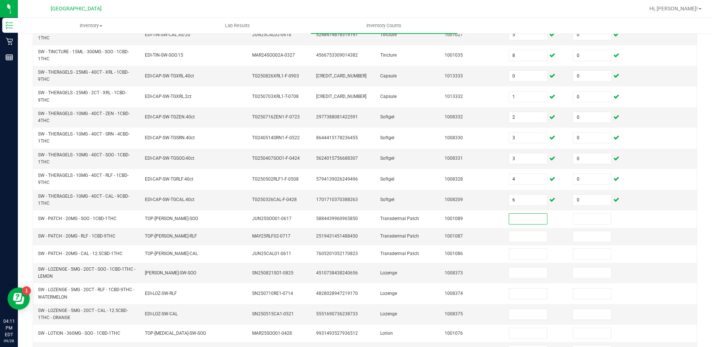
scroll to position [127, 0]
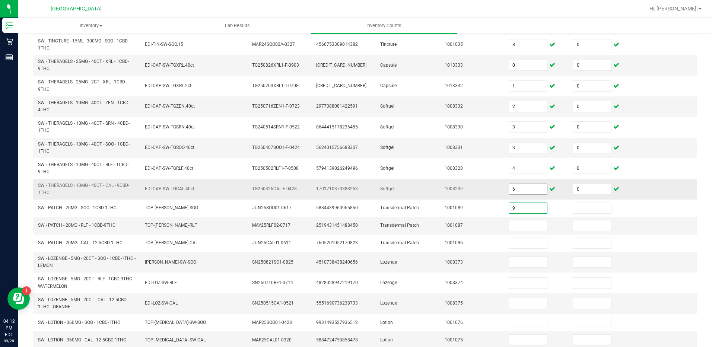
type input "9"
type input "0"
type input "4"
type input "0"
type input "10"
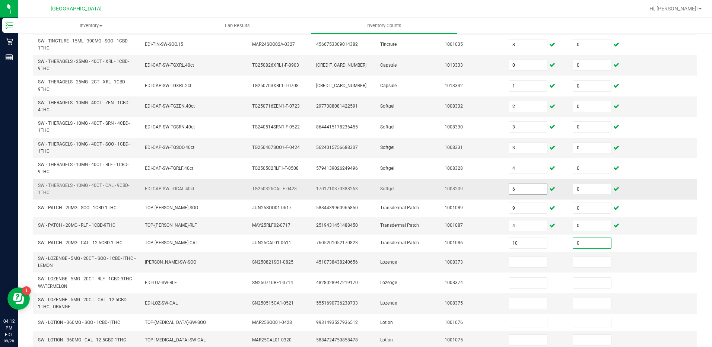
type input "0"
type input "4"
type input "0"
type input "5"
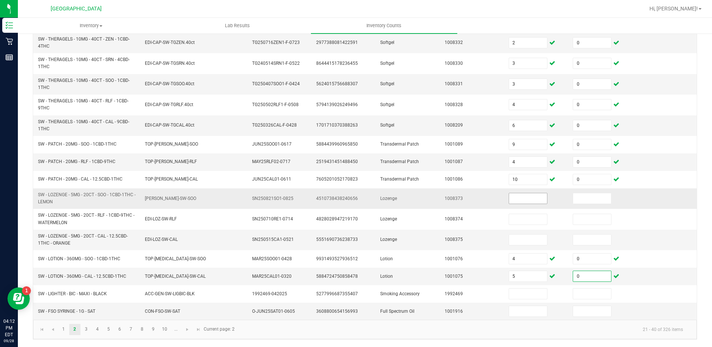
type input "0"
click at [523, 200] on input at bounding box center [528, 198] width 38 height 10
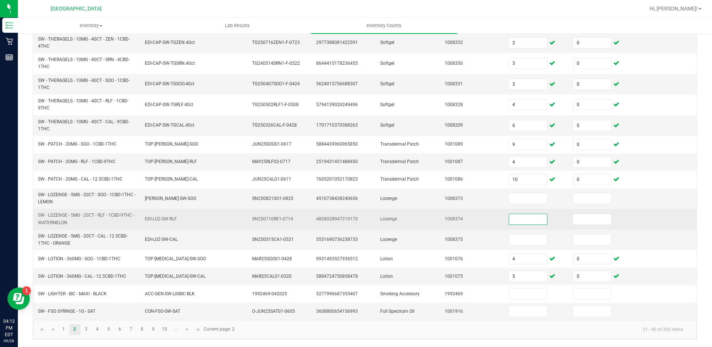
click at [528, 222] on input at bounding box center [528, 219] width 38 height 10
type input "6"
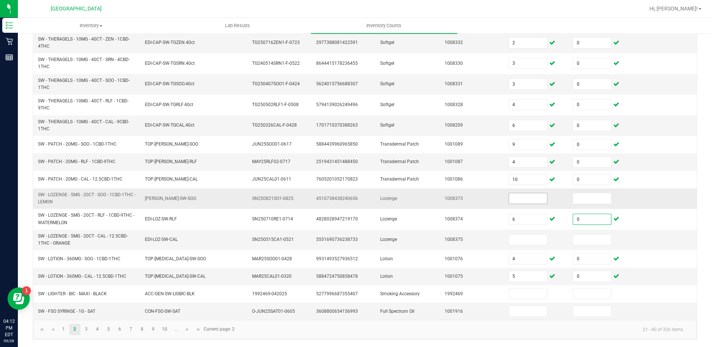
type input "0"
click at [514, 199] on input at bounding box center [528, 198] width 38 height 10
type input "9"
type input "0"
type input "4"
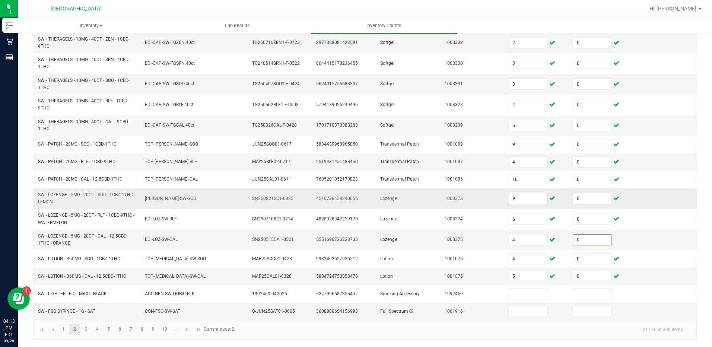
type input "0"
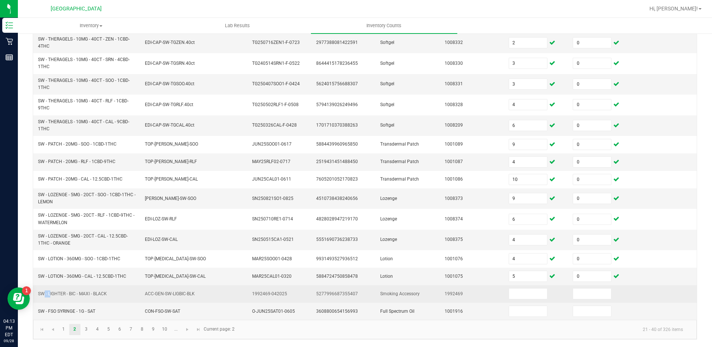
drag, startPoint x: 39, startPoint y: 293, endPoint x: 48, endPoint y: 293, distance: 8.6
click at [48, 293] on span "SW - LIGHTER - BIC - MAXI - BLACK" at bounding box center [72, 293] width 69 height 5
drag, startPoint x: 48, startPoint y: 293, endPoint x: 111, endPoint y: 295, distance: 62.6
click at [111, 295] on td "SW - LIGHTER - BIC - MAXI - BLACK" at bounding box center [86, 293] width 107 height 17
drag, startPoint x: 111, startPoint y: 295, endPoint x: 100, endPoint y: 294, distance: 10.5
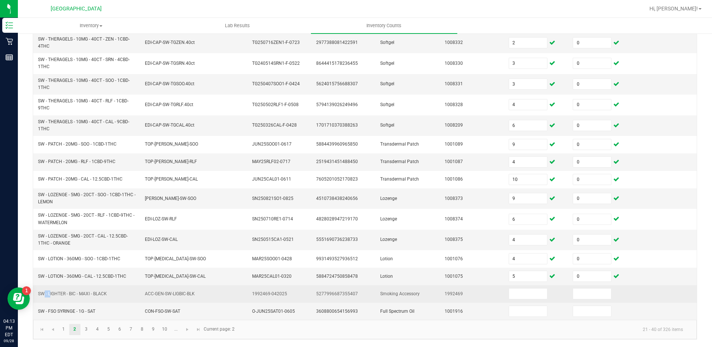
copy span "SW - LIGHTER - BIC - MAXI - BLACK"
click at [513, 292] on input at bounding box center [528, 293] width 38 height 10
type input "42"
type input "0"
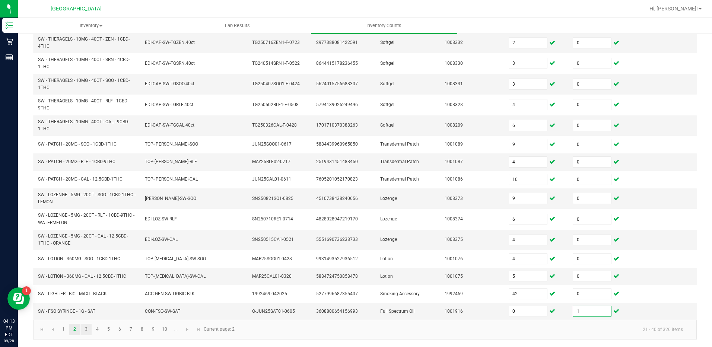
type input "1"
click at [89, 331] on link "3" at bounding box center [86, 329] width 11 height 11
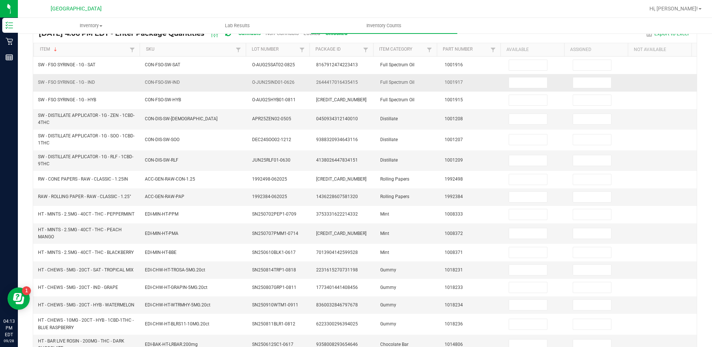
scroll to position [0, 0]
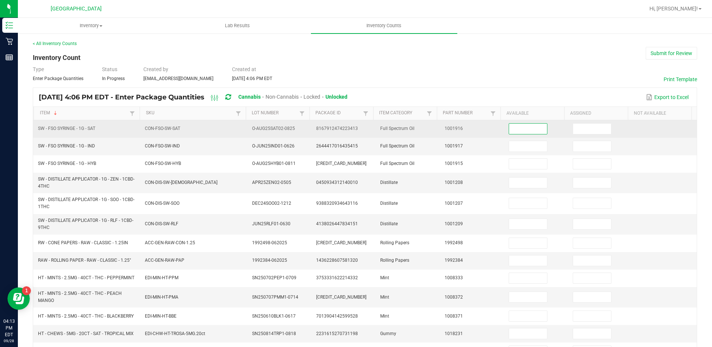
click at [514, 127] on input at bounding box center [528, 129] width 38 height 10
type input "9"
type input "0"
type input "2"
type input "0"
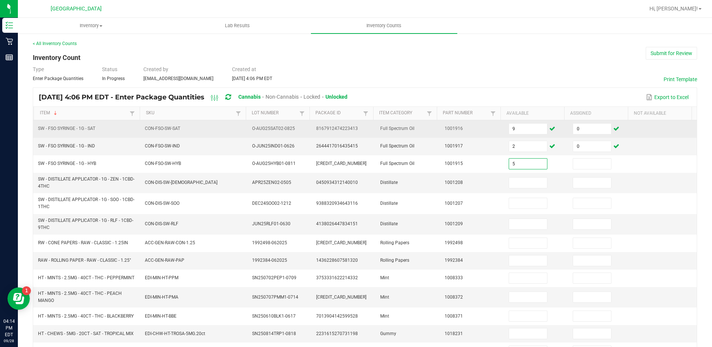
type input "5"
type input "1"
type input "3"
type input "0"
type input "10"
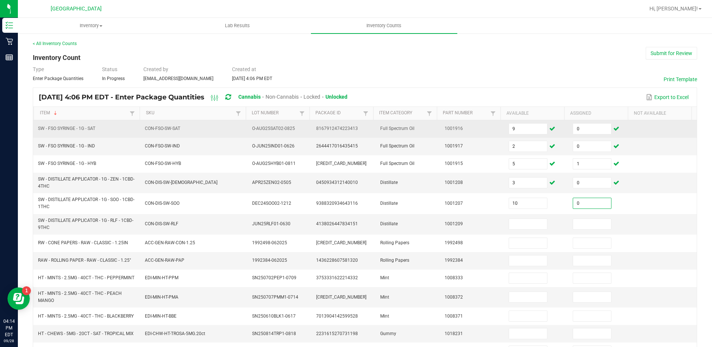
type input "0"
type input "3"
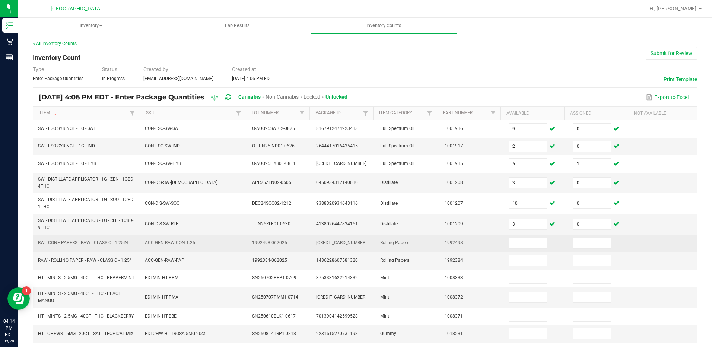
drag, startPoint x: 38, startPoint y: 243, endPoint x: 120, endPoint y: 239, distance: 82.7
click at [120, 239] on td "RW - CONE PAPERS - RAW - CLASSIC - 1.25IN" at bounding box center [86, 242] width 107 height 17
copy span "RW - CONE PAPERS - RAW - CLASSIC - 1.25IN"
drag, startPoint x: 543, startPoint y: 241, endPoint x: 529, endPoint y: 242, distance: 14.1
click at [543, 242] on td at bounding box center [536, 242] width 64 height 17
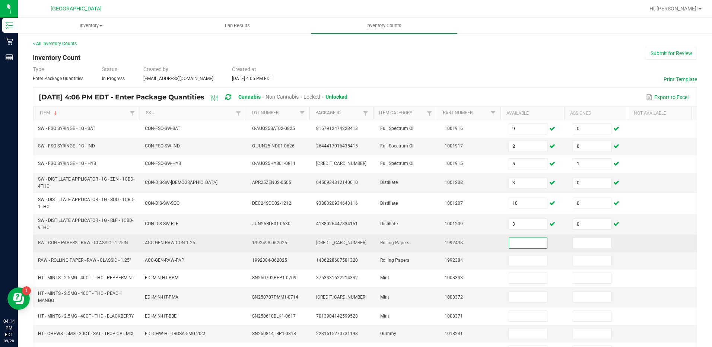
click at [527, 242] on input at bounding box center [528, 243] width 38 height 10
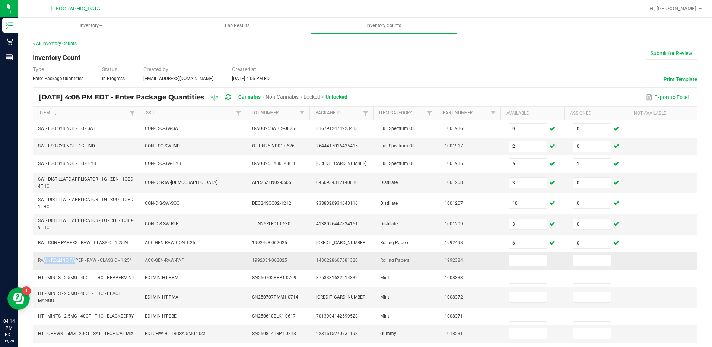
drag, startPoint x: 40, startPoint y: 261, endPoint x: 73, endPoint y: 258, distance: 33.2
click at [73, 258] on span "RAW - ROLLING PAPER - RAW - CLASSIC - 1.25"" at bounding box center [84, 260] width 93 height 5
drag, startPoint x: 73, startPoint y: 258, endPoint x: 132, endPoint y: 262, distance: 59.3
click at [132, 262] on td "RAW - ROLLING PAPER - RAW - CLASSIC - 1.25"" at bounding box center [86, 260] width 107 height 17
drag, startPoint x: 132, startPoint y: 262, endPoint x: 127, endPoint y: 262, distance: 4.8
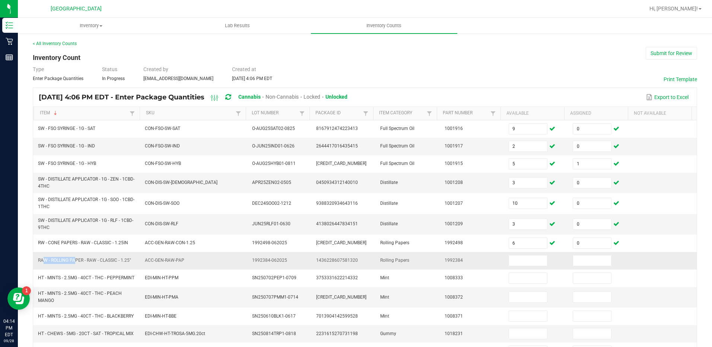
copy span "RAW - ROLLING PAPER - RAW - CLASSIC - 1.25""
drag, startPoint x: 519, startPoint y: 262, endPoint x: 514, endPoint y: 262, distance: 4.9
click at [519, 262] on input at bounding box center [528, 260] width 38 height 10
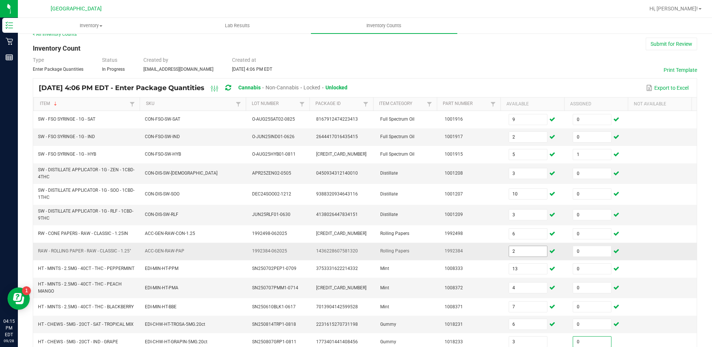
scroll to position [178, 0]
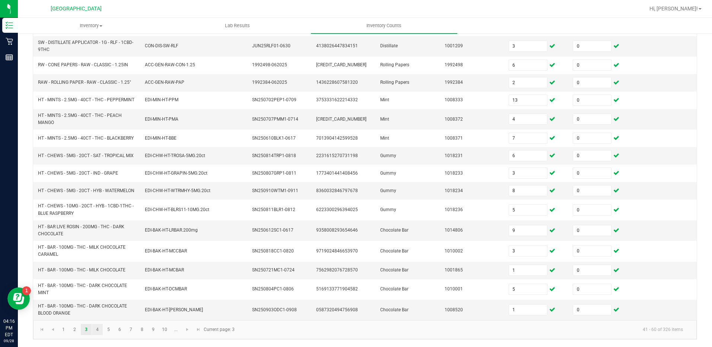
click at [97, 328] on link "4" at bounding box center [97, 329] width 11 height 11
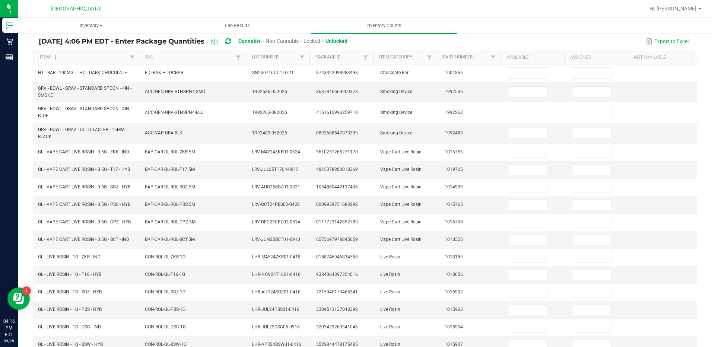
scroll to position [30, 0]
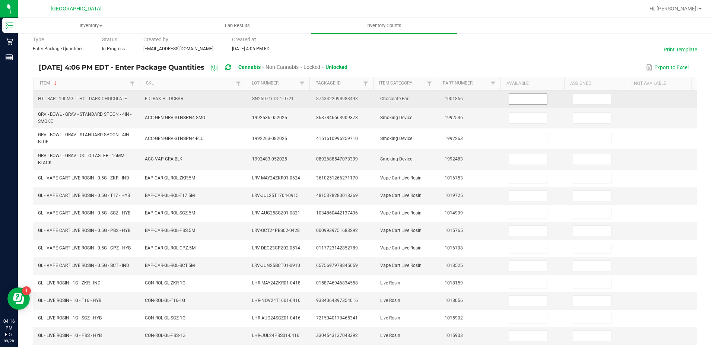
click at [514, 96] on input at bounding box center [528, 99] width 38 height 10
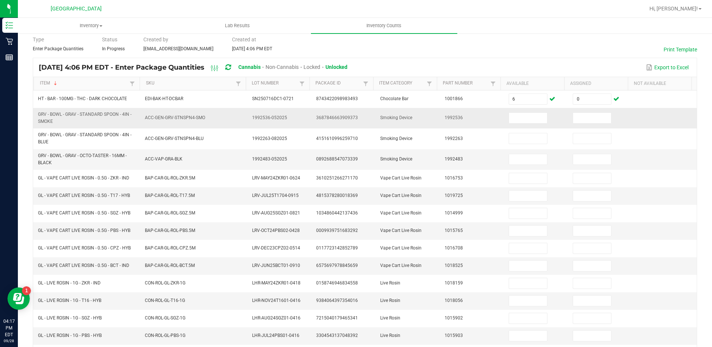
drag, startPoint x: 39, startPoint y: 115, endPoint x: 55, endPoint y: 123, distance: 18.0
click at [55, 123] on span "GRV - BOWL - GRAV - STANDARD SPOON - 4IN - SMOKE" at bounding box center [87, 118] width 98 height 14
drag, startPoint x: 55, startPoint y: 123, endPoint x: 48, endPoint y: 121, distance: 7.4
copy span "GRV - BOWL - GRAV - STANDARD SPOON - 4IN - SMOKE"
click at [510, 122] on input at bounding box center [528, 118] width 38 height 10
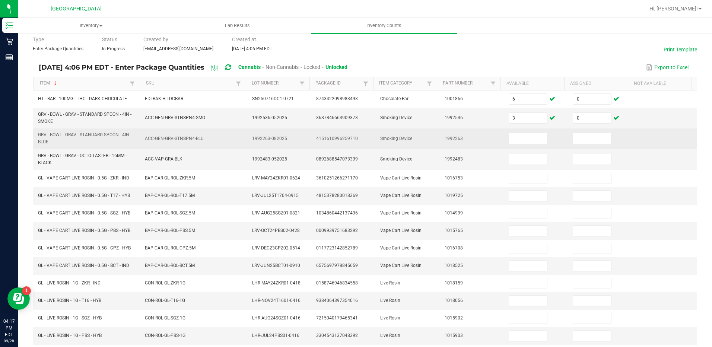
drag, startPoint x: 38, startPoint y: 137, endPoint x: 53, endPoint y: 139, distance: 15.8
click at [53, 139] on td "GRV - BOWL - GRAV - STANDARD SPOON - 4IN - BLUE" at bounding box center [86, 138] width 107 height 20
drag, startPoint x: 53, startPoint y: 139, endPoint x: 59, endPoint y: 135, distance: 7.0
copy span "GRV - BOWL - GRAV - STANDARD SPOON - 4IN - BLUE"
click at [529, 138] on input at bounding box center [528, 138] width 38 height 10
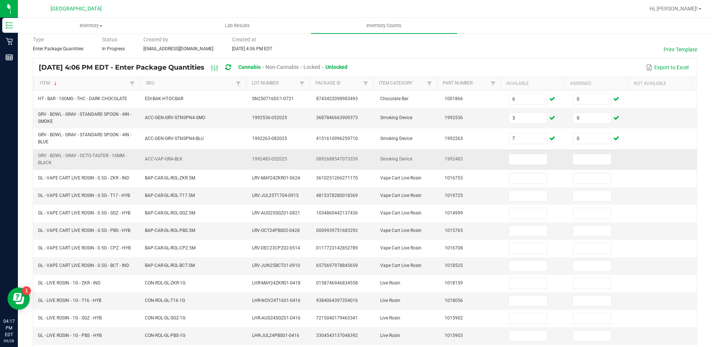
drag, startPoint x: 38, startPoint y: 156, endPoint x: 52, endPoint y: 163, distance: 15.5
click at [52, 163] on span "GRV - BOWL - GRAV - OCTO-TASTER - 16MM - BLACK" at bounding box center [87, 159] width 98 height 14
drag, startPoint x: 52, startPoint y: 163, endPoint x: 49, endPoint y: 159, distance: 4.8
copy span "GRV - BOWL - GRAV - OCTO-TASTER - 16MM - BLACK"
click at [509, 159] on input at bounding box center [528, 159] width 38 height 10
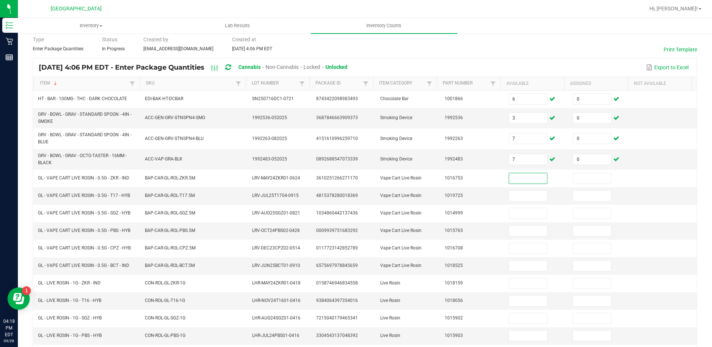
click at [27, 230] on div "< All Inventory Counts Inventory Count Submit for Review Type Enter Package Qua…" at bounding box center [365, 239] width 694 height 473
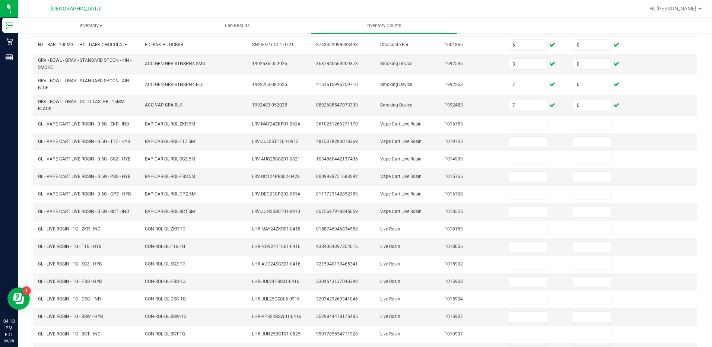
scroll to position [159, 0]
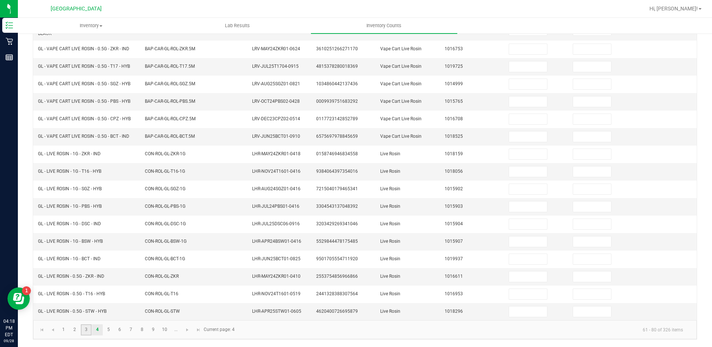
click at [85, 332] on link "3" at bounding box center [86, 329] width 11 height 11
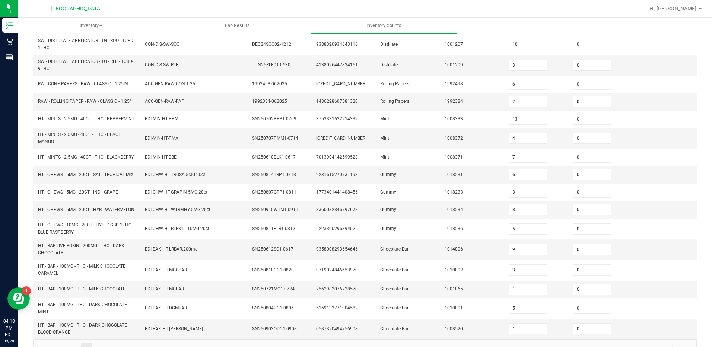
click at [23, 253] on div "< All Inventory Counts Inventory Count Submit for Review Type Enter Package Qua…" at bounding box center [365, 120] width 694 height 492
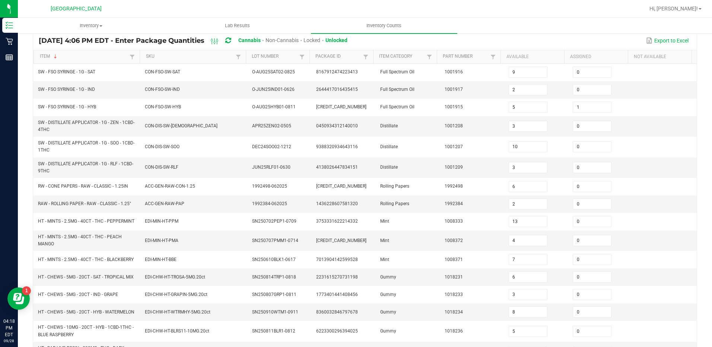
scroll to position [0, 0]
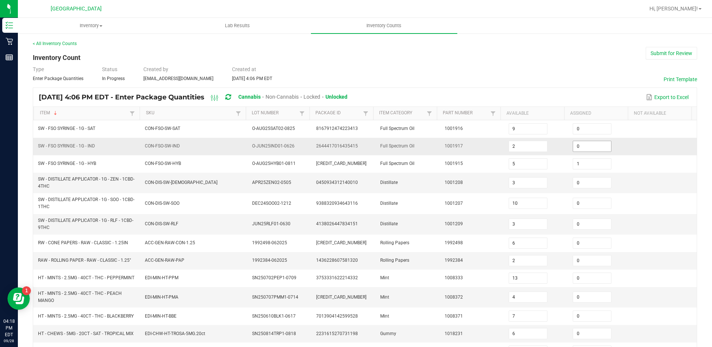
click at [589, 145] on input "0" at bounding box center [592, 146] width 38 height 10
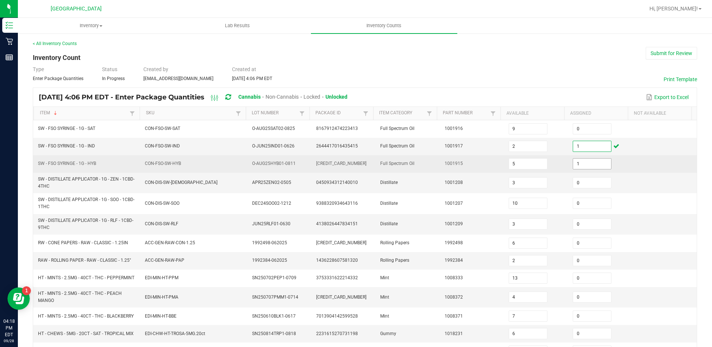
click at [579, 166] on input "1" at bounding box center [592, 164] width 38 height 10
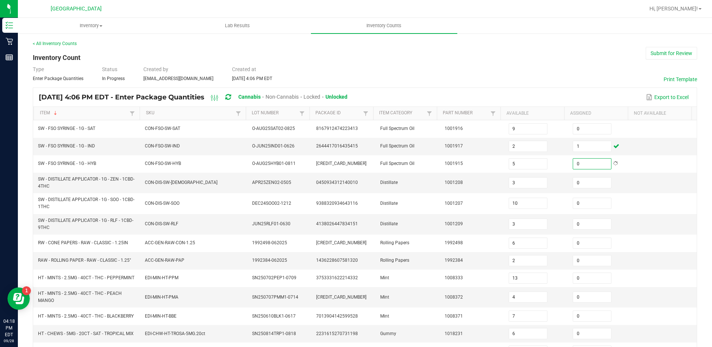
click at [698, 135] on div "< All Inventory Counts Inventory Count Submit for Review Type Enter Package Qua…" at bounding box center [365, 279] width 694 height 492
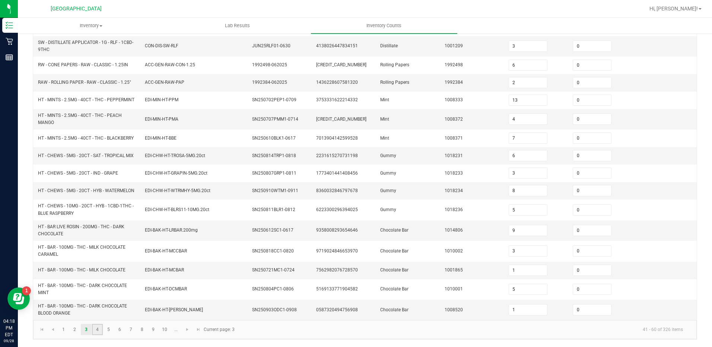
click at [98, 332] on link "4" at bounding box center [97, 329] width 11 height 11
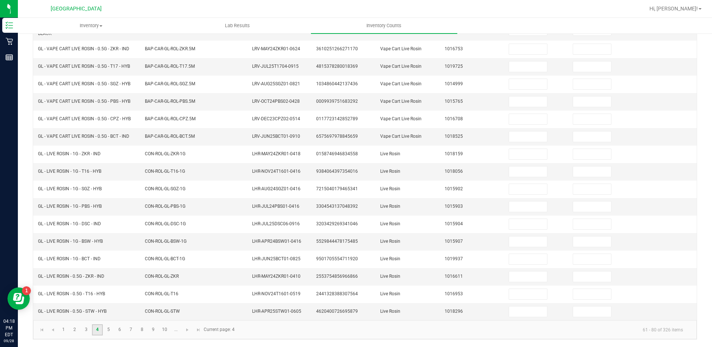
scroll to position [48, 0]
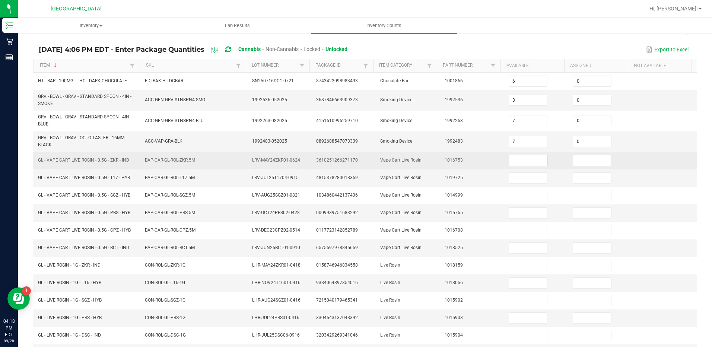
click at [522, 157] on input at bounding box center [528, 160] width 38 height 10
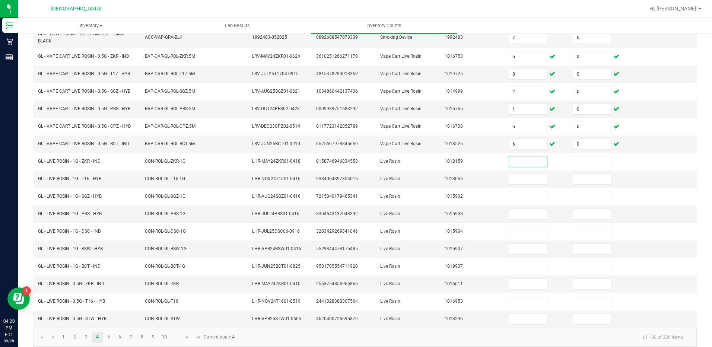
scroll to position [159, 0]
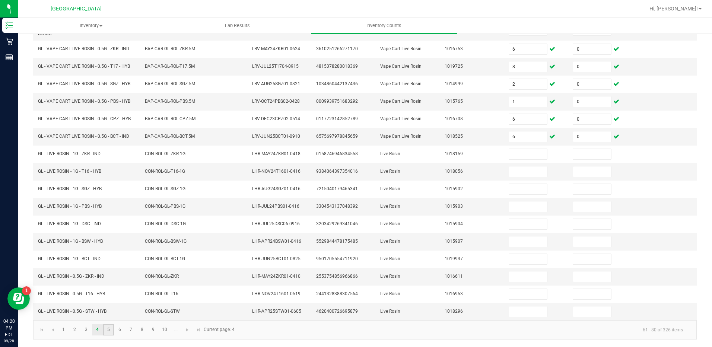
click at [104, 330] on link "5" at bounding box center [108, 329] width 11 height 11
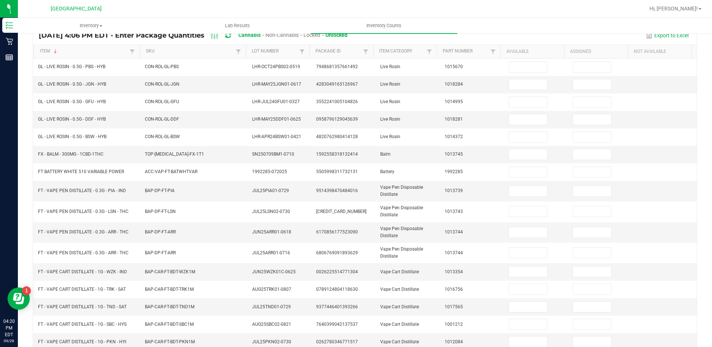
scroll to position [59, 0]
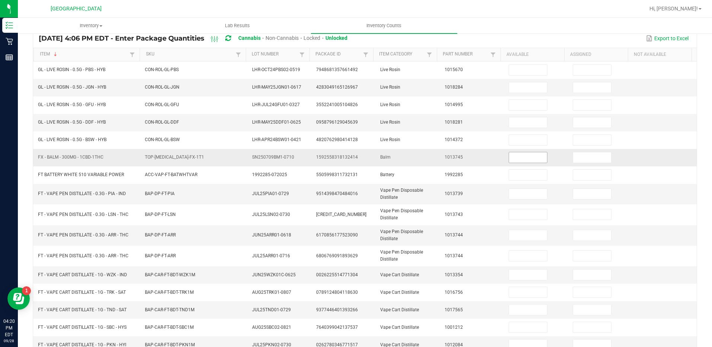
click at [512, 159] on input at bounding box center [528, 157] width 38 height 10
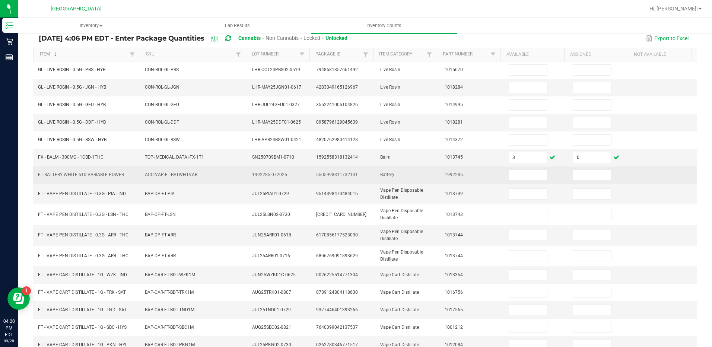
drag, startPoint x: 36, startPoint y: 175, endPoint x: 123, endPoint y: 173, distance: 87.1
click at [123, 173] on td "FT BATTERY WHITE 510 VARIABLE POWER" at bounding box center [86, 174] width 107 height 17
drag, startPoint x: 123, startPoint y: 173, endPoint x: 118, endPoint y: 176, distance: 5.5
copy span "FT BATTERY WHITE 510 VARIABLE POWER"
click at [515, 171] on input at bounding box center [528, 175] width 38 height 10
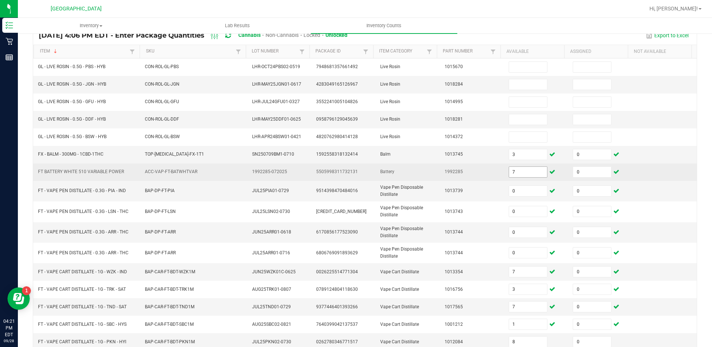
scroll to position [162, 0]
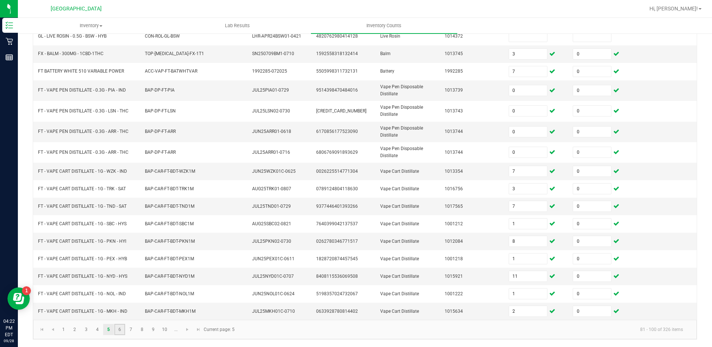
click at [123, 329] on link "6" at bounding box center [119, 329] width 11 height 11
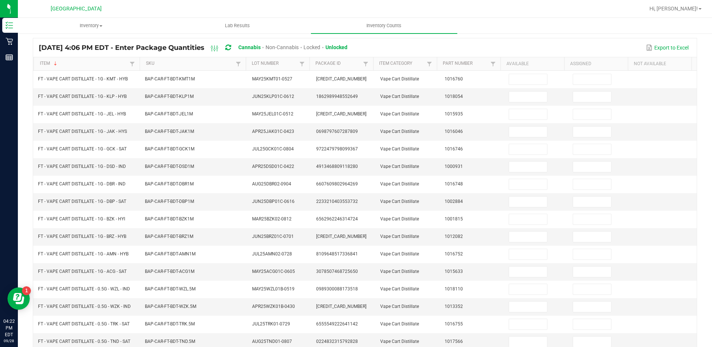
scroll to position [39, 0]
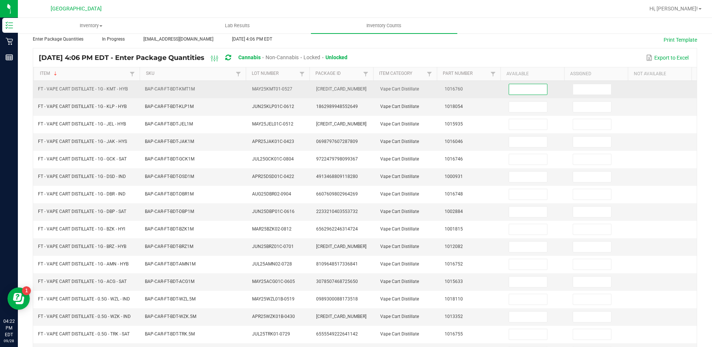
click at [525, 90] on input at bounding box center [528, 89] width 38 height 10
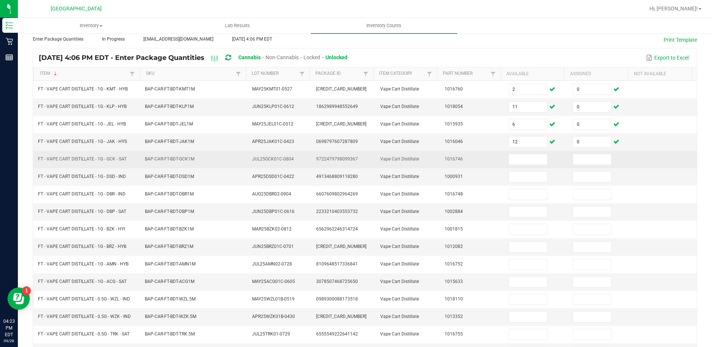
drag, startPoint x: 36, startPoint y: 158, endPoint x: 129, endPoint y: 155, distance: 93.5
click at [129, 155] on td "FT - VAPE CART DISTILLATE - 1G - GCK - SAT" at bounding box center [86, 159] width 107 height 17
drag, startPoint x: 129, startPoint y: 155, endPoint x: 123, endPoint y: 159, distance: 7.0
copy span "FT - VAPE CART DISTILLATE - 1G - GCK - SAT"
click at [510, 156] on input at bounding box center [528, 159] width 38 height 10
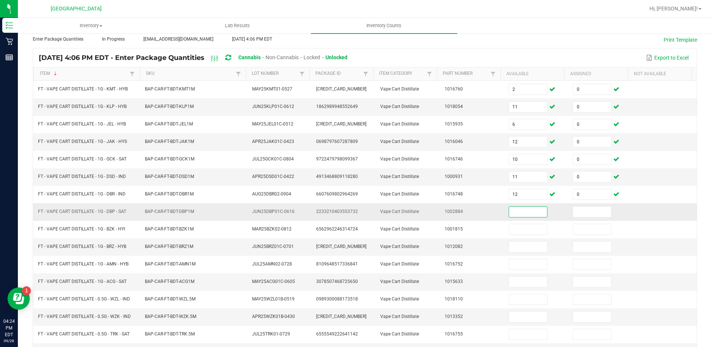
click at [509, 210] on input at bounding box center [528, 212] width 38 height 10
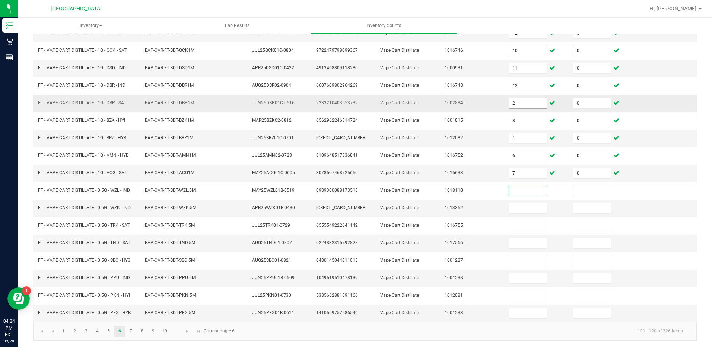
scroll to position [148, 0]
click at [131, 333] on link "7" at bounding box center [130, 330] width 11 height 11
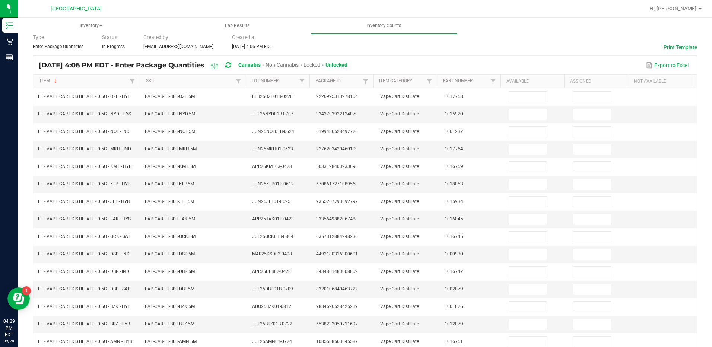
scroll to position [19, 0]
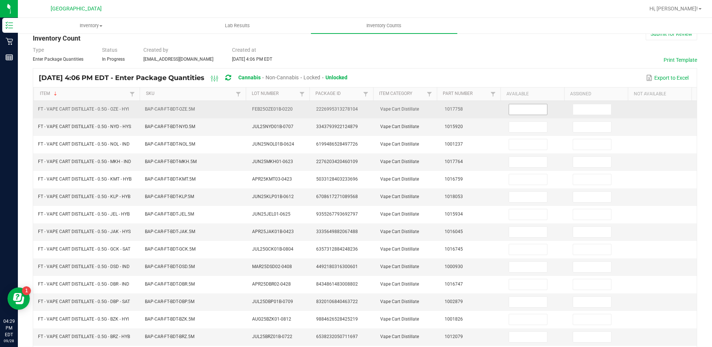
click at [535, 112] on input at bounding box center [528, 109] width 38 height 10
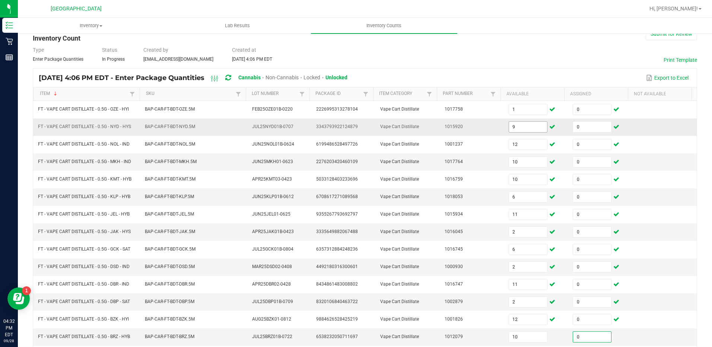
scroll to position [162, 0]
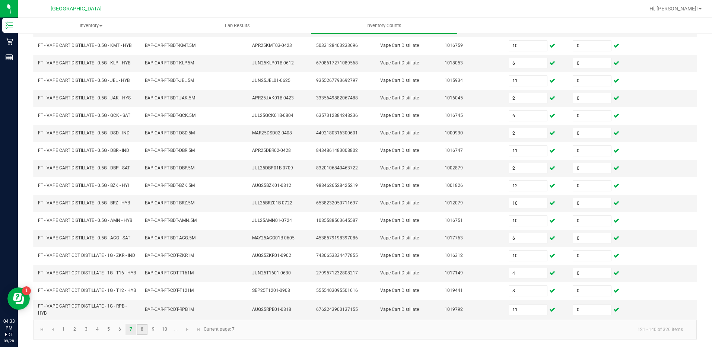
click at [142, 327] on link "8" at bounding box center [142, 329] width 11 height 11
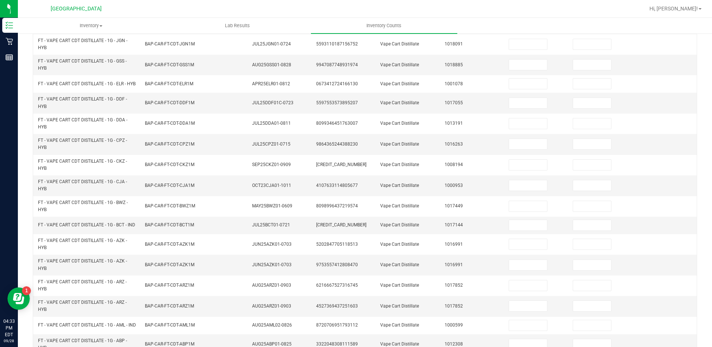
scroll to position [33, 0]
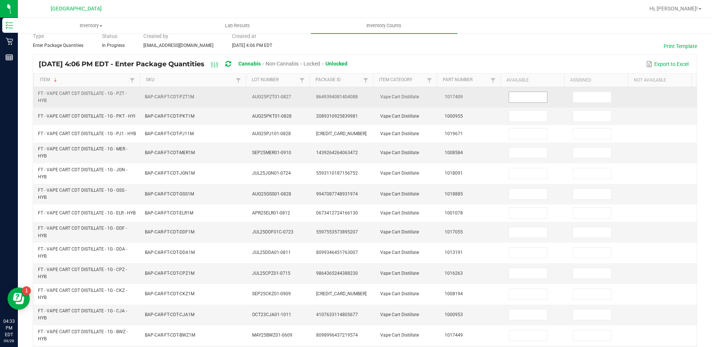
click at [510, 101] on input at bounding box center [528, 97] width 38 height 10
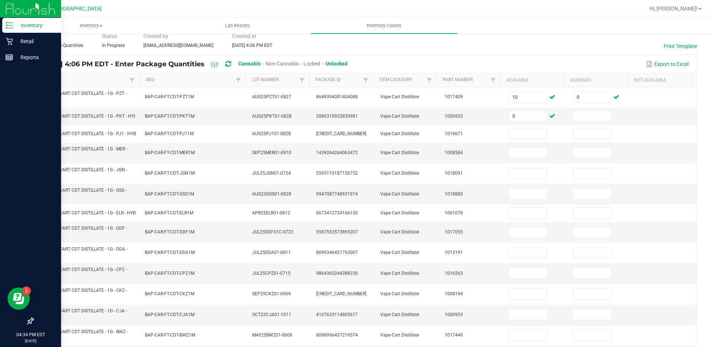
drag, startPoint x: 20, startPoint y: 114, endPoint x: 52, endPoint y: 114, distance: 32.0
click at [28, 114] on div at bounding box center [30, 190] width 61 height 248
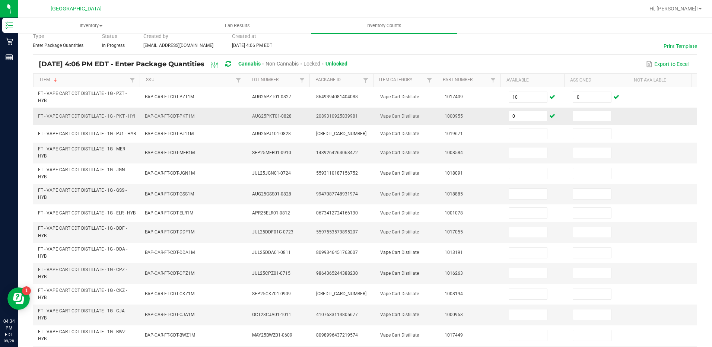
drag, startPoint x: 39, startPoint y: 114, endPoint x: 51, endPoint y: 119, distance: 13.3
click at [51, 119] on span "FT - VAPE CART CDT DISTILLATE - 1G - PKT - HYI" at bounding box center [86, 116] width 97 height 7
drag, startPoint x: 51, startPoint y: 119, endPoint x: 56, endPoint y: 116, distance: 6.4
click at [509, 118] on input "0" at bounding box center [528, 116] width 38 height 10
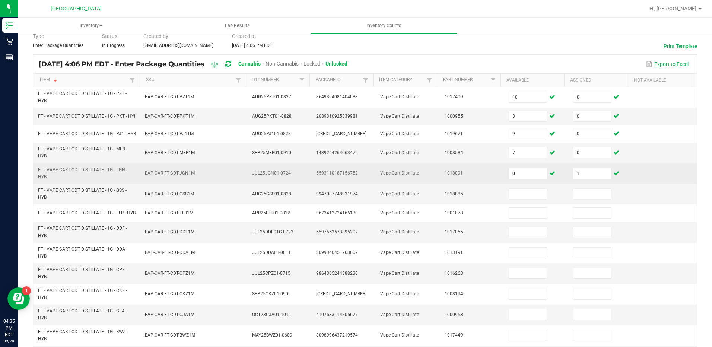
drag, startPoint x: 38, startPoint y: 175, endPoint x: 61, endPoint y: 186, distance: 25.8
click at [61, 184] on td "FT - VAPE CART CDT DISTILLATE - 1G - JGN - HYB" at bounding box center [86, 173] width 107 height 20
drag, startPoint x: 61, startPoint y: 186, endPoint x: 65, endPoint y: 178, distance: 9.0
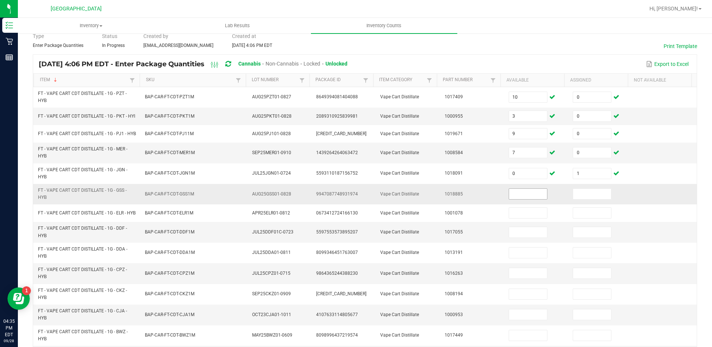
click at [521, 195] on input at bounding box center [528, 194] width 38 height 10
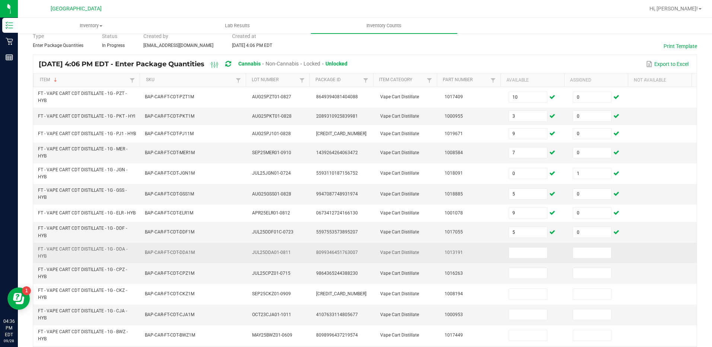
drag, startPoint x: 36, startPoint y: 257, endPoint x: 49, endPoint y: 266, distance: 15.8
click at [49, 263] on td "FT - VAPE CART CDT DISTILLATE - 1G - DDA - HYB" at bounding box center [86, 253] width 107 height 20
drag, startPoint x: 49, startPoint y: 266, endPoint x: 119, endPoint y: 259, distance: 69.9
click at [509, 258] on input at bounding box center [528, 252] width 38 height 10
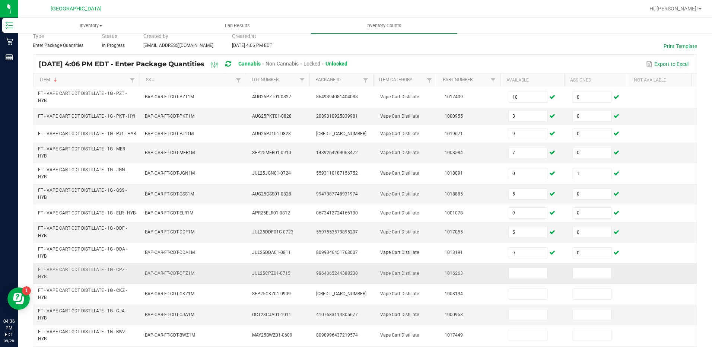
drag, startPoint x: 38, startPoint y: 277, endPoint x: 48, endPoint y: 287, distance: 14.2
click at [48, 284] on td "FT - VAPE CART CDT DISTILLATE - 1G - CPZ - HYB" at bounding box center [86, 273] width 107 height 20
drag, startPoint x: 48, startPoint y: 287, endPoint x: 51, endPoint y: 281, distance: 7.0
click at [514, 277] on span at bounding box center [527, 273] width 39 height 11
click at [509, 278] on input at bounding box center [528, 273] width 38 height 10
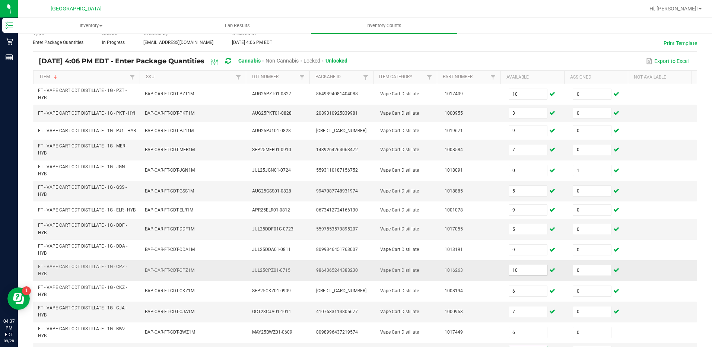
scroll to position [212, 0]
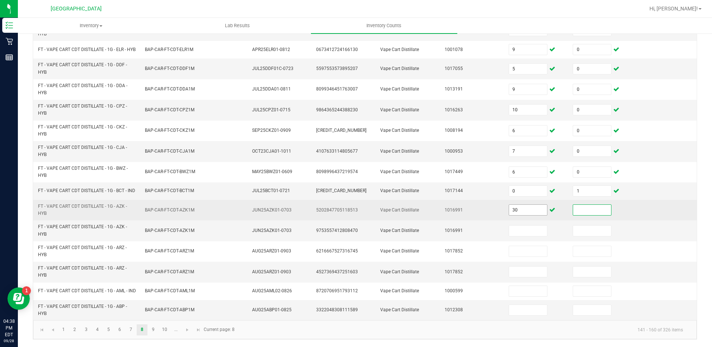
click at [524, 208] on input "30" at bounding box center [528, 210] width 38 height 10
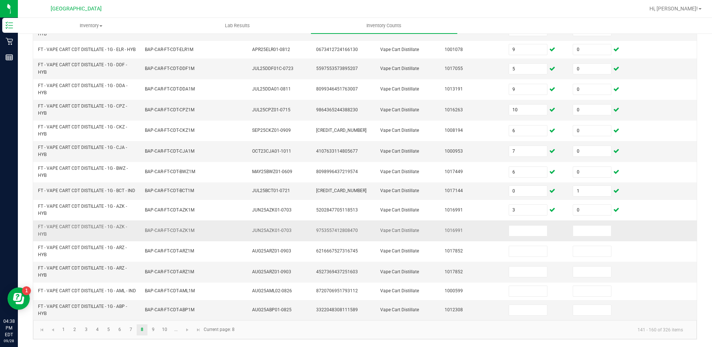
drag, startPoint x: 39, startPoint y: 223, endPoint x: 52, endPoint y: 230, distance: 15.1
click at [52, 230] on span "FT - VAPE CART CDT DISTILLATE - 1G - AZK - HYB" at bounding box center [87, 230] width 98 height 14
drag, startPoint x: 52, startPoint y: 230, endPoint x: 56, endPoint y: 226, distance: 5.8
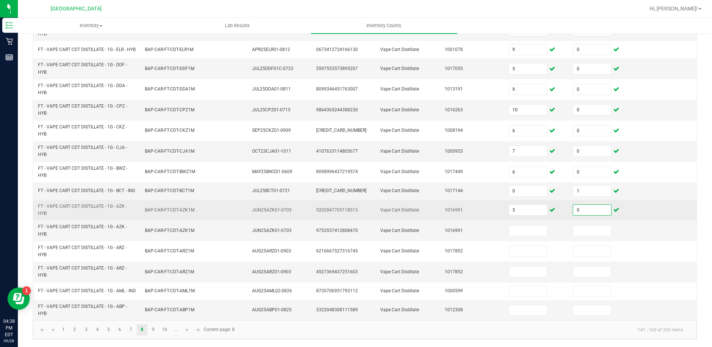
click at [578, 206] on input "0" at bounding box center [592, 210] width 38 height 10
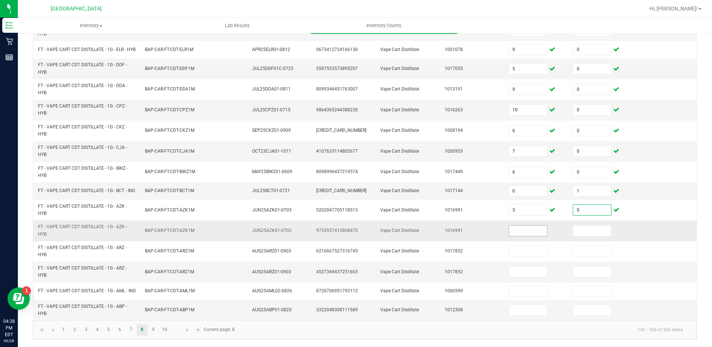
click at [522, 226] on input at bounding box center [528, 231] width 38 height 10
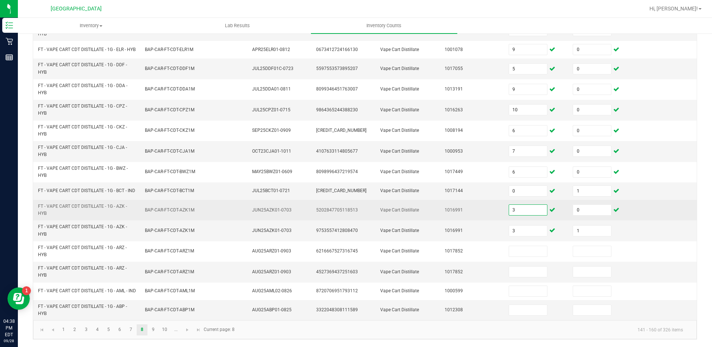
click at [518, 211] on input "3" at bounding box center [528, 210] width 38 height 10
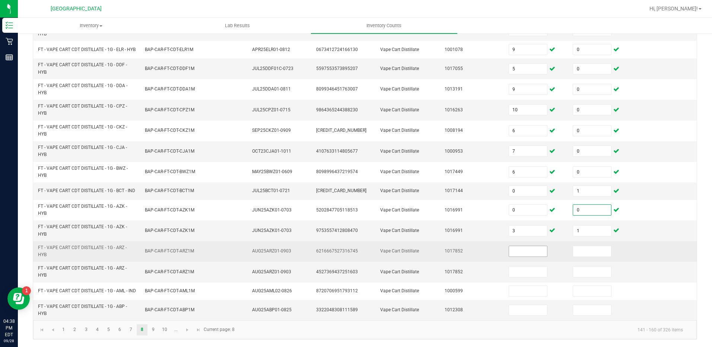
click at [509, 249] on input at bounding box center [528, 251] width 38 height 10
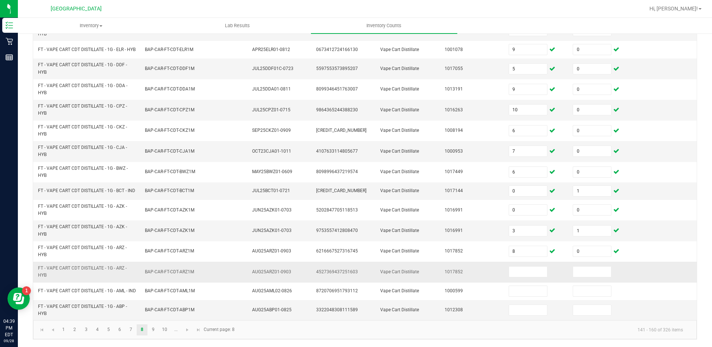
drag, startPoint x: 37, startPoint y: 264, endPoint x: 49, endPoint y: 271, distance: 14.3
click at [49, 271] on td "FT - VAPE CART CDT DISTILLATE - 1G - ARZ - HYB" at bounding box center [86, 272] width 107 height 20
drag, startPoint x: 49, startPoint y: 271, endPoint x: 124, endPoint y: 266, distance: 74.2
click at [534, 271] on input at bounding box center [528, 271] width 38 height 10
click at [152, 330] on link "9" at bounding box center [153, 329] width 11 height 11
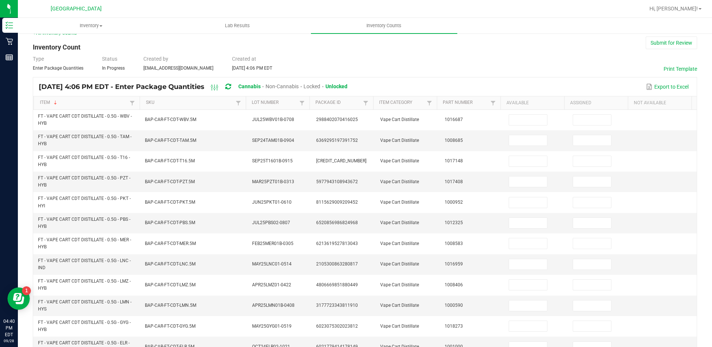
scroll to position [0, 0]
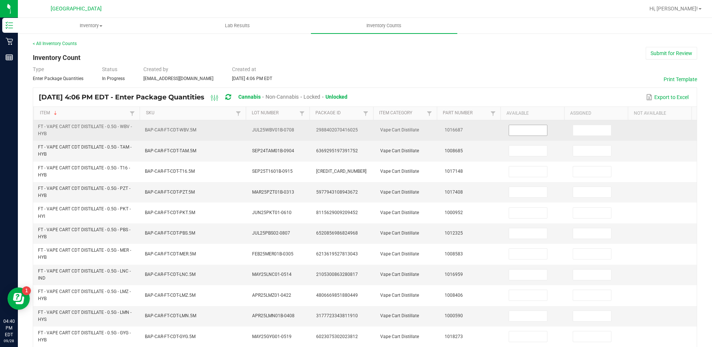
click at [510, 130] on input at bounding box center [528, 130] width 38 height 10
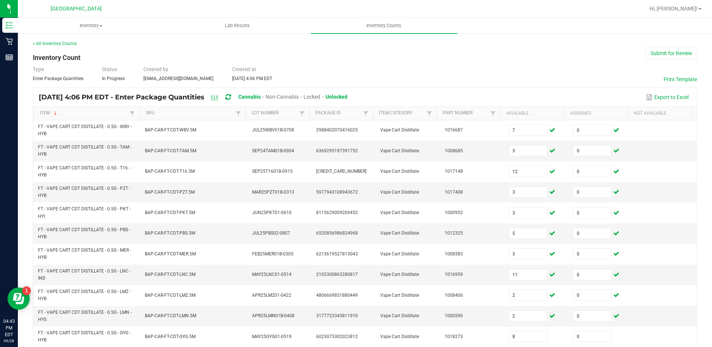
scroll to position [175, 0]
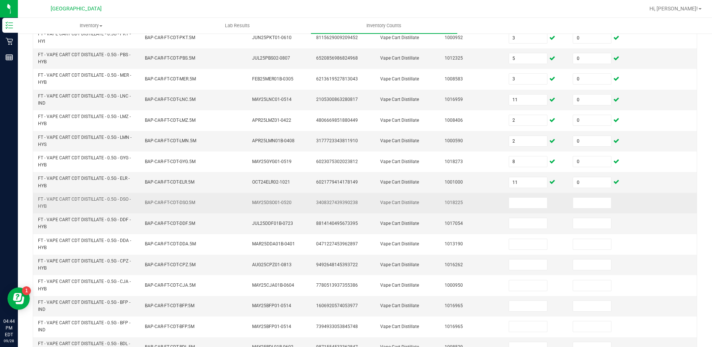
drag, startPoint x: 44, startPoint y: 198, endPoint x: 51, endPoint y: 205, distance: 9.2
click at [51, 205] on span "FT - VAPE CART CDT DISTILLATE - 0.5G - DSO - HYB" at bounding box center [87, 203] width 98 height 14
drag, startPoint x: 51, startPoint y: 205, endPoint x: 52, endPoint y: 199, distance: 5.8
click at [518, 197] on td at bounding box center [536, 203] width 64 height 20
click at [518, 201] on input at bounding box center [528, 203] width 38 height 10
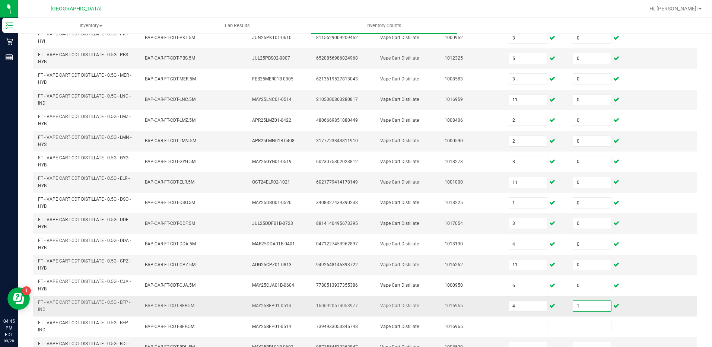
click at [581, 307] on input "1" at bounding box center [592, 306] width 38 height 10
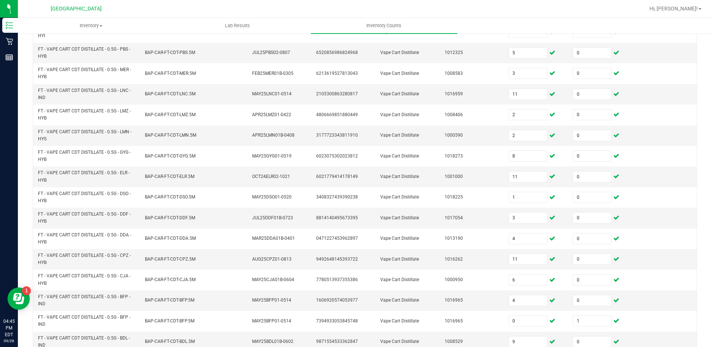
drag, startPoint x: 669, startPoint y: 222, endPoint x: 698, endPoint y: 240, distance: 34.8
click at [696, 242] on div "< All Inventory Counts Inventory Count Submit for Review Type Enter Package Qua…" at bounding box center [365, 115] width 694 height 526
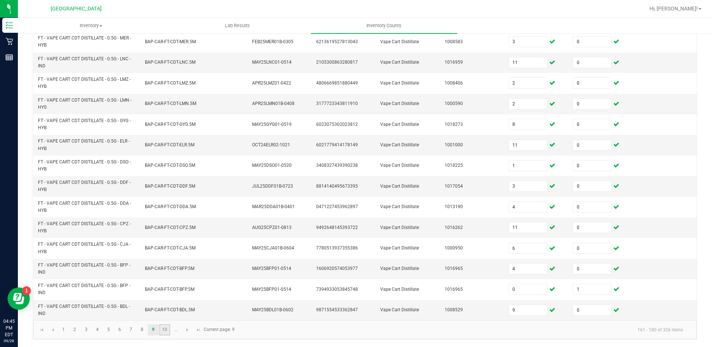
click at [164, 326] on link "10" at bounding box center [164, 329] width 11 height 11
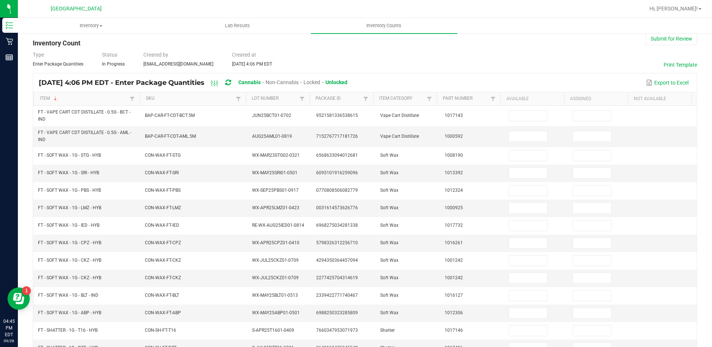
scroll to position [13, 0]
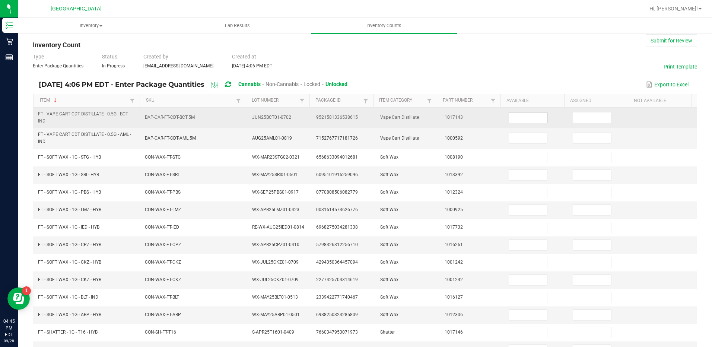
click at [509, 116] on input at bounding box center [528, 117] width 38 height 10
drag, startPoint x: 39, startPoint y: 112, endPoint x: 49, endPoint y: 121, distance: 13.5
click at [49, 121] on span "FT - VAPE CART CDT DISTILLATE - 0.5G - BCT - IND" at bounding box center [87, 118] width 98 height 14
drag, startPoint x: 50, startPoint y: 121, endPoint x: 51, endPoint y: 117, distance: 3.9
click at [522, 116] on input at bounding box center [528, 117] width 38 height 10
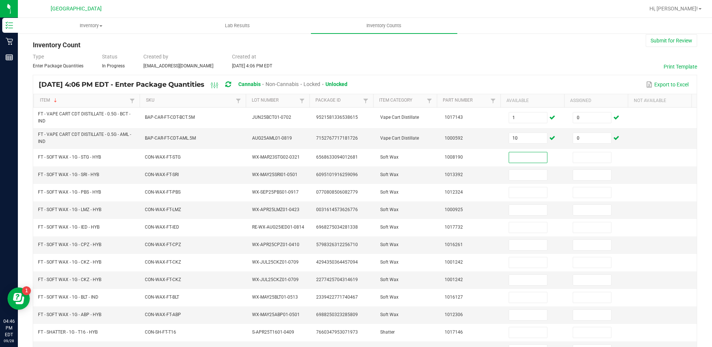
click at [231, 85] on icon at bounding box center [228, 84] width 6 height 7
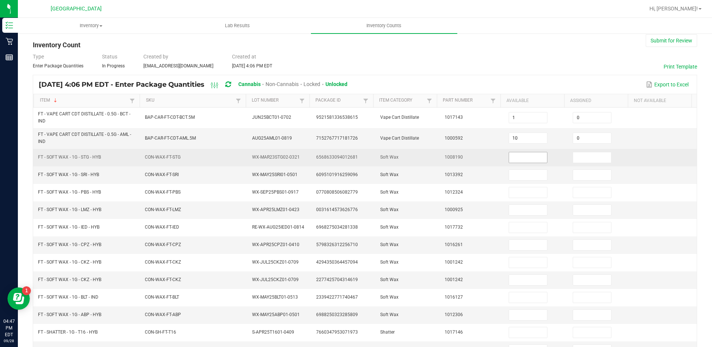
click at [526, 157] on input at bounding box center [528, 157] width 38 height 10
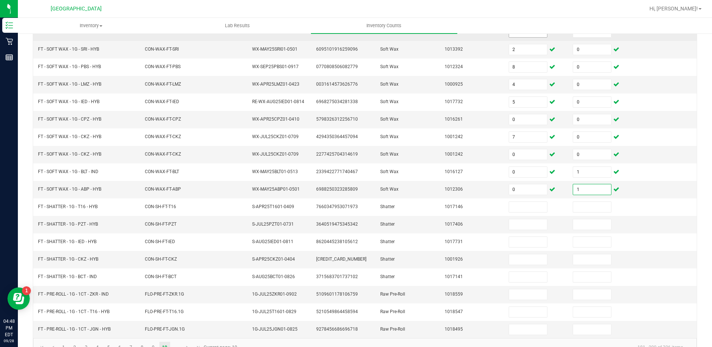
scroll to position [156, 0]
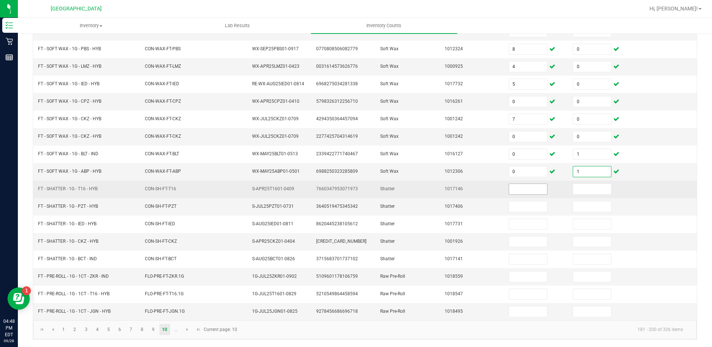
click at [509, 188] on input at bounding box center [528, 189] width 38 height 10
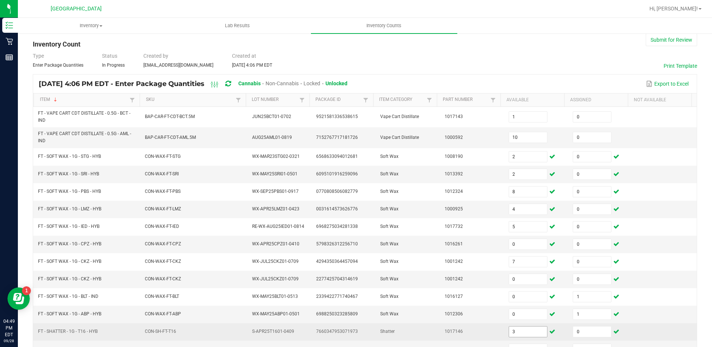
scroll to position [14, 0]
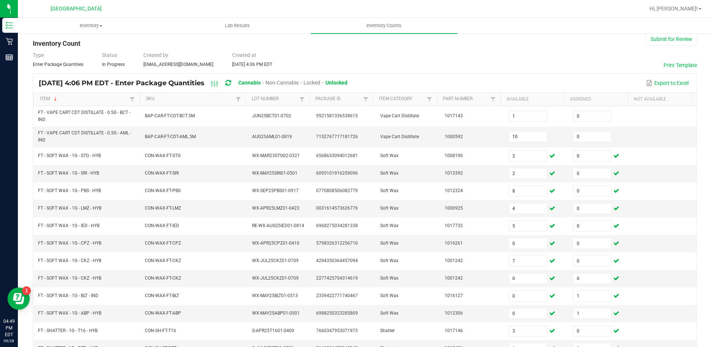
click at [231, 83] on icon at bounding box center [228, 83] width 6 height 7
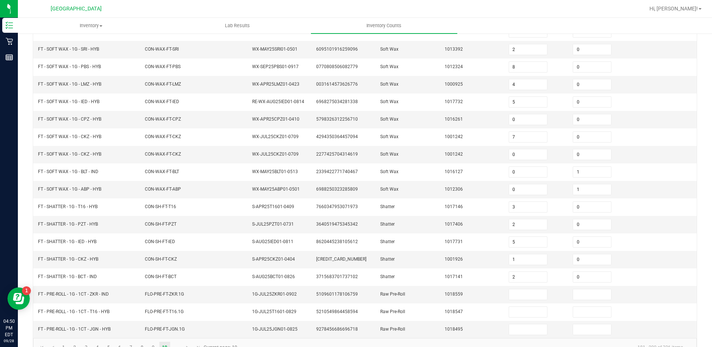
scroll to position [156, 0]
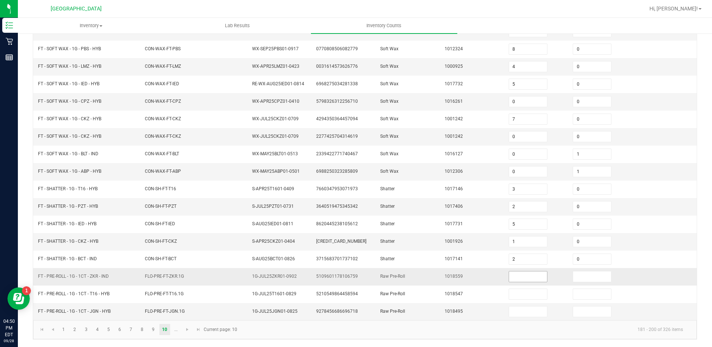
click at [516, 275] on input at bounding box center [528, 276] width 38 height 10
click at [189, 329] on span "Go to the next page" at bounding box center [187, 329] width 6 height 6
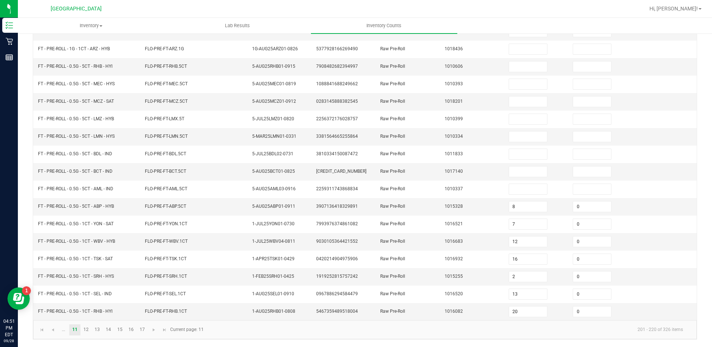
scroll to position [35, 0]
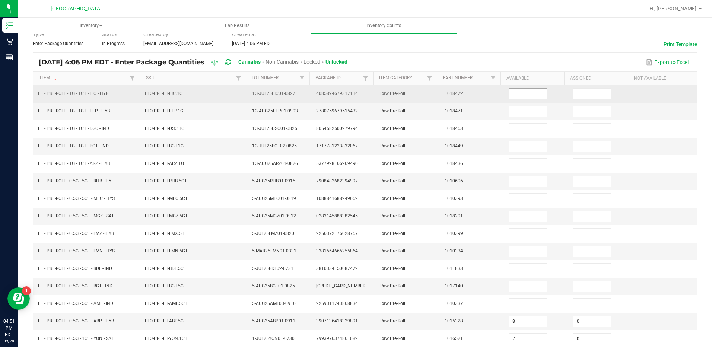
click at [532, 94] on input at bounding box center [528, 94] width 38 height 10
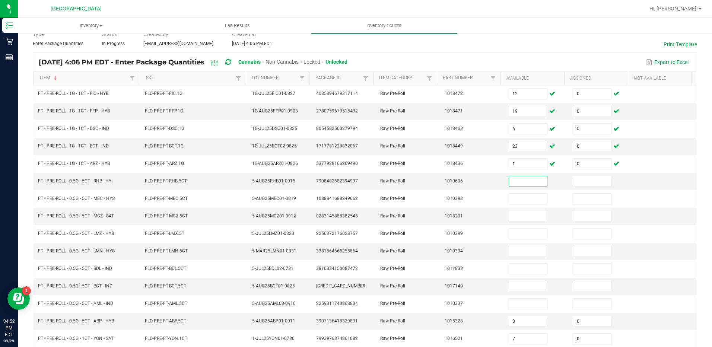
click at [231, 63] on icon at bounding box center [228, 62] width 6 height 7
click at [72, 77] on link "Item" at bounding box center [84, 78] width 88 height 6
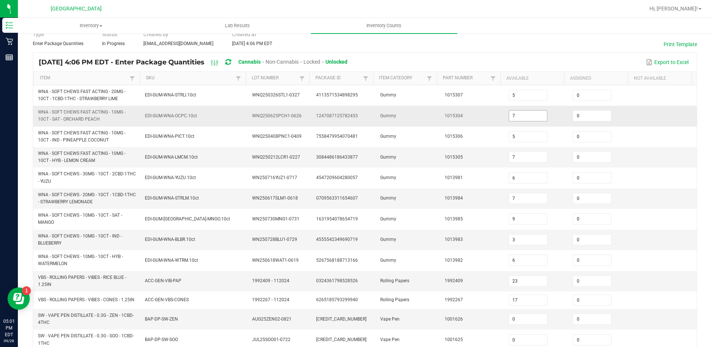
click at [522, 114] on input "7" at bounding box center [528, 116] width 38 height 10
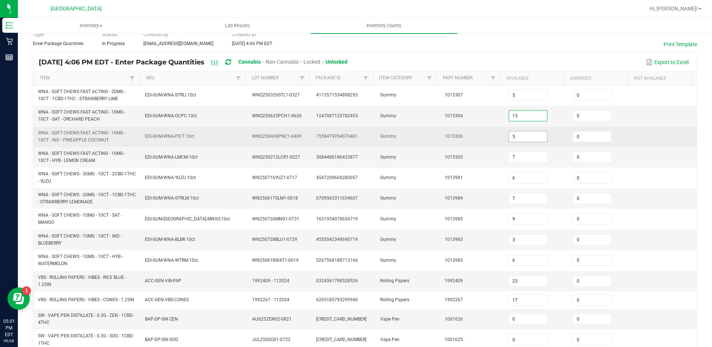
click at [517, 137] on input "5" at bounding box center [528, 136] width 38 height 10
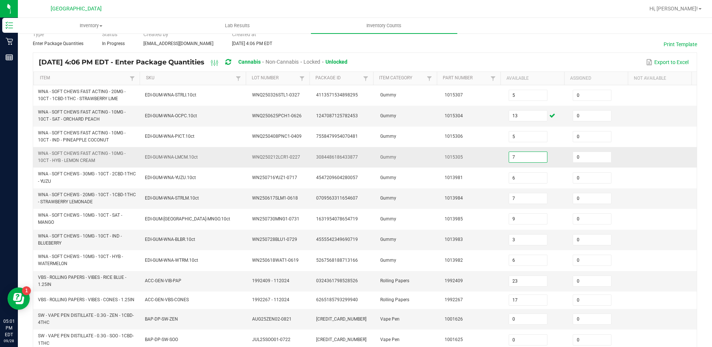
click at [509, 157] on input "7" at bounding box center [528, 157] width 38 height 10
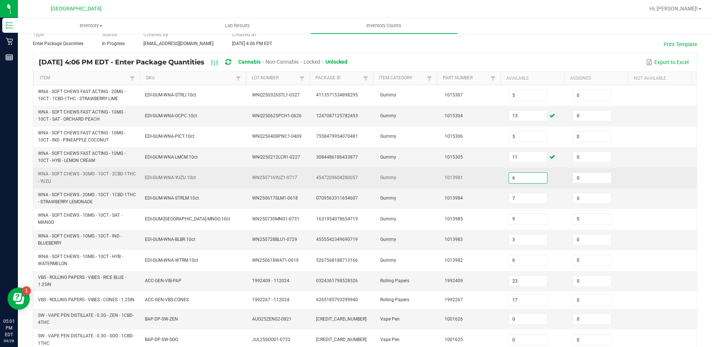
click at [521, 176] on input "6" at bounding box center [528, 178] width 38 height 10
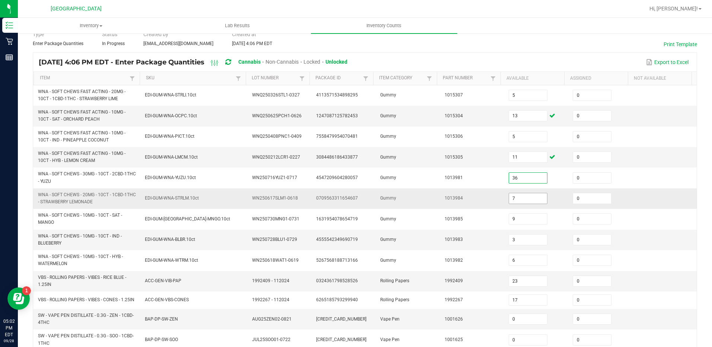
click at [511, 199] on input "7" at bounding box center [528, 198] width 38 height 10
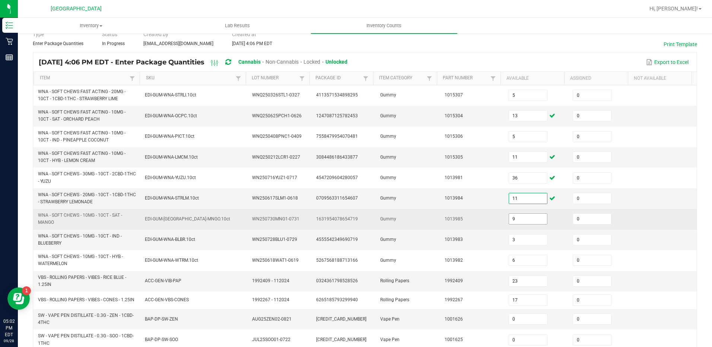
click at [511, 214] on input "9" at bounding box center [528, 219] width 38 height 10
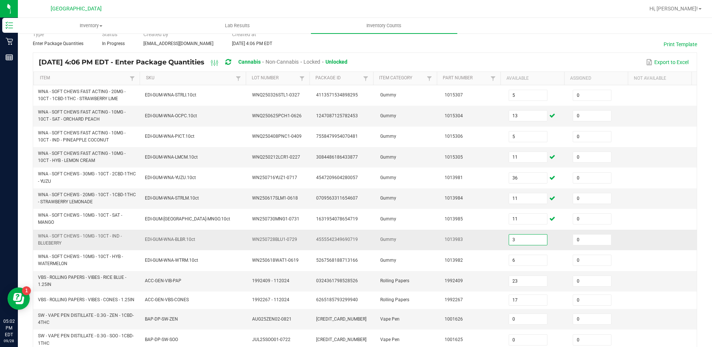
click at [509, 237] on input "3" at bounding box center [528, 239] width 38 height 10
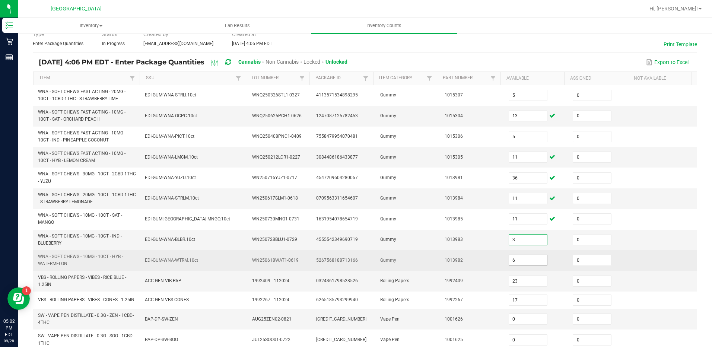
click at [521, 265] on input "6" at bounding box center [528, 260] width 38 height 10
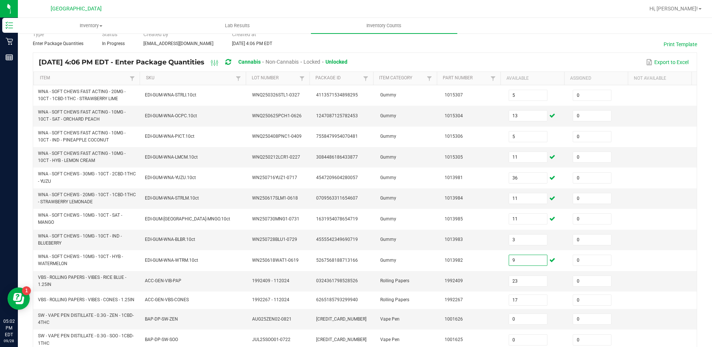
click at [701, 128] on div "< All Inventory Counts Inventory Count Submit for Review Type Enter Package Qua…" at bounding box center [365, 259] width 694 height 523
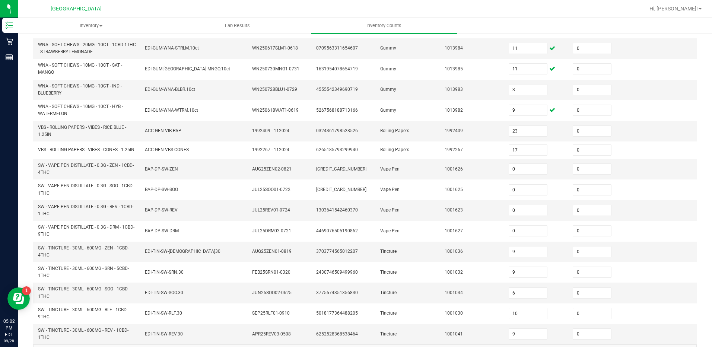
scroll to position [210, 0]
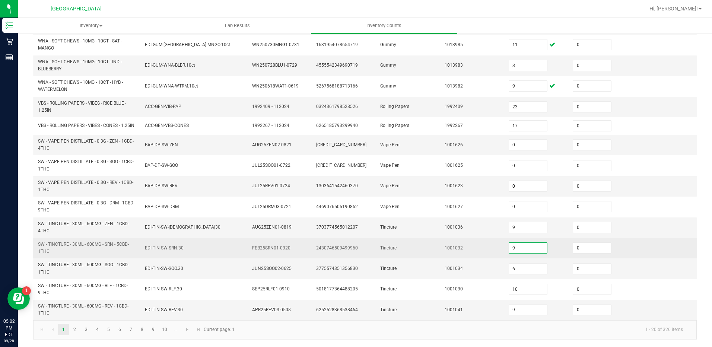
click at [513, 249] on input "9" at bounding box center [528, 248] width 38 height 10
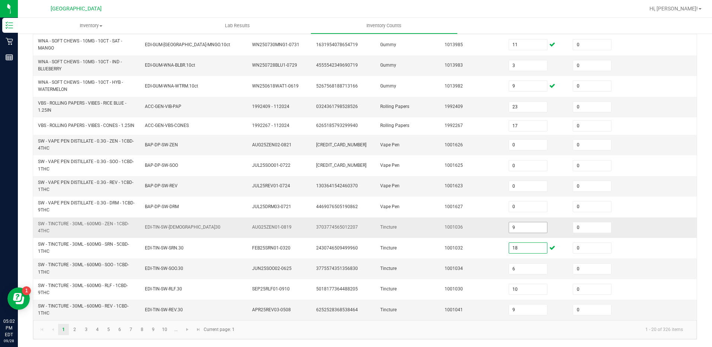
click at [515, 233] on input "9" at bounding box center [528, 227] width 38 height 10
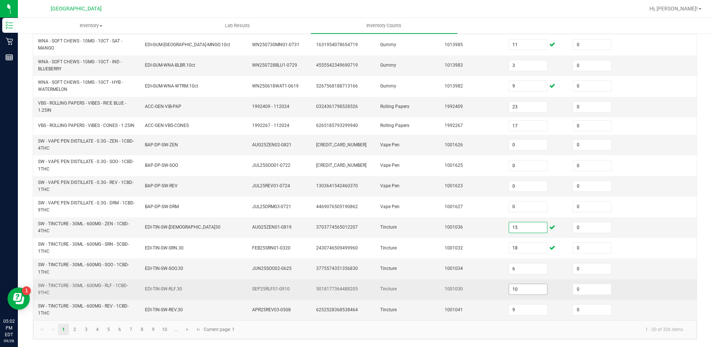
click at [514, 291] on input "10" at bounding box center [528, 289] width 38 height 10
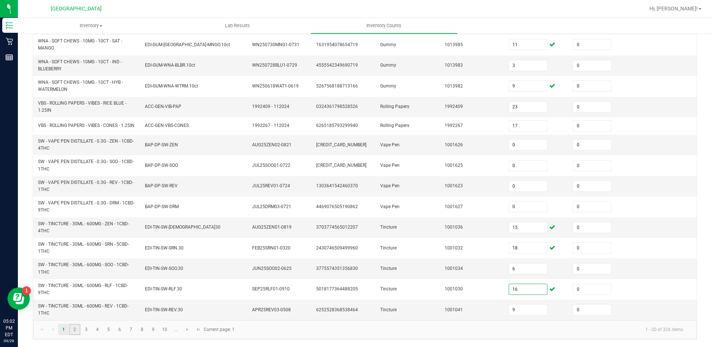
click at [77, 333] on link "2" at bounding box center [74, 329] width 11 height 11
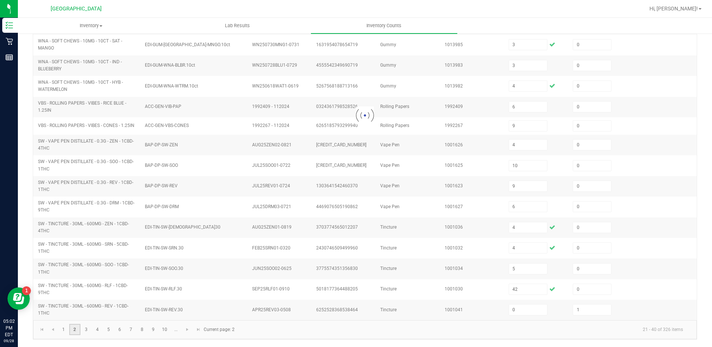
scroll to position [191, 0]
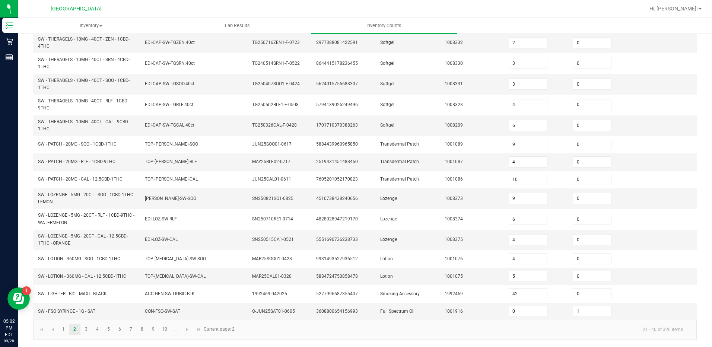
click at [25, 259] on div "< All Inventory Counts Inventory Count Submit for Review Type Enter Package Qua…" at bounding box center [365, 94] width 694 height 505
click at [517, 200] on input "9" at bounding box center [528, 198] width 38 height 10
click at [87, 329] on link "3" at bounding box center [86, 329] width 11 height 11
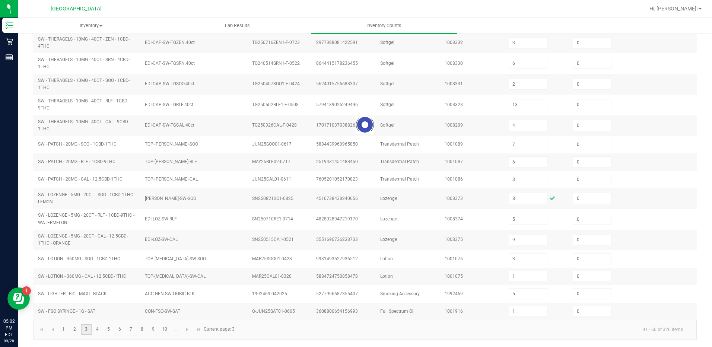
scroll to position [178, 0]
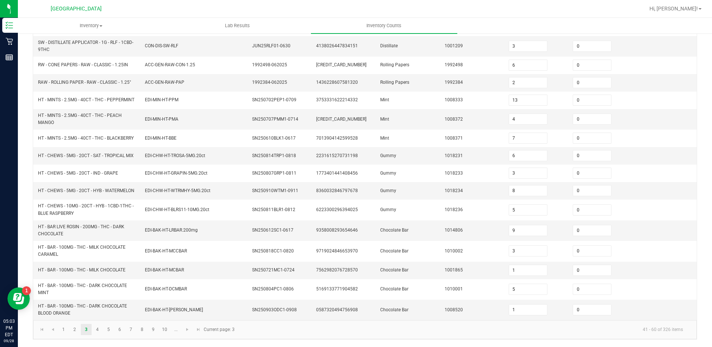
click at [31, 255] on div "< All Inventory Counts Inventory Count Submit for Review Type Enter Package Qua…" at bounding box center [365, 101] width 694 height 492
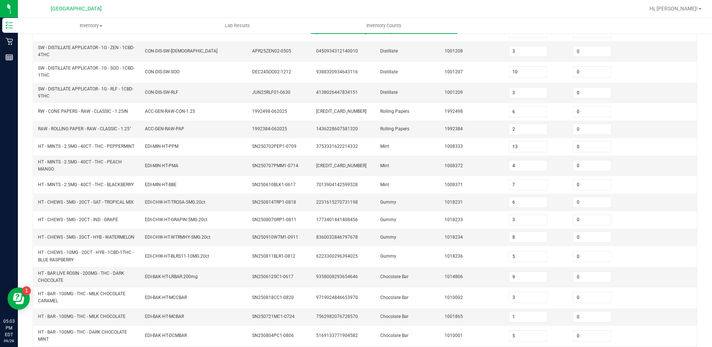
scroll to position [141, 0]
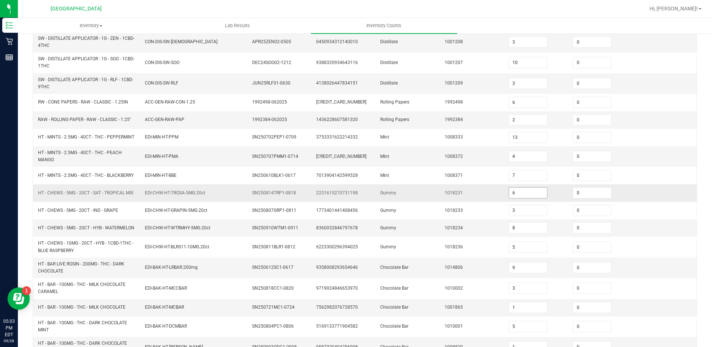
click at [512, 197] on input "6" at bounding box center [528, 193] width 38 height 10
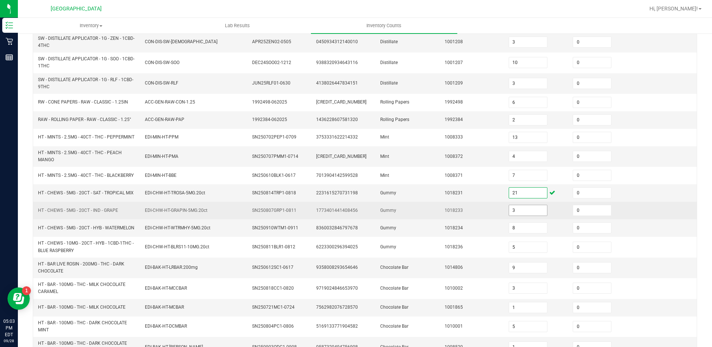
click at [518, 214] on input "3" at bounding box center [528, 210] width 38 height 10
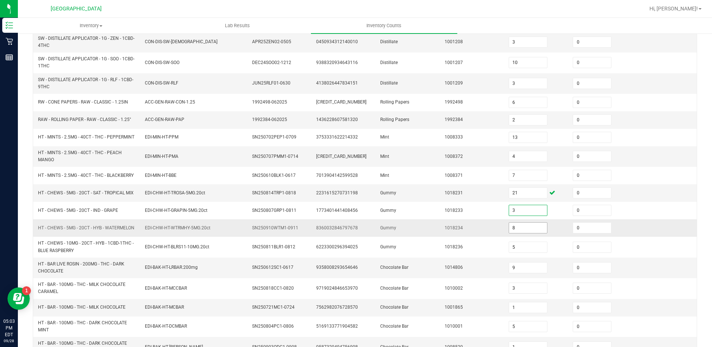
click at [520, 227] on input "8" at bounding box center [528, 228] width 38 height 10
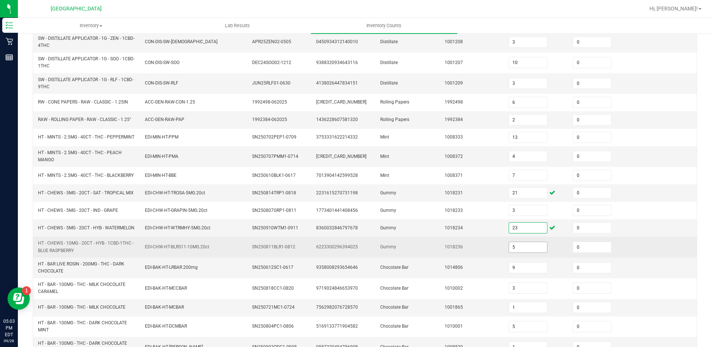
click at [511, 249] on input "5" at bounding box center [528, 247] width 38 height 10
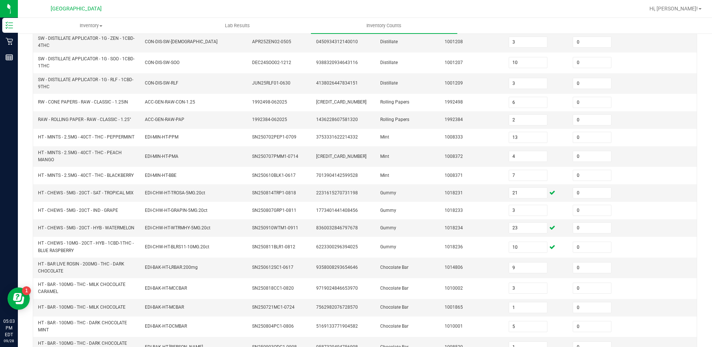
click at [698, 188] on div "< All Inventory Counts Inventory Count Submit for Review Type Enter Package Qua…" at bounding box center [365, 138] width 694 height 492
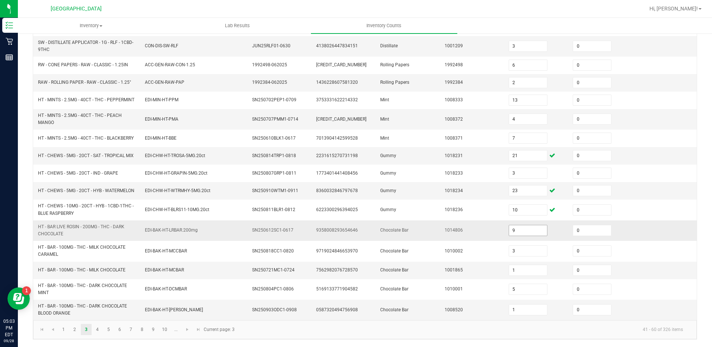
click at [514, 234] on input "9" at bounding box center [528, 230] width 38 height 10
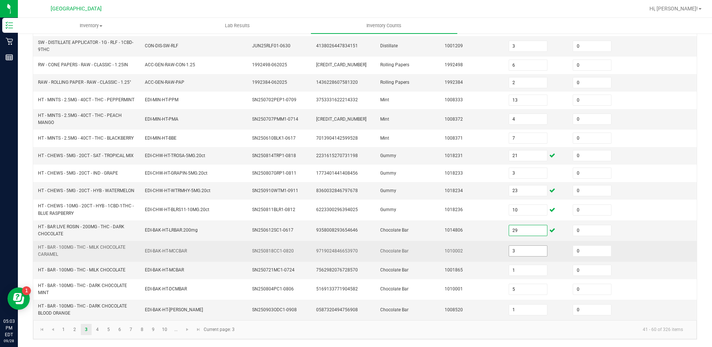
click at [520, 252] on input "3" at bounding box center [528, 251] width 38 height 10
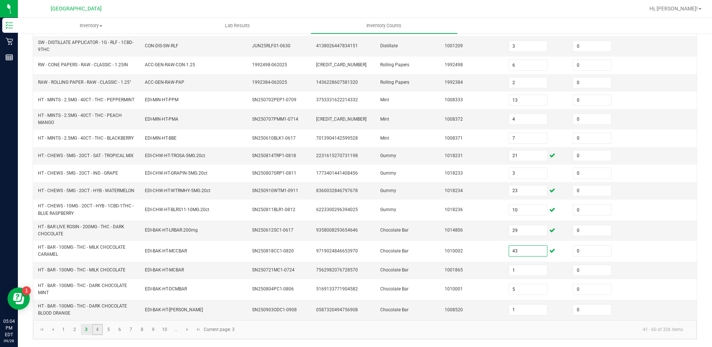
click at [98, 331] on link "4" at bounding box center [97, 329] width 11 height 11
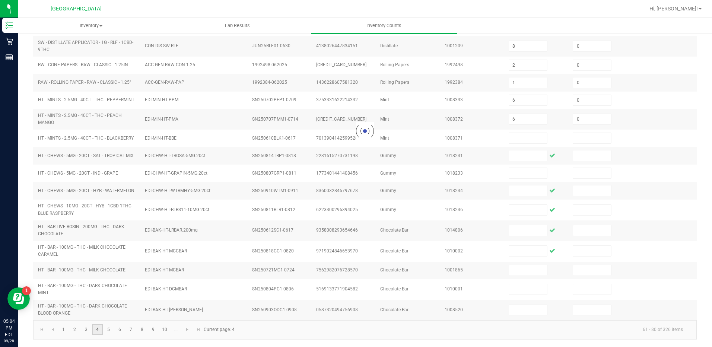
scroll to position [159, 0]
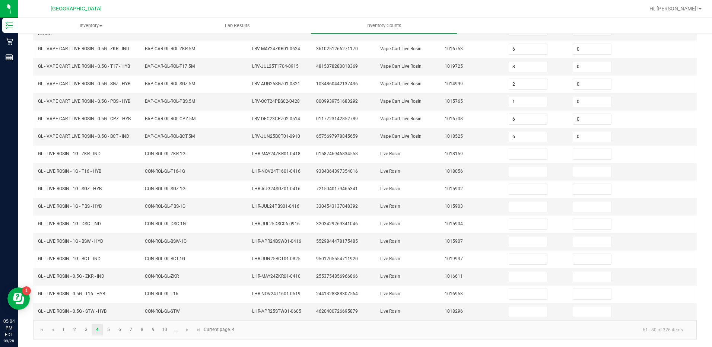
click at [26, 258] on div "< All Inventory Counts Inventory Count Submit for Review Type Enter Package Qua…" at bounding box center [365, 110] width 694 height 473
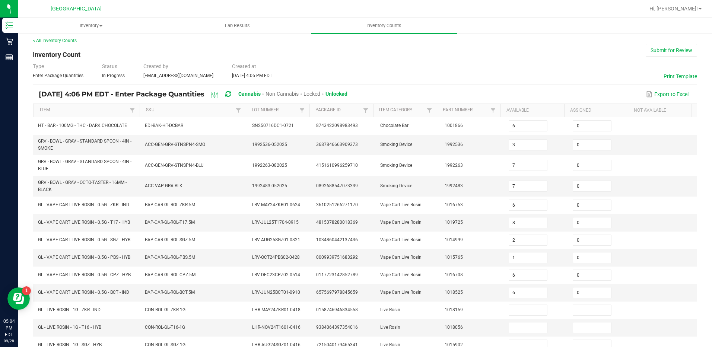
scroll to position [0, 0]
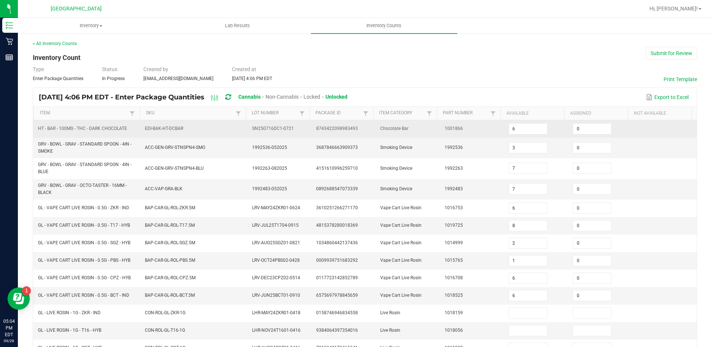
click at [542, 127] on td "6" at bounding box center [536, 128] width 64 height 17
click at [528, 131] on input "6" at bounding box center [528, 129] width 38 height 10
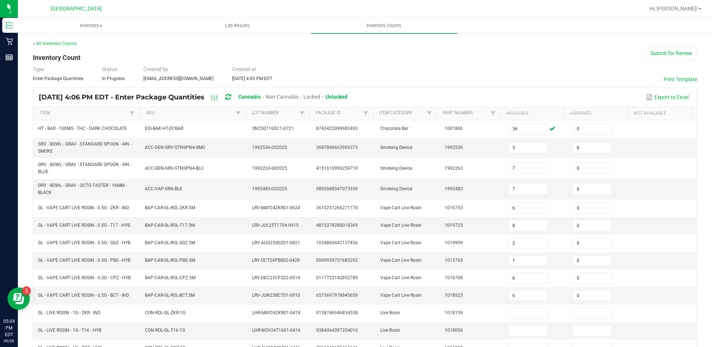
click at [28, 204] on div "< All Inventory Counts Inventory Count Submit for Review Type Enter Package Qua…" at bounding box center [365, 269] width 694 height 473
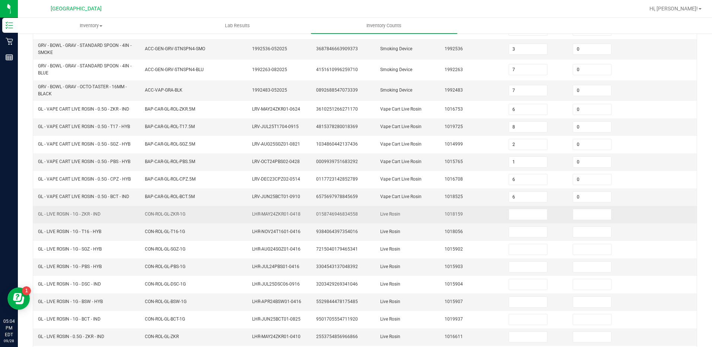
scroll to position [112, 0]
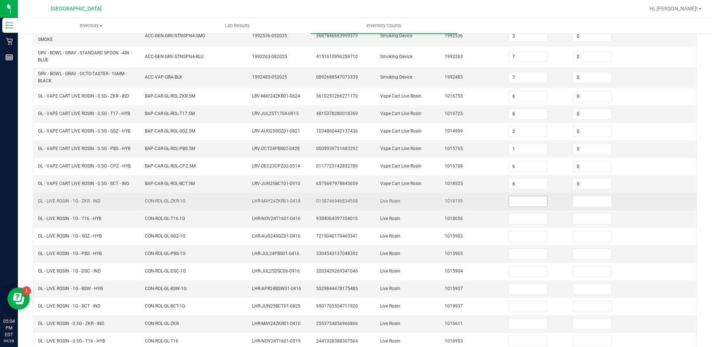
click at [513, 200] on input at bounding box center [528, 201] width 38 height 10
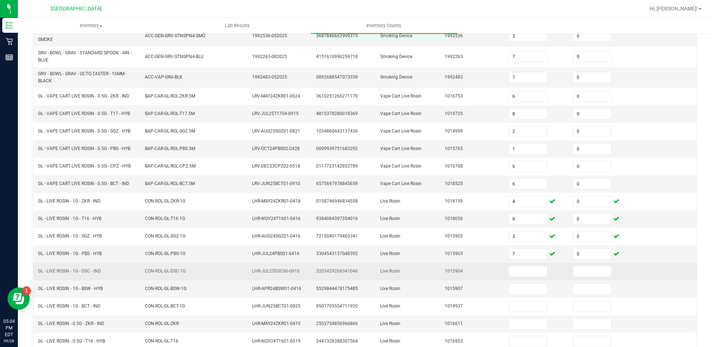
drag, startPoint x: 38, startPoint y: 272, endPoint x: 102, endPoint y: 272, distance: 64.4
click at [102, 272] on td "GL - LIVE ROSIN - 1G - DSC - IND" at bounding box center [86, 271] width 107 height 17
drag, startPoint x: 102, startPoint y: 272, endPoint x: 96, endPoint y: 271, distance: 5.7
click at [524, 272] on input at bounding box center [528, 271] width 38 height 10
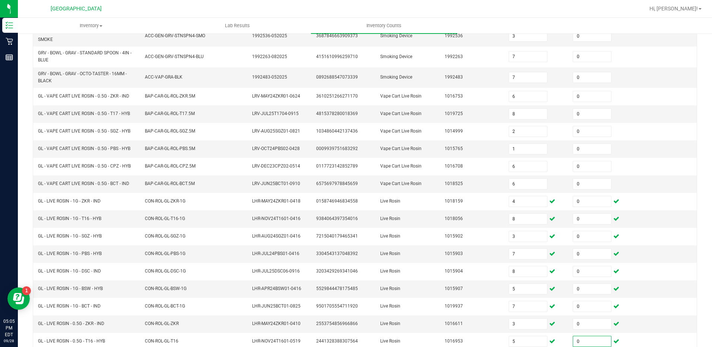
scroll to position [159, 0]
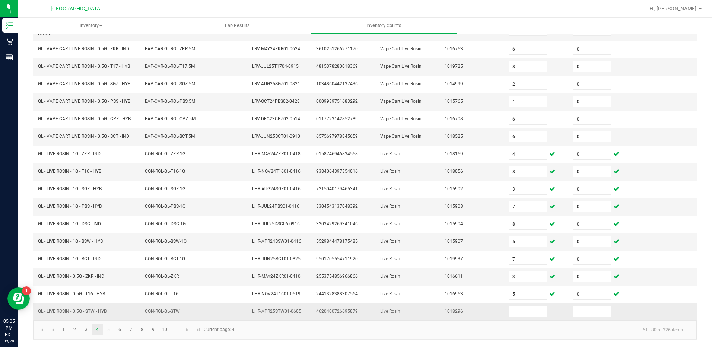
click at [521, 314] on input at bounding box center [528, 311] width 38 height 10
drag, startPoint x: 39, startPoint y: 311, endPoint x: 108, endPoint y: 311, distance: 69.6
click at [108, 311] on td "GL - LIVE ROSIN - 0.5G - STW - HYB" at bounding box center [86, 311] width 107 height 17
drag, startPoint x: 108, startPoint y: 311, endPoint x: 102, endPoint y: 311, distance: 6.3
click at [509, 311] on input at bounding box center [528, 311] width 38 height 10
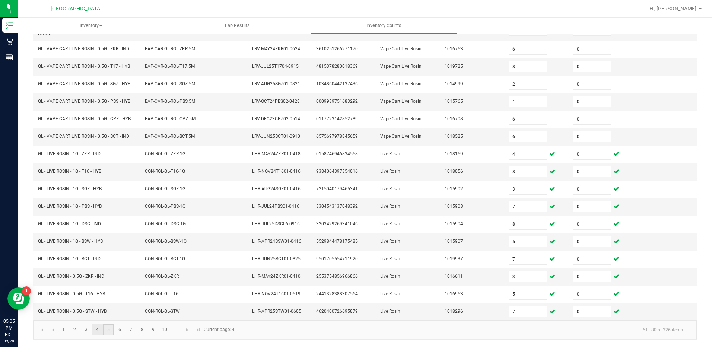
click at [107, 332] on link "5" at bounding box center [108, 329] width 11 height 11
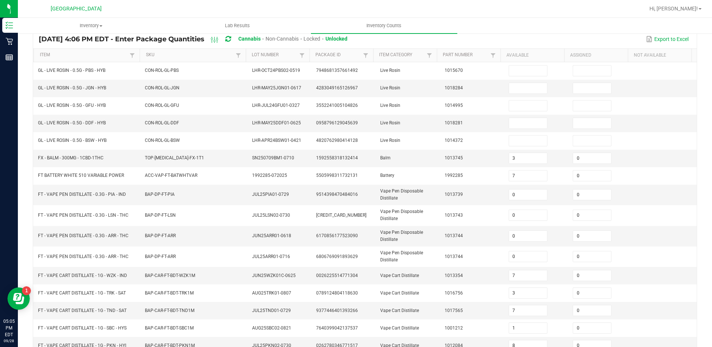
scroll to position [57, 0]
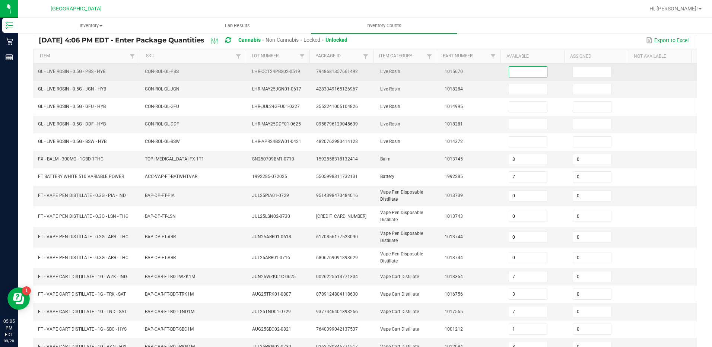
click at [523, 74] on input at bounding box center [528, 72] width 38 height 10
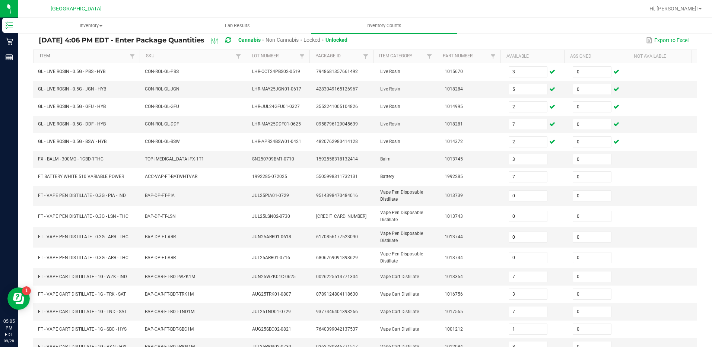
click at [73, 58] on link "Item" at bounding box center [84, 56] width 88 height 6
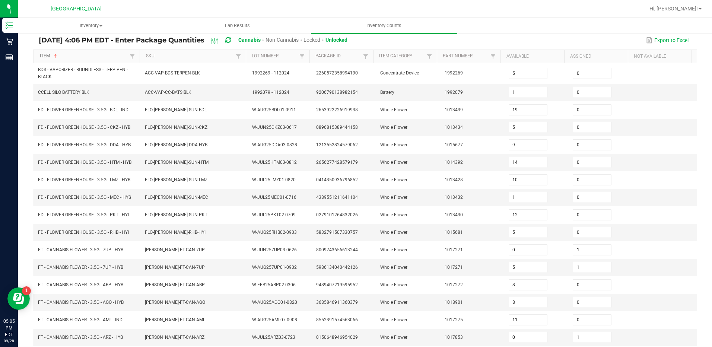
click at [71, 58] on link "Item" at bounding box center [84, 56] width 88 height 6
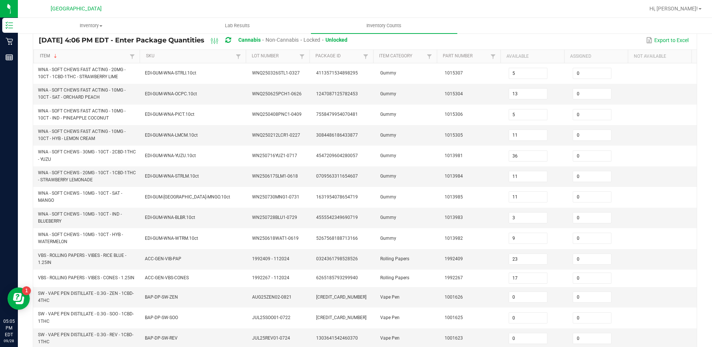
click at [71, 58] on link "Item" at bounding box center [84, 56] width 88 height 6
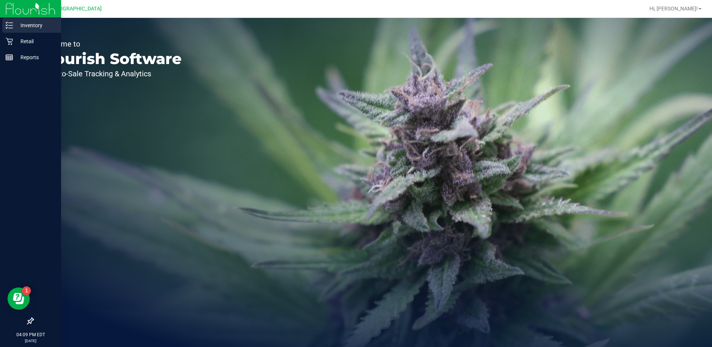
click at [25, 27] on p "Inventory" at bounding box center [35, 25] width 45 height 9
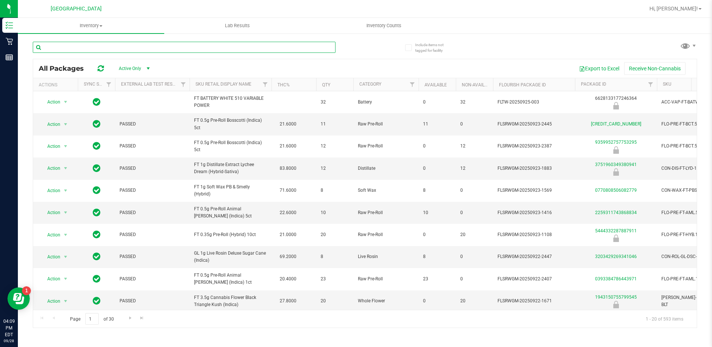
click at [72, 45] on input "text" at bounding box center [184, 47] width 303 height 11
paste input "VBS - ROLLING PAPERS - VIBES - RICE BLUE - 1.25IN"
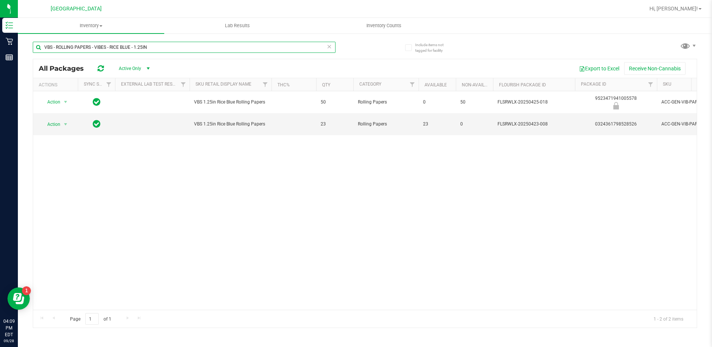
drag, startPoint x: 153, startPoint y: 44, endPoint x: 45, endPoint y: 52, distance: 108.2
click at [45, 52] on input "VBS - ROLLING PAPERS - VIBES - RICE BLUE - 1.25IN" at bounding box center [184, 47] width 303 height 11
paste input "CONES"
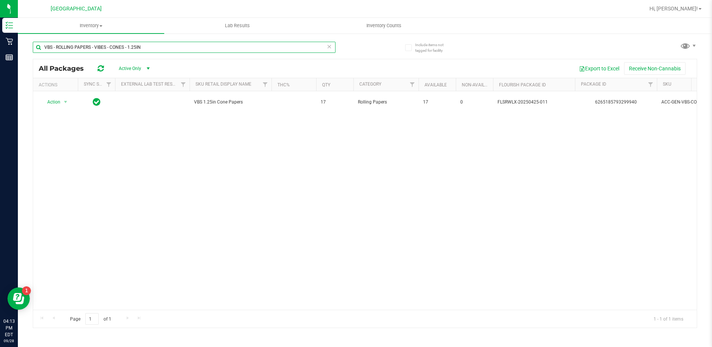
drag, startPoint x: 153, startPoint y: 47, endPoint x: 23, endPoint y: 44, distance: 129.5
click at [23, 44] on div "Include items not tagged for facility VBS - ROLLING PAPERS - VIBES - CONES - 1.…" at bounding box center [365, 146] width 694 height 227
paste input "SW - LIGHTER - BIC - MAXI - BLACK"
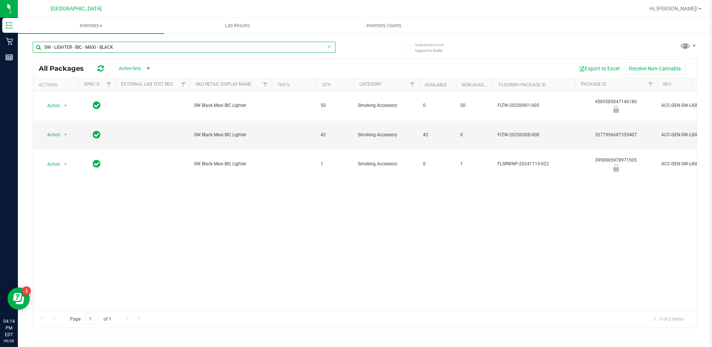
drag, startPoint x: 119, startPoint y: 46, endPoint x: 43, endPoint y: 46, distance: 75.9
click at [43, 46] on input "SW - LIGHTER - BIC - MAXI - BLACK" at bounding box center [184, 47] width 303 height 11
paste input "RW - CONE PAPERS - RAW - CLASSIC - 1.25IN"
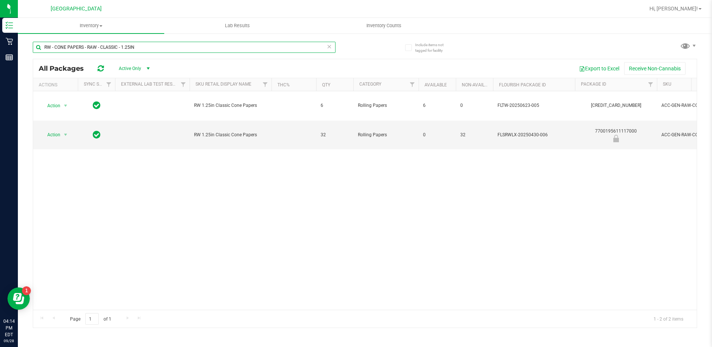
drag, startPoint x: 143, startPoint y: 46, endPoint x: 39, endPoint y: 49, distance: 103.1
click at [39, 49] on input "RW - CONE PAPERS - RAW - CLASSIC - 1.25IN" at bounding box center [184, 47] width 303 height 11
paste input "AW - ROLLING PAPER - RAW - CLASSIC - 1.25""
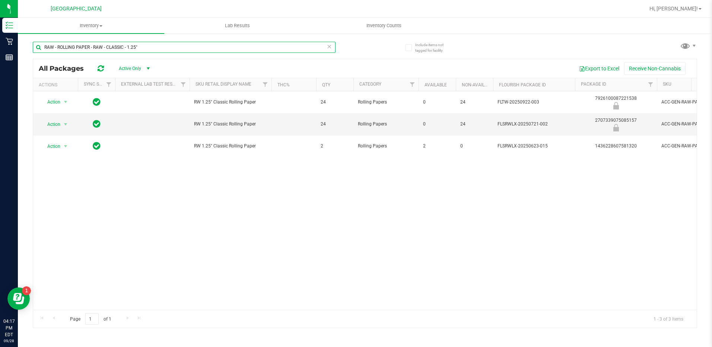
drag, startPoint x: 144, startPoint y: 47, endPoint x: 43, endPoint y: 52, distance: 101.3
click at [43, 53] on div "RAW - ROLLING PAPER - RAW - CLASSIC - 1.25"" at bounding box center [184, 50] width 303 height 17
paste input "GRV - BOWL - GRAV - STANDARD SPOON - 4IN - SMOKE"
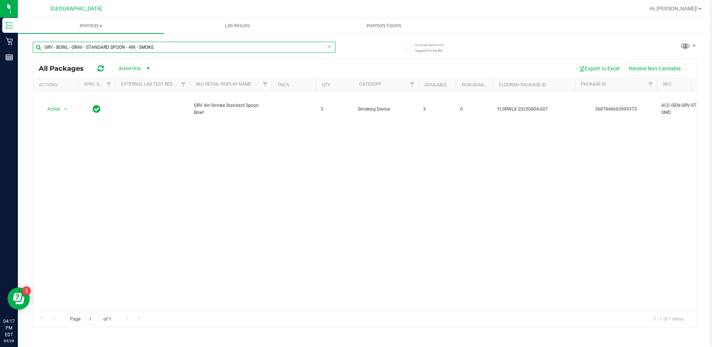
drag, startPoint x: 160, startPoint y: 47, endPoint x: 44, endPoint y: 45, distance: 116.1
click at [44, 45] on input "GRV - BOWL - GRAV - STANDARD SPOON - 4IN - SMOKE" at bounding box center [184, 47] width 303 height 11
paste input "BLU"
drag, startPoint x: 161, startPoint y: 43, endPoint x: 45, endPoint y: 51, distance: 116.4
click at [45, 51] on input "GRV - BOWL - GRAV - STANDARD SPOON - 4IN - BLUE" at bounding box center [184, 47] width 303 height 11
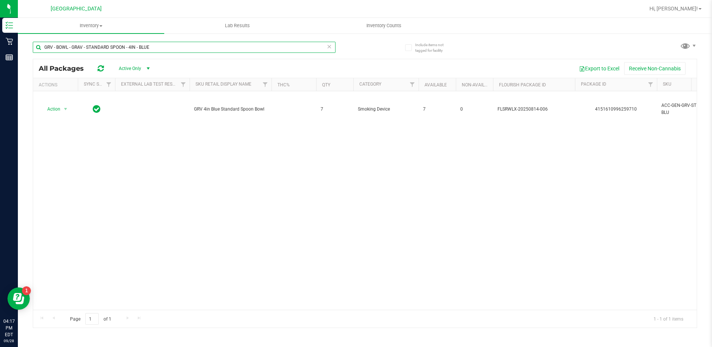
paste input "OCTO-TASTER - 16MM - BLACK"
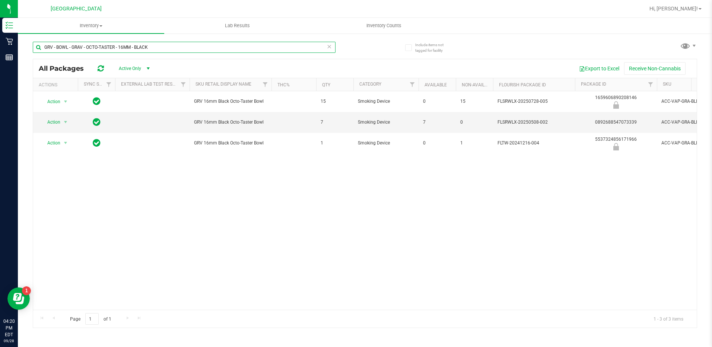
drag, startPoint x: 155, startPoint y: 48, endPoint x: 45, endPoint y: 53, distance: 110.3
click at [45, 53] on div "GRV - BOWL - GRAV - OCTO-TASTER - 16MM - BLACK" at bounding box center [184, 50] width 303 height 17
paste input "FT BATTERY WHITE 510 VARIABLE POWER"
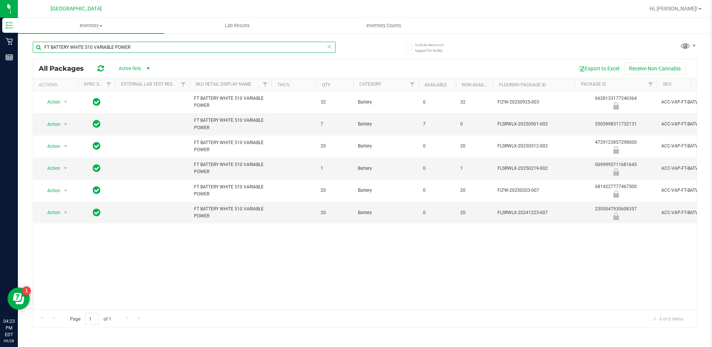
drag, startPoint x: 137, startPoint y: 46, endPoint x: 45, endPoint y: 52, distance: 92.9
click at [45, 52] on input "FT BATTERY WHITE 510 VARIABLE POWER" at bounding box center [184, 47] width 303 height 11
paste input "- VAPE CART DISTILLATE - 1G - GCK - SAT"
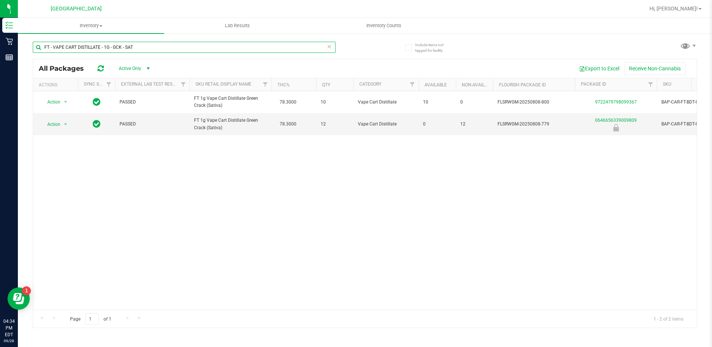
drag, startPoint x: 134, startPoint y: 49, endPoint x: 45, endPoint y: 46, distance: 89.4
click at [45, 46] on input "FT - VAPE CART DISTILLATE - 1G - GCK - SAT" at bounding box center [184, 47] width 303 height 11
paste input "CDT DISTILLATE - 1G - PKT - HYI"
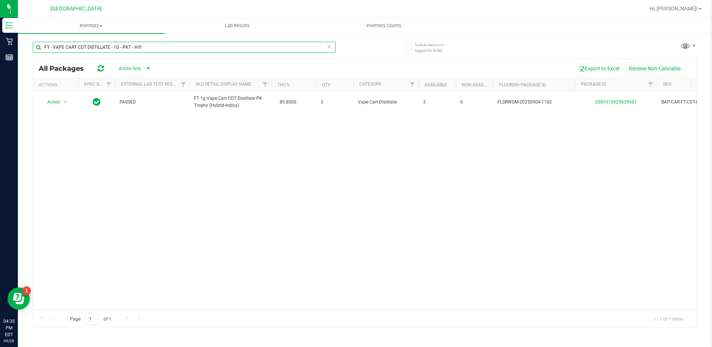
drag, startPoint x: 132, startPoint y: 45, endPoint x: 77, endPoint y: 50, distance: 55.7
click at [77, 50] on input "FT - VAPE CART CDT DISTILLATE - 1G - PKT - HYI" at bounding box center [184, 47] width 303 height 11
drag, startPoint x: 146, startPoint y: 48, endPoint x: 44, endPoint y: 48, distance: 101.2
click at [44, 48] on input "FT - VAPE CART CDT DISTILLATE - 1G - PKT - HYI" at bounding box center [184, 47] width 303 height 11
paste input "JGN - HYB"
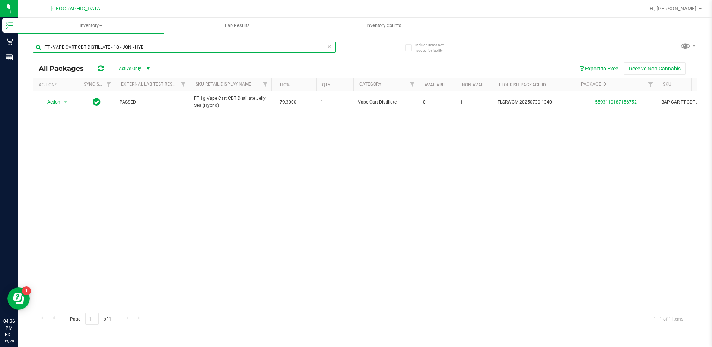
drag, startPoint x: 150, startPoint y: 45, endPoint x: 45, endPoint y: 49, distance: 104.3
click at [45, 49] on input "FT - VAPE CART CDT DISTILLATE - 1G - JGN - HYB" at bounding box center [184, 47] width 303 height 11
paste input "DDA"
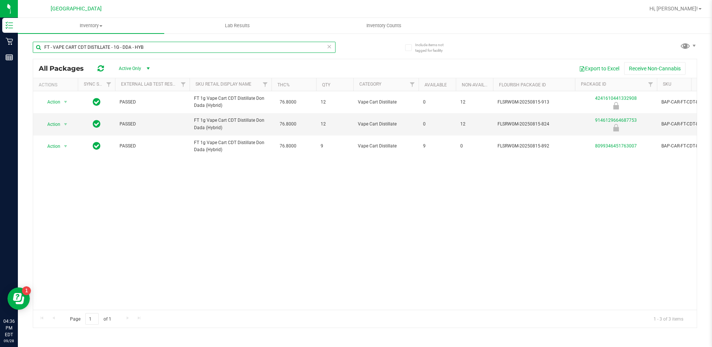
drag, startPoint x: 144, startPoint y: 47, endPoint x: 44, endPoint y: 52, distance: 99.5
click at [44, 52] on input "FT - VAPE CART CDT DISTILLATE - 1G - DDA - HYB" at bounding box center [184, 47] width 303 height 11
paste input "CPZ"
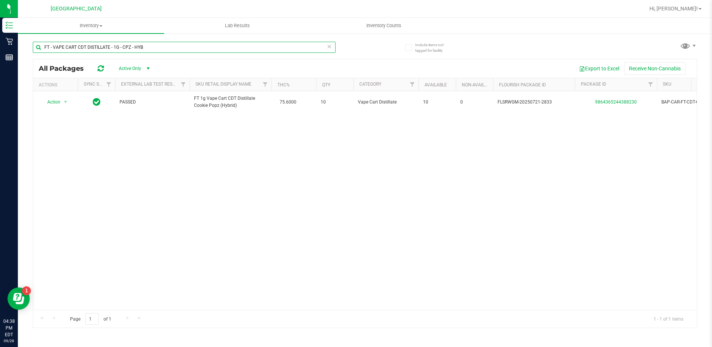
drag, startPoint x: 152, startPoint y: 48, endPoint x: 38, endPoint y: 48, distance: 114.6
click at [38, 48] on input "FT - VAPE CART CDT DISTILLATE - 1G - CPZ - HYB" at bounding box center [184, 47] width 303 height 11
paste input "AZK"
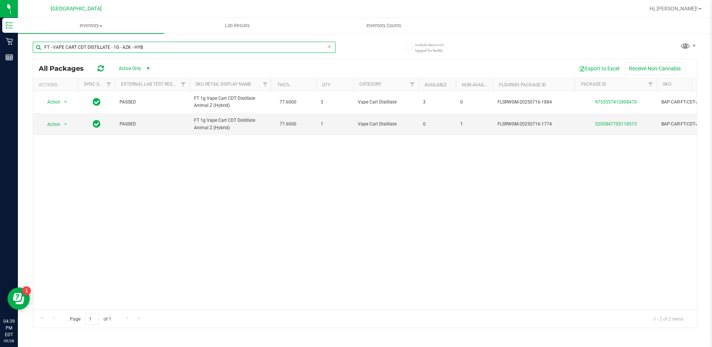
drag, startPoint x: 154, startPoint y: 48, endPoint x: 44, endPoint y: 49, distance: 109.4
click at [44, 49] on input "FT - VAPE CART CDT DISTILLATE - 1G - AZK - HYB" at bounding box center [184, 47] width 303 height 11
paste input "RZ"
drag, startPoint x: 141, startPoint y: 49, endPoint x: 42, endPoint y: 43, distance: 99.5
click at [42, 43] on input "FT - VAPE CART CDT DISTILLATE - 1G - ARZ - HYB" at bounding box center [184, 47] width 303 height 11
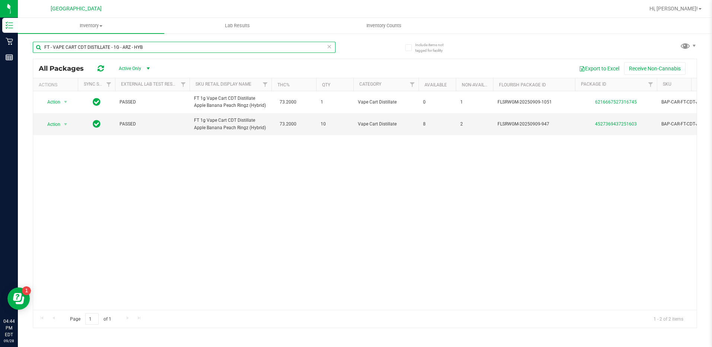
paste input "0.5G - DSO"
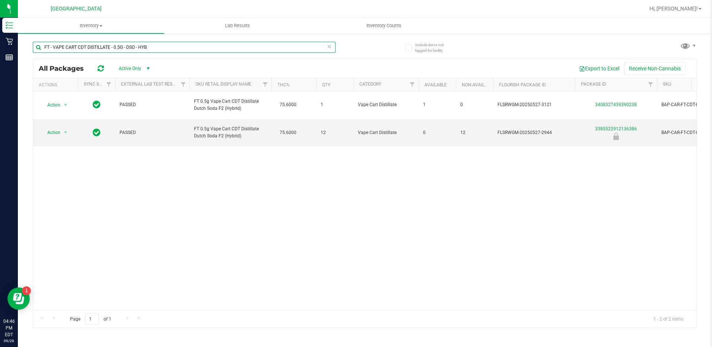
drag, startPoint x: 154, startPoint y: 45, endPoint x: 44, endPoint y: 49, distance: 110.6
click at [44, 49] on input "FT - VAPE CART CDT DISTILLATE - 0.5G - DSO - HYB" at bounding box center [184, 47] width 303 height 11
paste input "BCT - IND"
drag, startPoint x: 151, startPoint y: 46, endPoint x: 41, endPoint y: 49, distance: 110.6
click at [41, 49] on input "FT - VAPE CART CDT DISTILLATE - 0.5G - BCT - IND" at bounding box center [184, 47] width 303 height 11
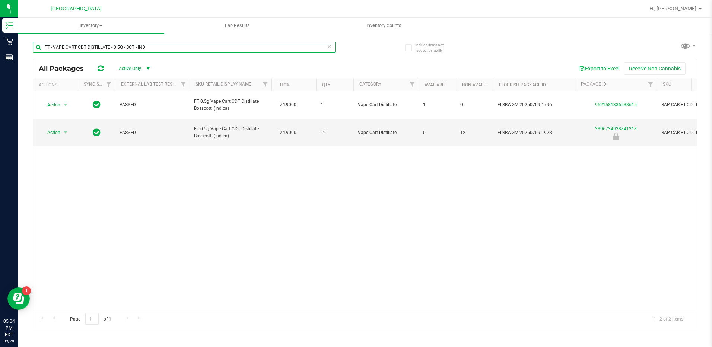
paste input "GL - LIVE ROSIN - 1G - DSC"
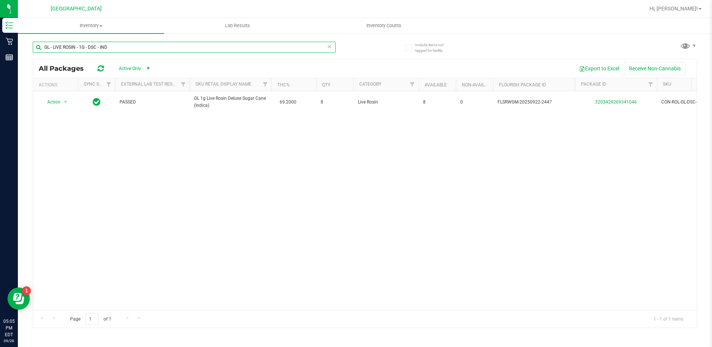
drag, startPoint x: 117, startPoint y: 48, endPoint x: 36, endPoint y: 44, distance: 81.2
click at [36, 44] on input "GL - LIVE ROSIN - 1G - DSC - IND" at bounding box center [184, 47] width 303 height 11
paste input "0.5G - STW - HYB"
type input "GL - LIVE ROSIN - 0.5G - STW - HYB"
